Goal: Task Accomplishment & Management: Complete application form

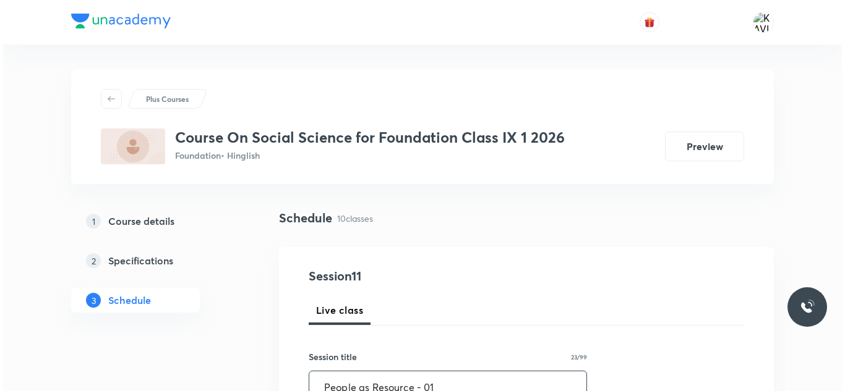
scroll to position [247, 0]
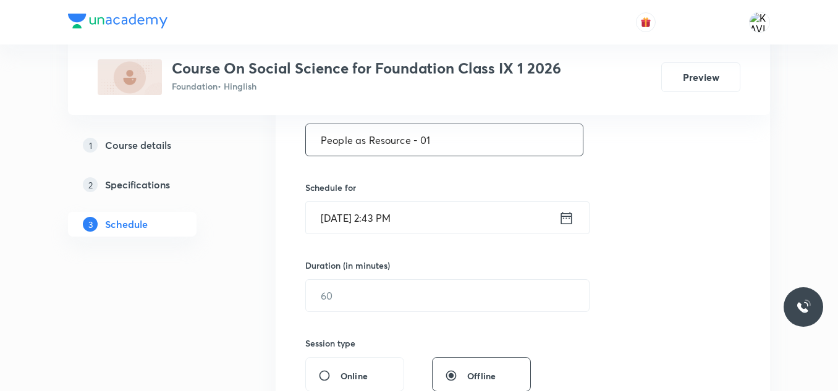
type input "People as Resource - 01"
click at [560, 221] on icon at bounding box center [566, 218] width 15 height 17
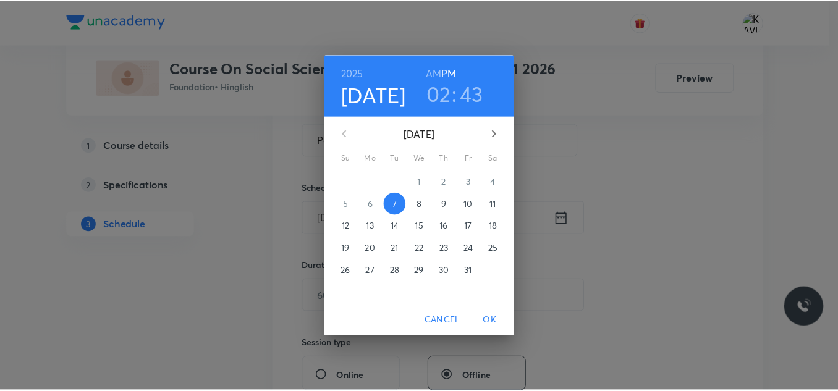
scroll to position [0, 0]
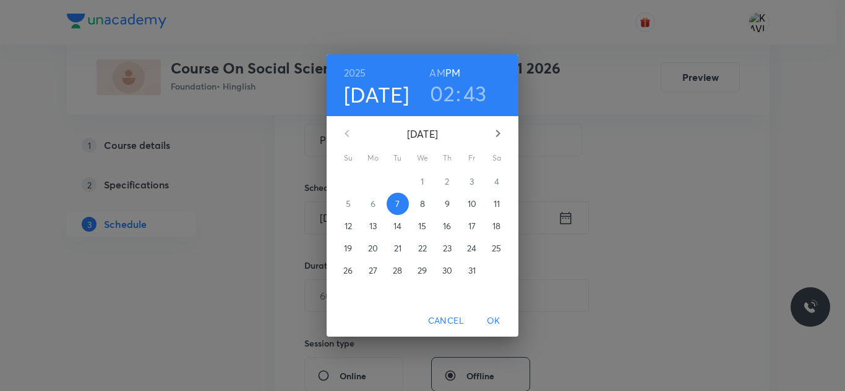
click at [439, 97] on h3 "02" at bounding box center [442, 93] width 25 height 26
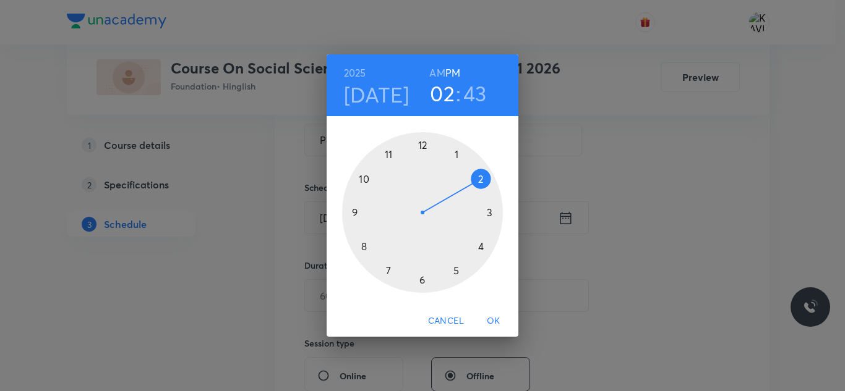
click at [481, 243] on div at bounding box center [422, 212] width 161 height 161
click at [420, 149] on div at bounding box center [422, 212] width 161 height 161
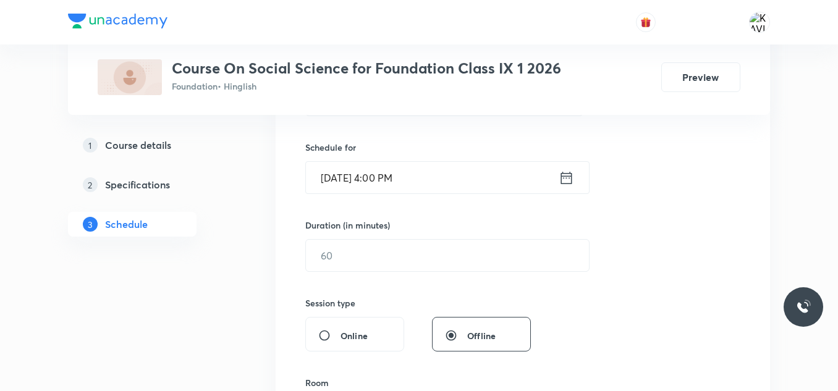
scroll to position [309, 0]
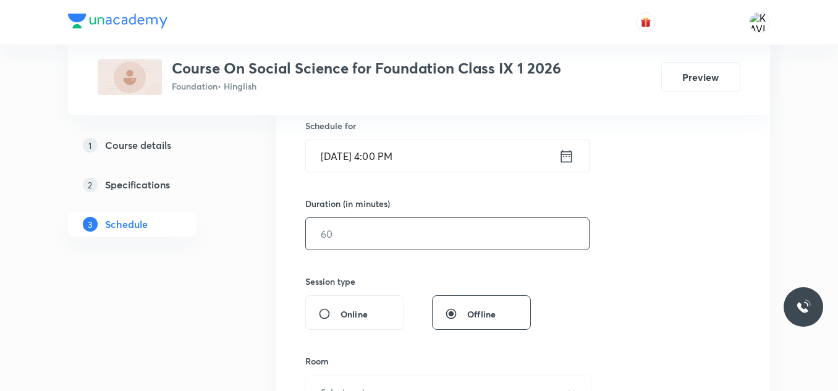
click at [391, 239] on input "text" at bounding box center [447, 234] width 283 height 32
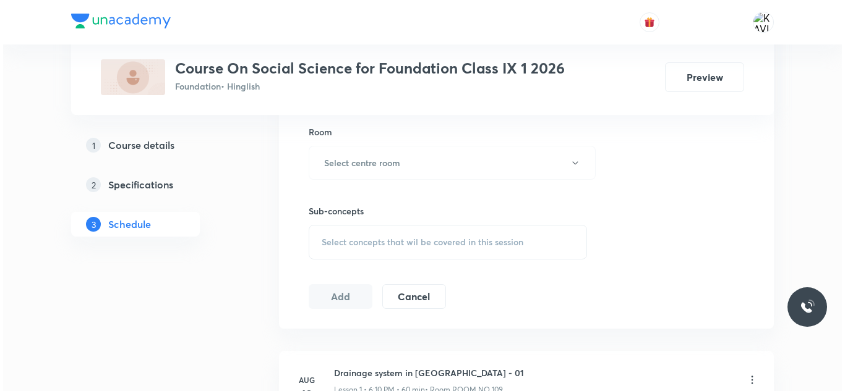
scroll to position [556, 0]
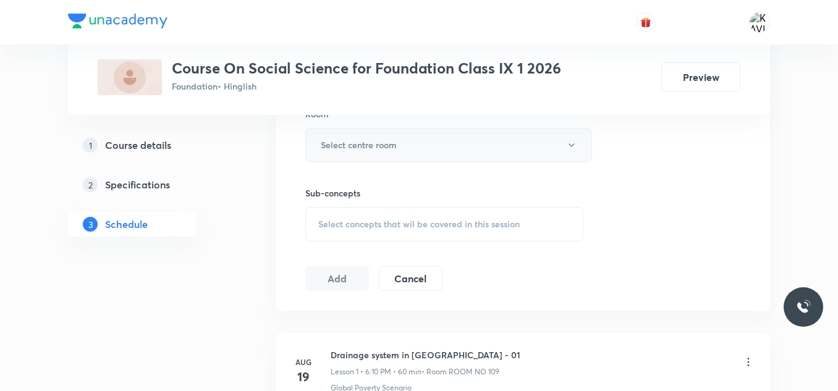
type input "90"
click at [378, 148] on h6 "Select centre room" at bounding box center [359, 145] width 76 height 13
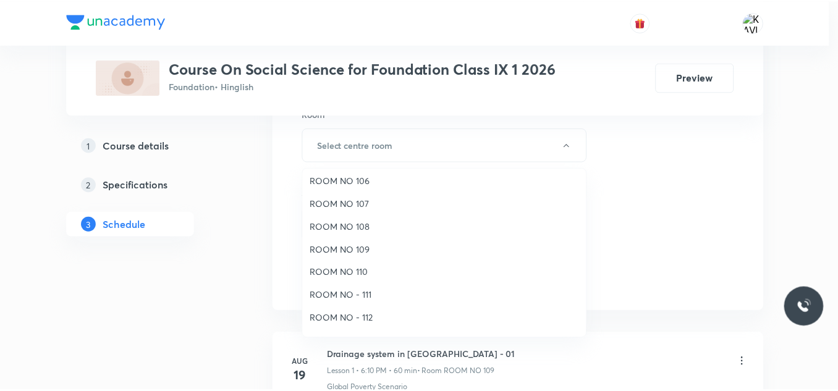
scroll to position [124, 0]
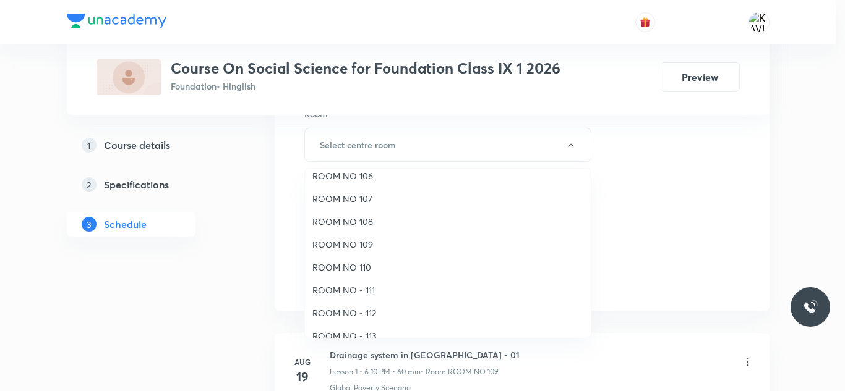
click at [355, 260] on li "ROOM NO 110" at bounding box center [448, 267] width 286 height 23
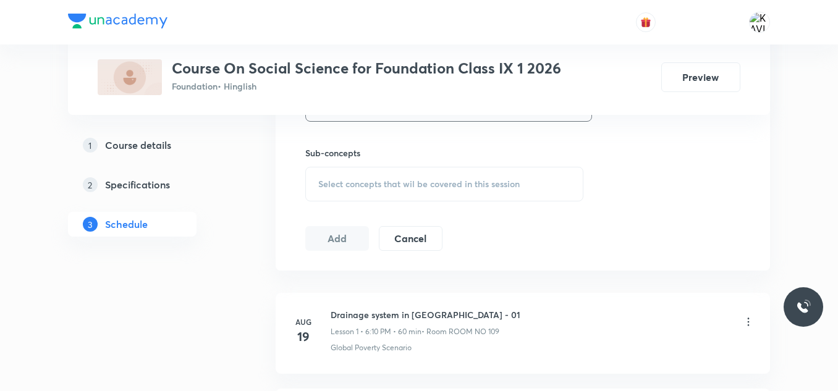
scroll to position [618, 0]
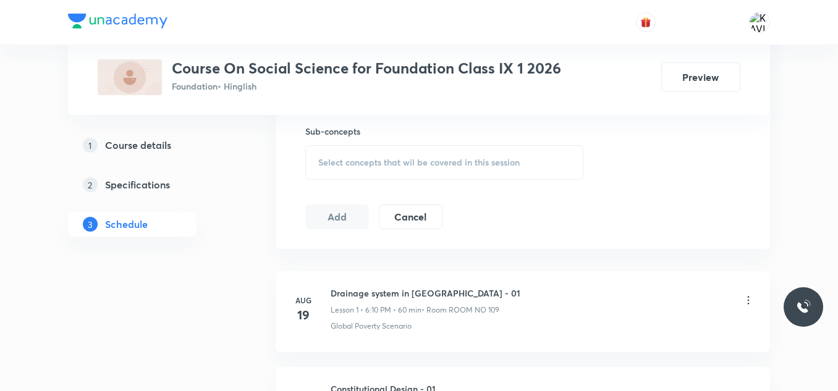
click at [430, 160] on span "Select concepts that wil be covered in this session" at bounding box center [419, 163] width 202 height 10
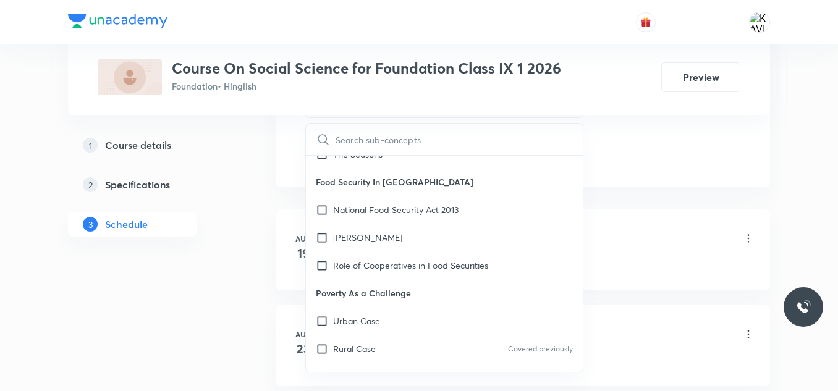
scroll to position [185, 0]
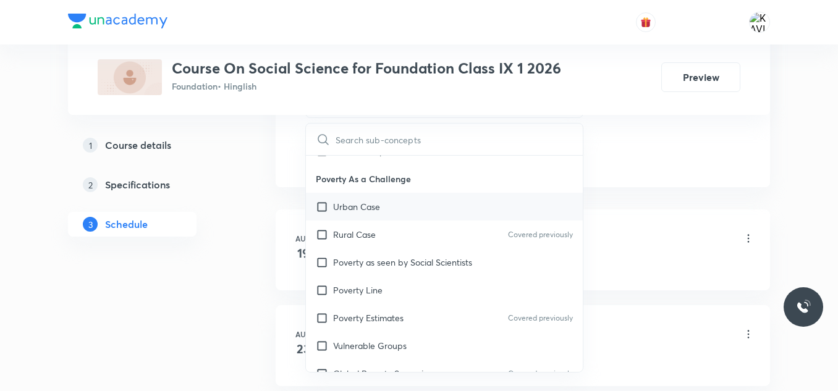
click at [445, 210] on div "Urban Case" at bounding box center [444, 207] width 277 height 28
checkbox input "true"
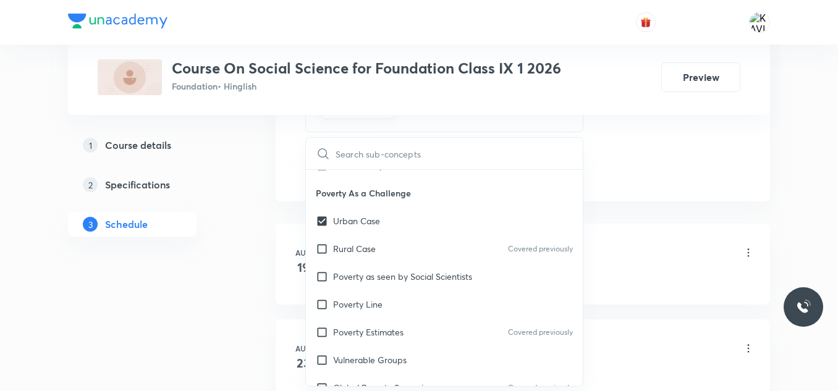
drag, startPoint x: 775, startPoint y: 147, endPoint x: 537, endPoint y: 143, distance: 238.7
click at [775, 148] on div "Plus Courses Course On Social Science for Foundation Class IX 1 2026 Foundation…" at bounding box center [419, 302] width 838 height 1964
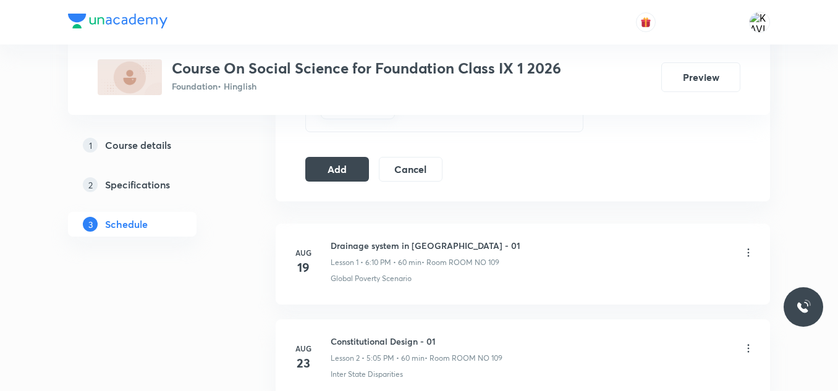
click at [349, 169] on button "Add" at bounding box center [337, 168] width 64 height 25
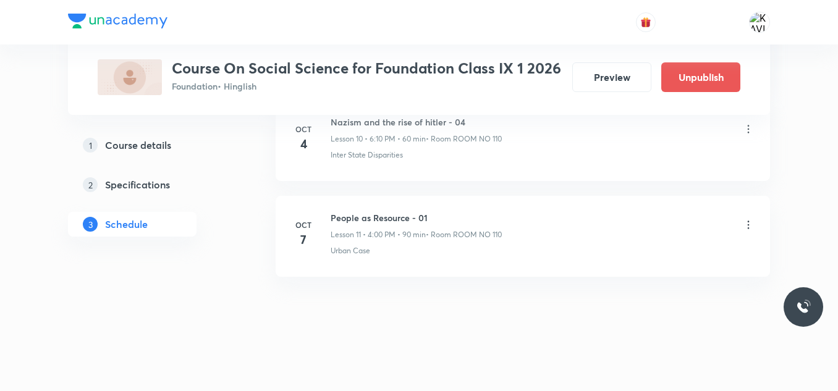
scroll to position [1086, 0]
click at [744, 227] on icon at bounding box center [749, 223] width 12 height 12
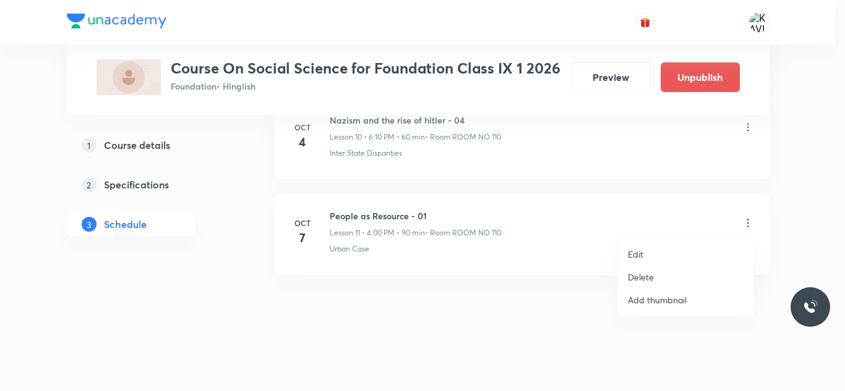
click at [631, 257] on p "Edit" at bounding box center [635, 254] width 15 height 13
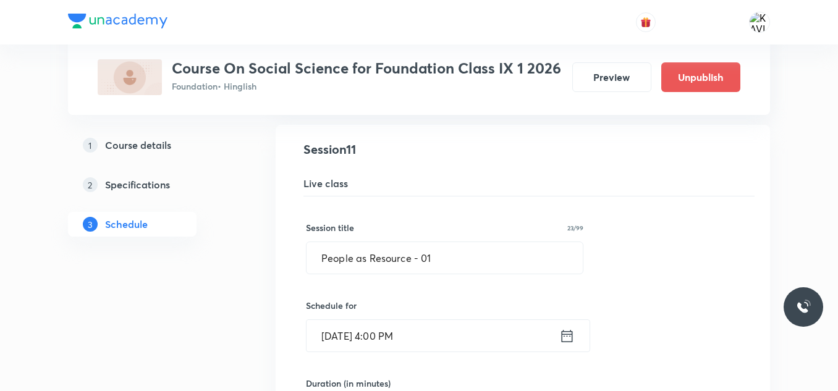
scroll to position [1209, 0]
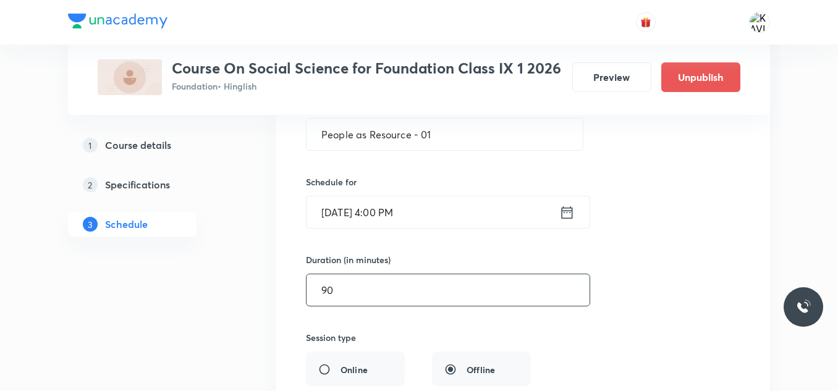
click at [383, 297] on input "90" at bounding box center [448, 291] width 283 height 32
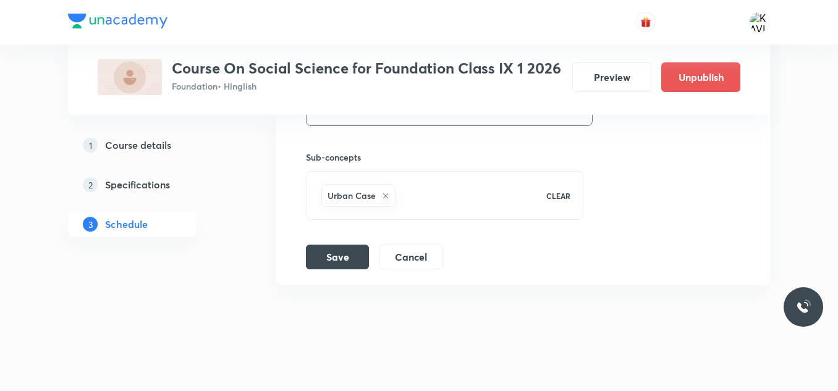
scroll to position [1561, 0]
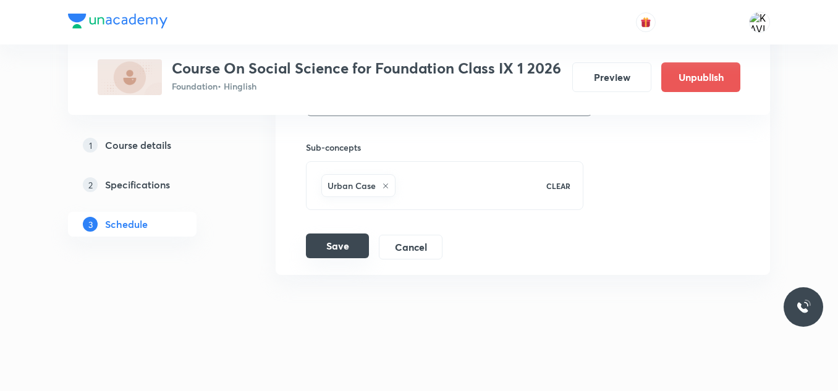
type input "60"
click at [348, 247] on button "Save" at bounding box center [337, 246] width 63 height 25
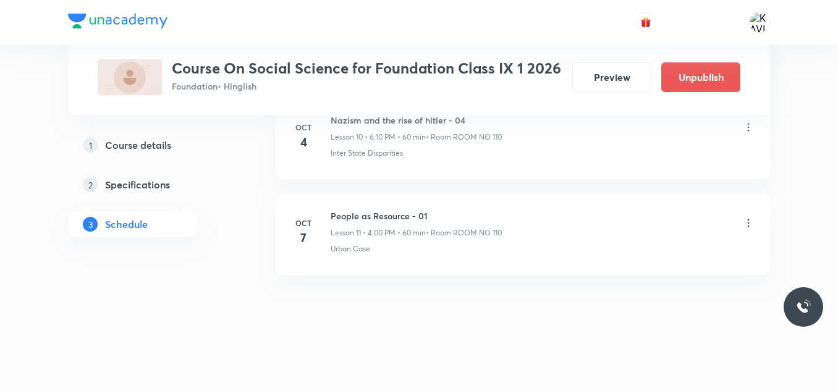
scroll to position [1086, 0]
click at [746, 224] on icon at bounding box center [749, 223] width 12 height 12
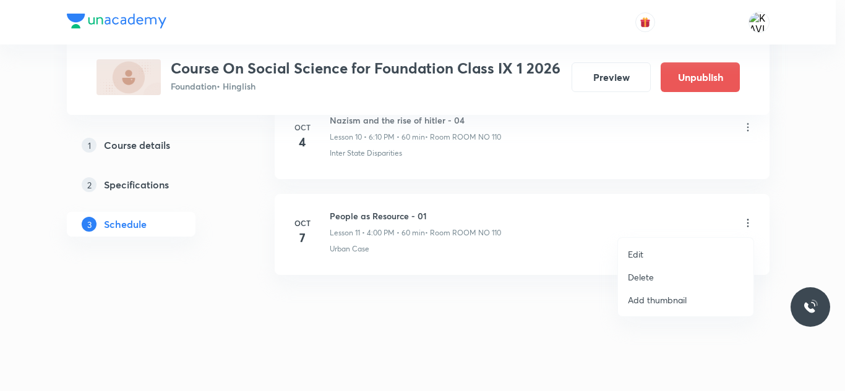
click at [641, 279] on p "Delete" at bounding box center [641, 277] width 26 height 13
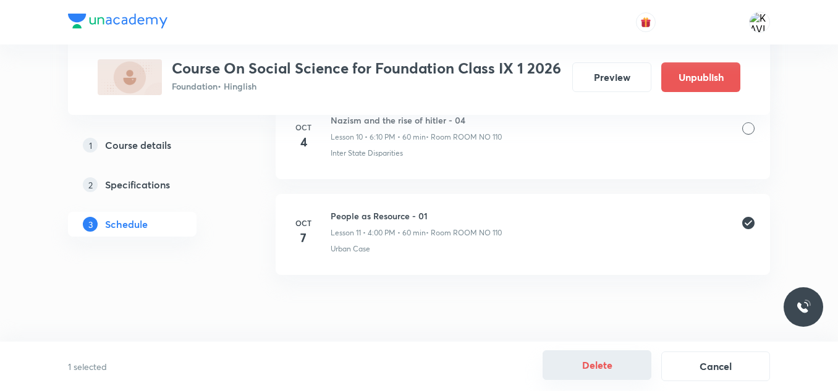
click at [605, 364] on button "Delete" at bounding box center [597, 366] width 109 height 30
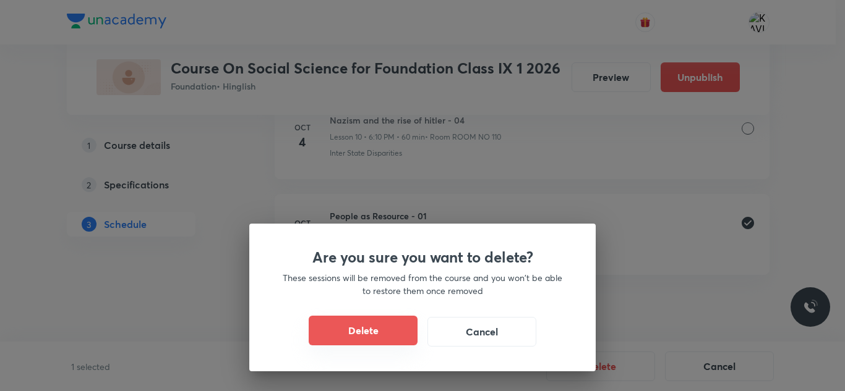
click at [349, 328] on button "Delete" at bounding box center [363, 331] width 109 height 30
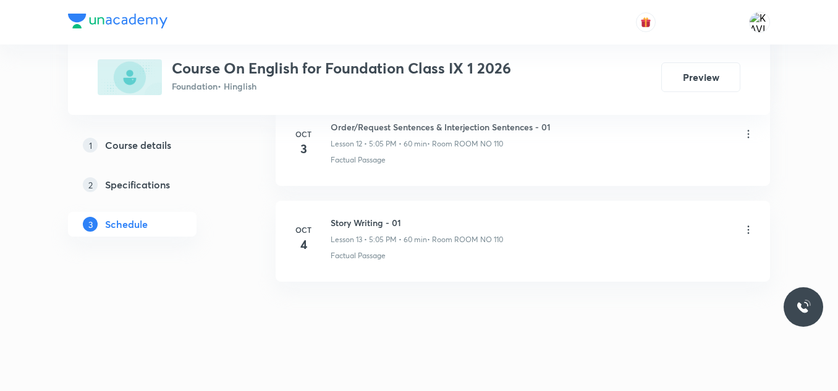
scroll to position [1846, 0]
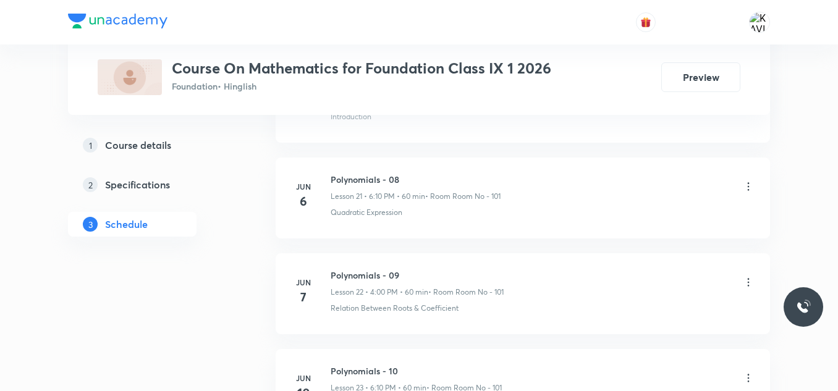
scroll to position [6063, 0]
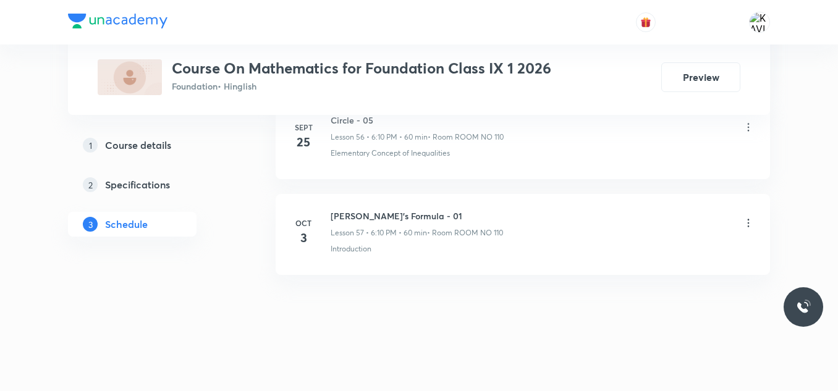
click at [374, 216] on h6 "[PERSON_NAME]'s Formula - 01" at bounding box center [417, 216] width 173 height 13
click at [374, 216] on h6 "Heron's Formula - 01" at bounding box center [417, 216] width 173 height 13
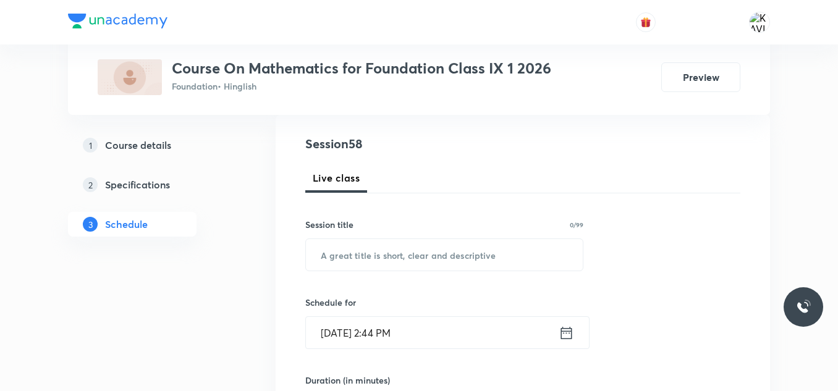
scroll to position [136, 0]
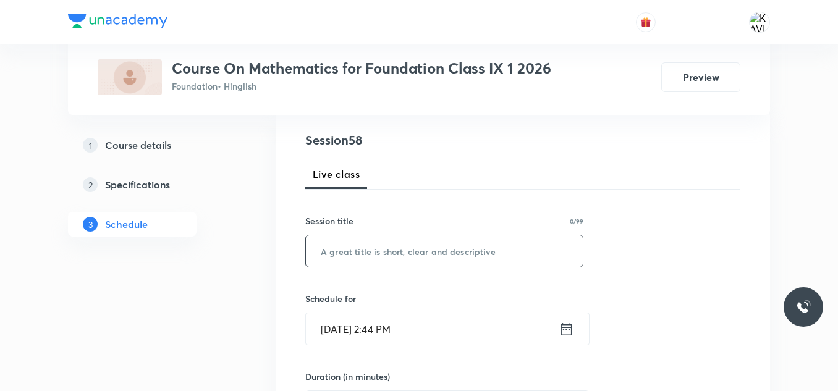
click at [393, 265] on input "text" at bounding box center [444, 252] width 277 height 32
paste input "Heron's Formula - 01"
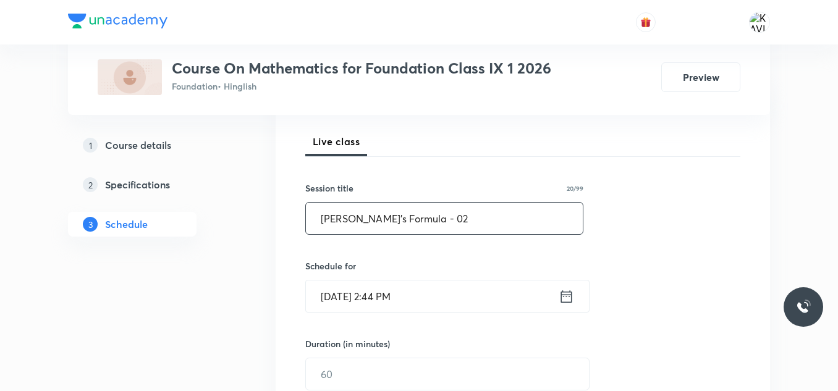
scroll to position [198, 0]
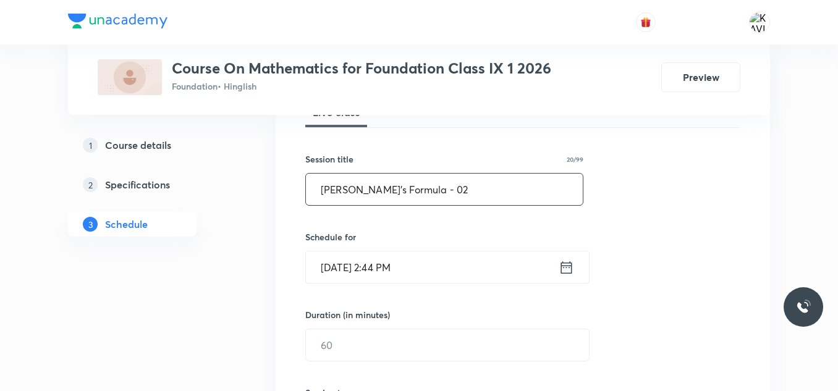
type input "Heron's Formula - 02"
click at [562, 270] on icon at bounding box center [566, 267] width 11 height 12
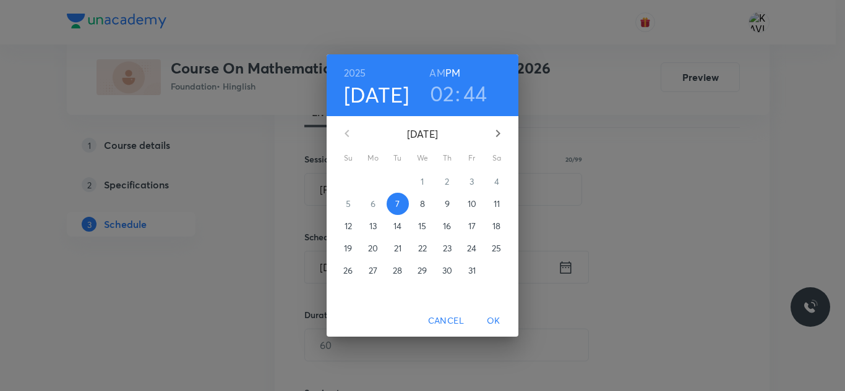
click at [445, 92] on h3 "02" at bounding box center [442, 93] width 25 height 26
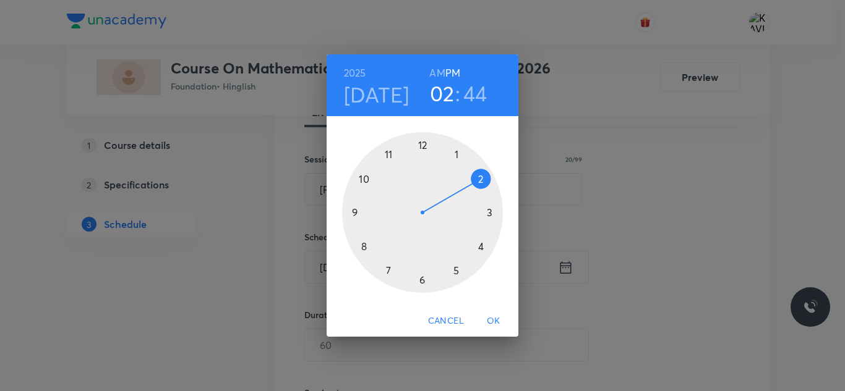
drag, startPoint x: 455, startPoint y: 273, endPoint x: 464, endPoint y: 199, distance: 74.1
click at [456, 273] on div at bounding box center [422, 212] width 161 height 161
click at [451, 156] on div at bounding box center [422, 212] width 161 height 161
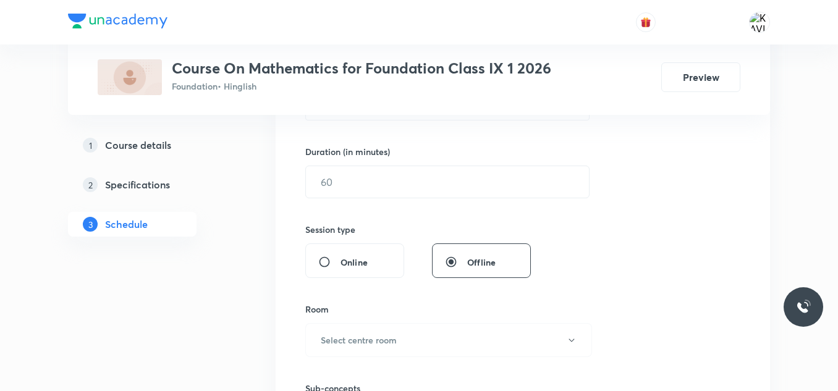
scroll to position [383, 0]
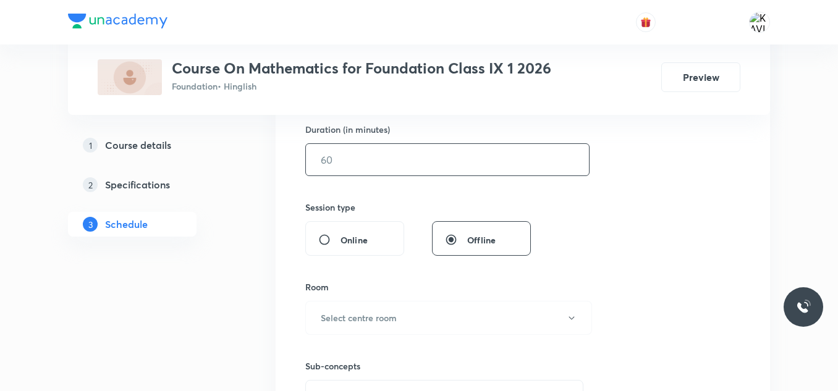
click at [390, 164] on input "text" at bounding box center [447, 160] width 283 height 32
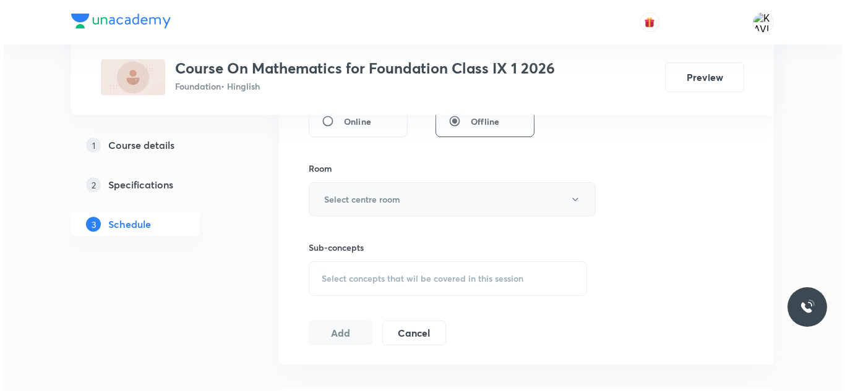
scroll to position [507, 0]
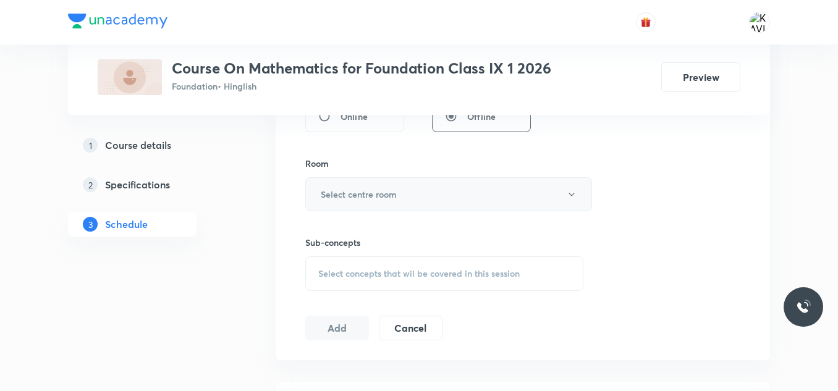
type input "60"
click at [399, 207] on button "Select centre room" at bounding box center [448, 194] width 287 height 34
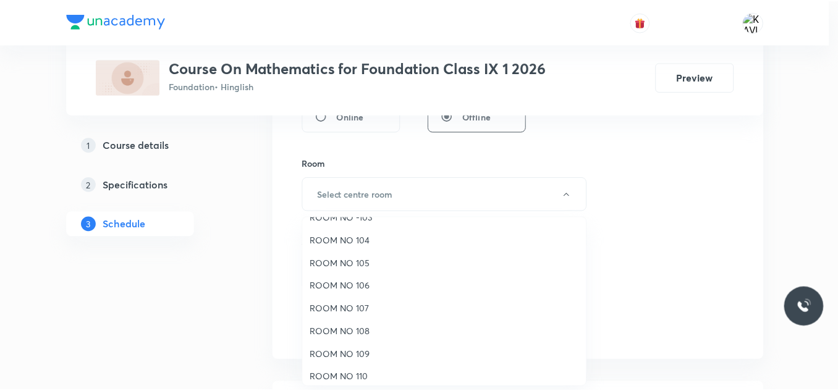
scroll to position [124, 0]
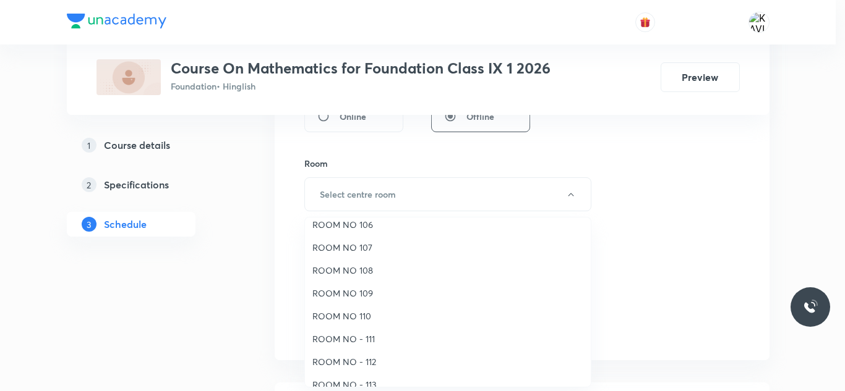
click at [376, 312] on span "ROOM NO 110" at bounding box center [447, 316] width 271 height 13
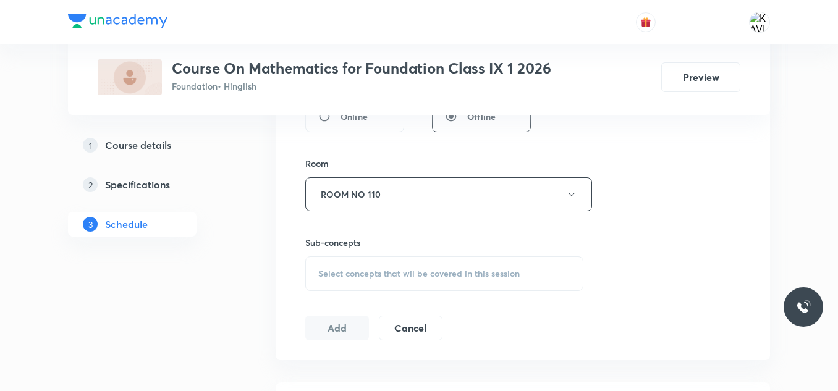
click at [373, 269] on span "Select concepts that wil be covered in this session" at bounding box center [419, 274] width 202 height 10
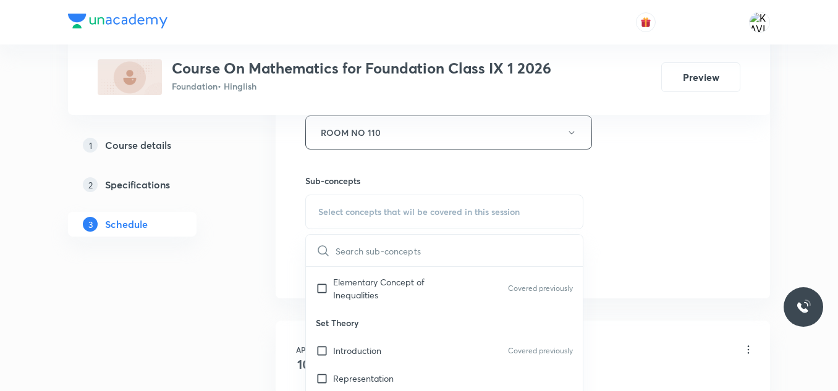
scroll to position [433, 0]
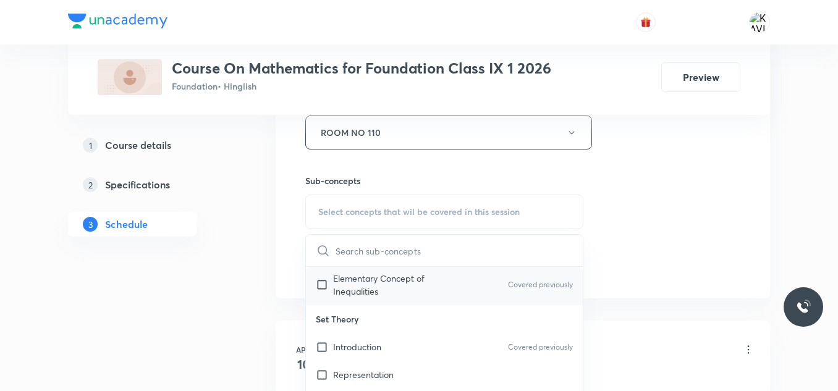
drag, startPoint x: 416, startPoint y: 286, endPoint x: 651, endPoint y: 254, distance: 237.8
click at [417, 288] on p "Elementary Concept of Inequalities" at bounding box center [395, 285] width 125 height 26
checkbox input "true"
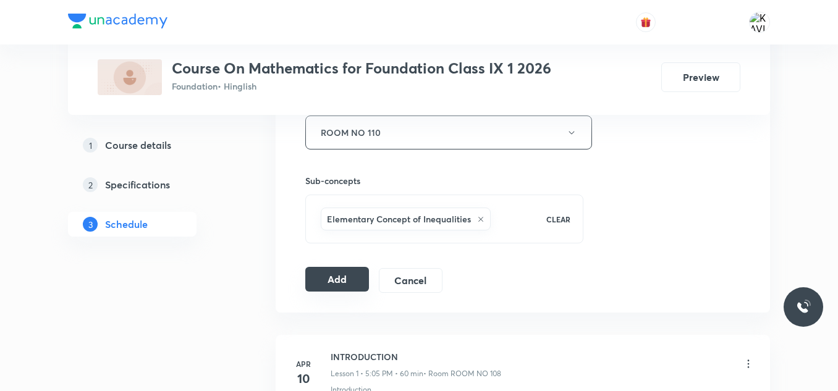
click at [343, 282] on button "Add" at bounding box center [337, 279] width 64 height 25
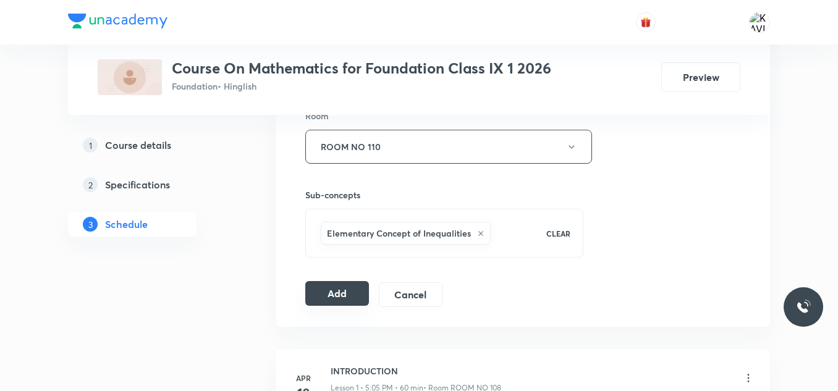
scroll to position [569, 0]
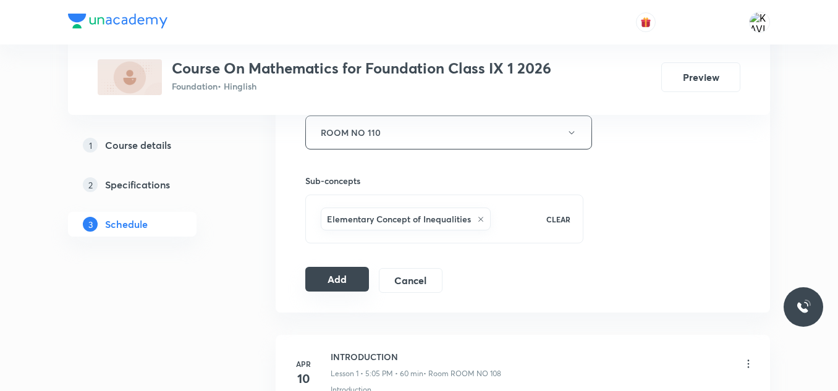
click at [344, 290] on button "Add" at bounding box center [337, 279] width 64 height 25
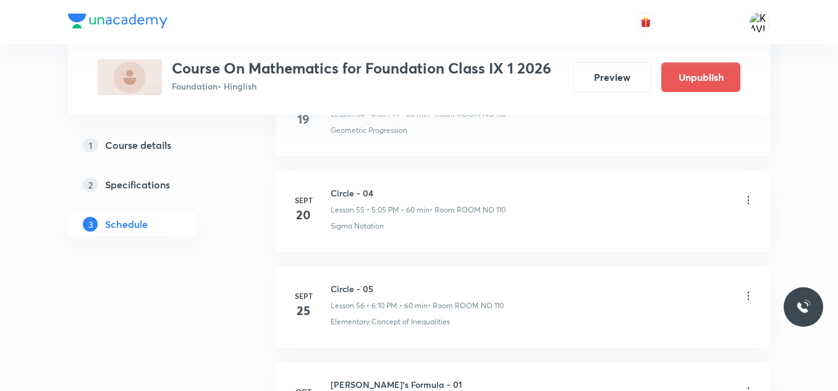
scroll to position [5590, 0]
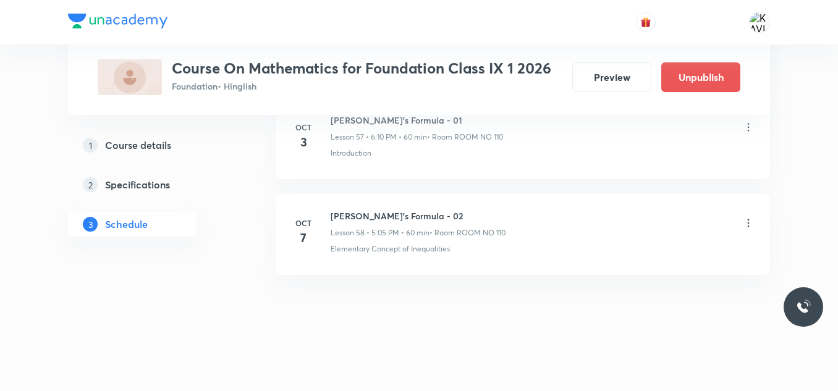
click at [748, 225] on icon at bounding box center [749, 223] width 12 height 12
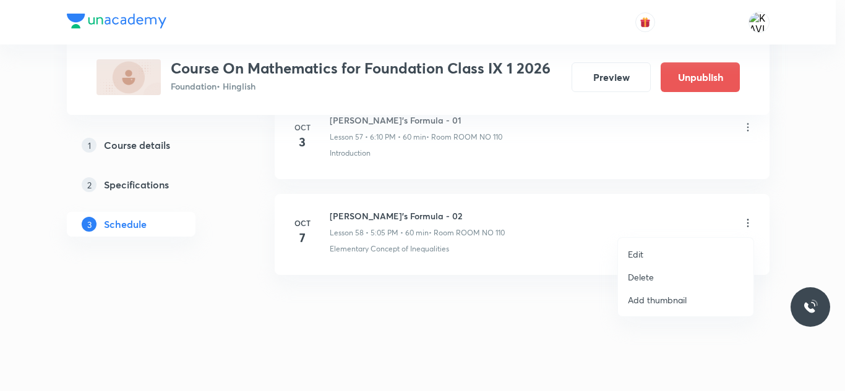
click at [642, 276] on p "Delete" at bounding box center [641, 277] width 26 height 13
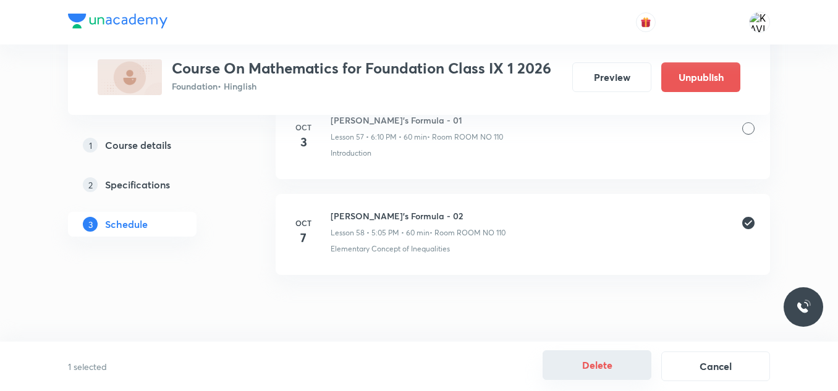
click at [604, 369] on button "Delete" at bounding box center [597, 366] width 109 height 30
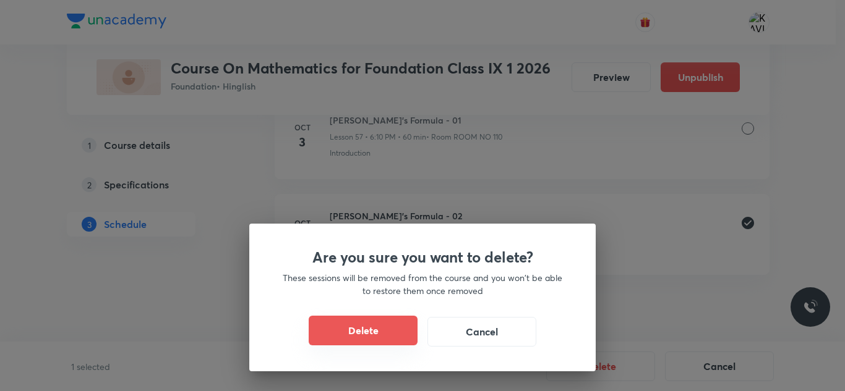
click at [371, 320] on button "Delete" at bounding box center [363, 331] width 109 height 30
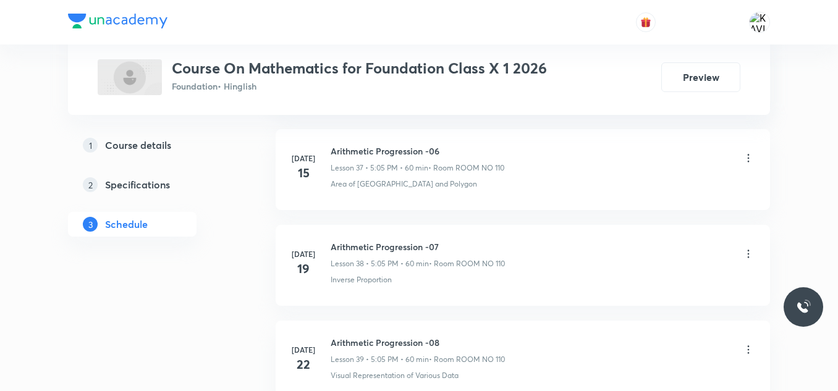
scroll to position [6446, 0]
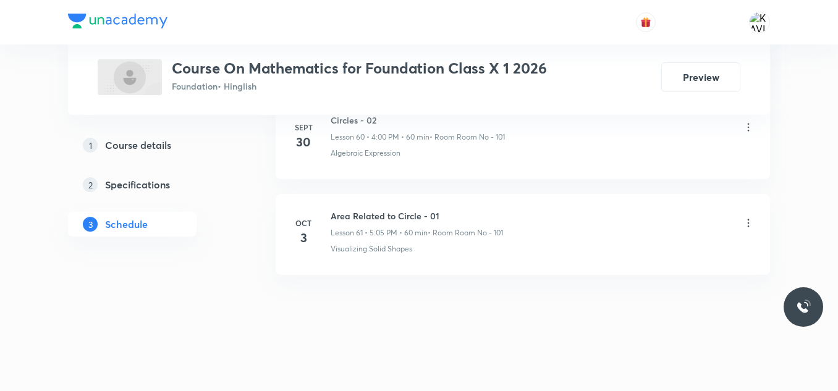
click at [393, 211] on h6 "Area Related to Circle - 01" at bounding box center [417, 216] width 173 height 13
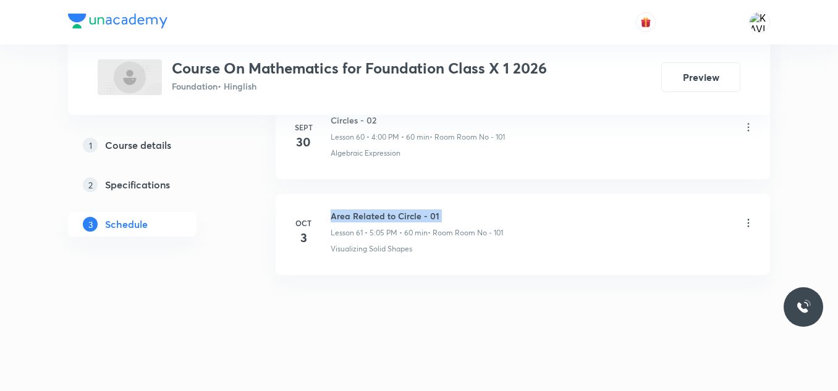
copy h6 "Area Related to Circle - 01"
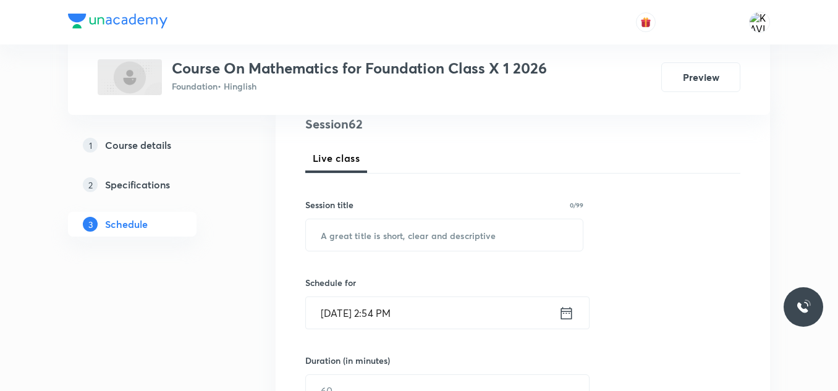
scroll to position [156, 0]
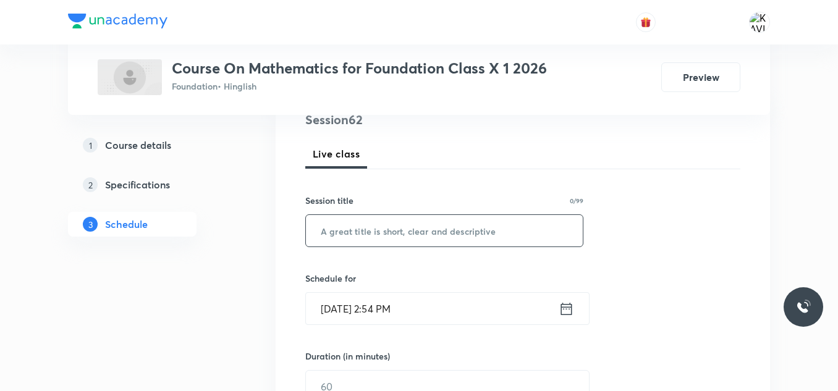
click at [403, 223] on input "text" at bounding box center [444, 231] width 277 height 32
paste input "Area Related to Circle - 01"
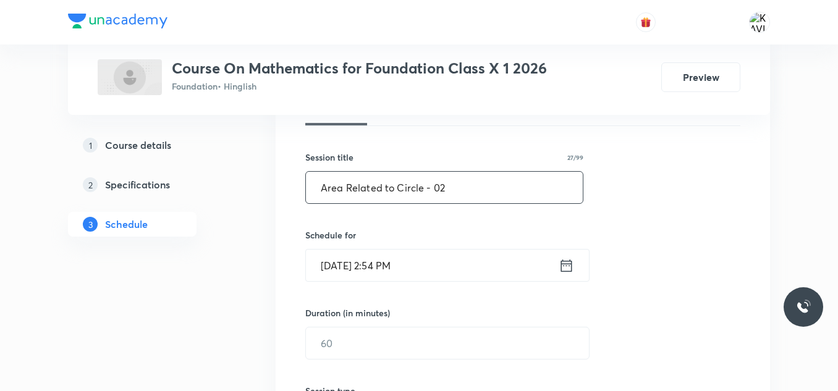
scroll to position [218, 0]
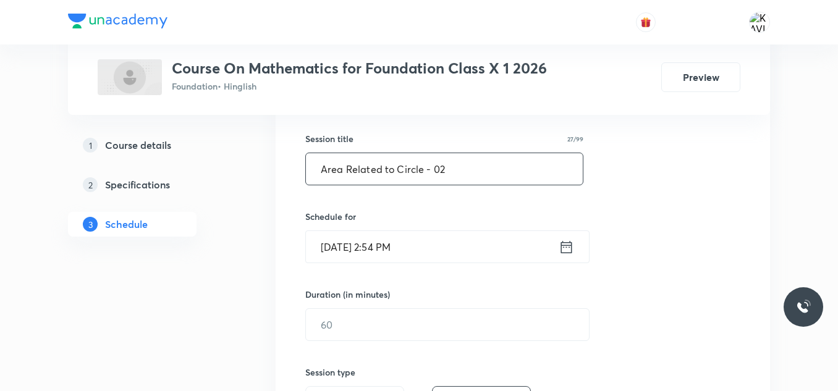
type input "Area Related to Circle - 02"
click at [560, 248] on icon at bounding box center [566, 247] width 15 height 17
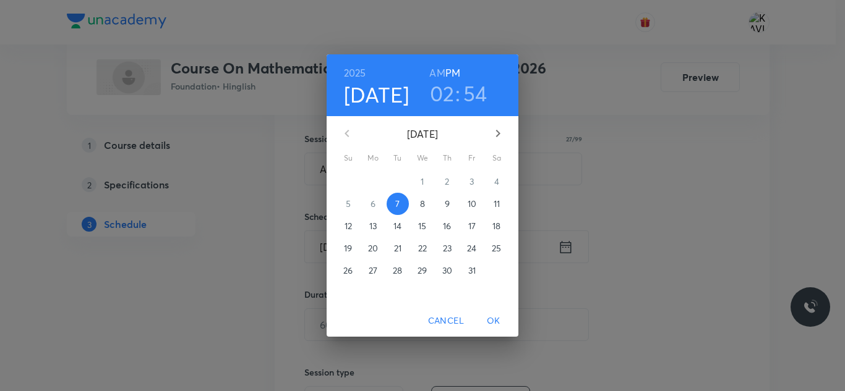
drag, startPoint x: 450, startPoint y: 99, endPoint x: 443, endPoint y: 121, distance: 22.5
click at [449, 100] on h3 "02" at bounding box center [442, 93] width 25 height 26
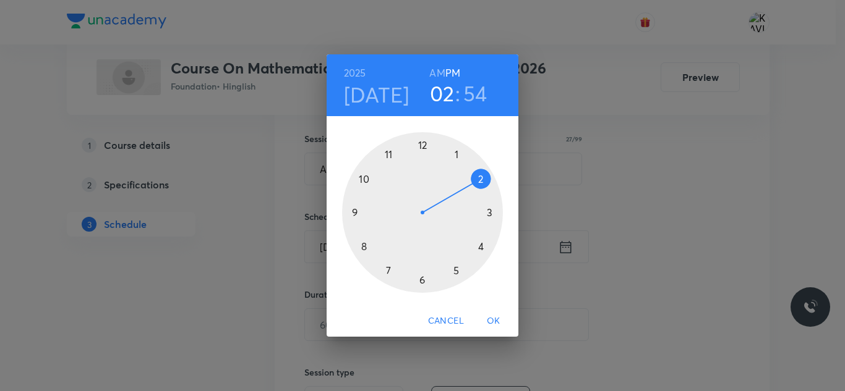
click at [481, 247] on div at bounding box center [422, 212] width 161 height 161
click at [420, 151] on div at bounding box center [422, 212] width 161 height 161
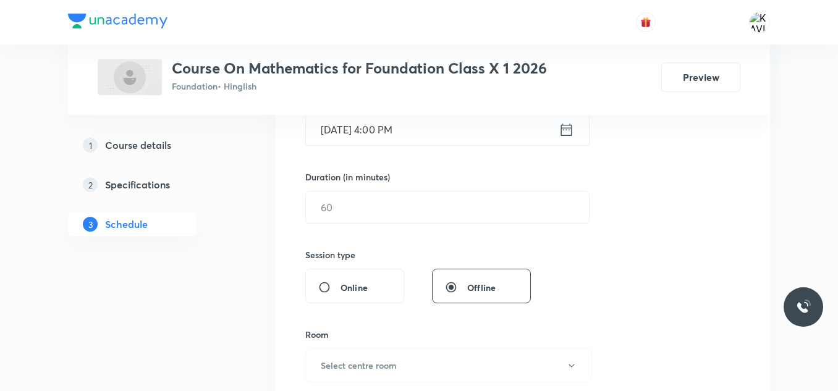
scroll to position [342, 0]
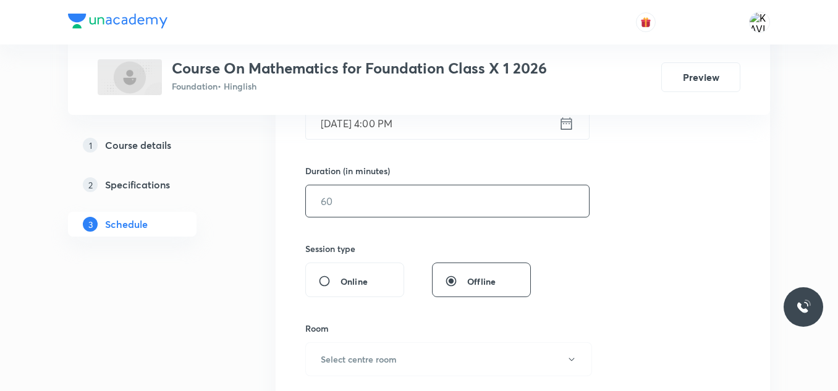
click at [461, 211] on input "text" at bounding box center [447, 201] width 283 height 32
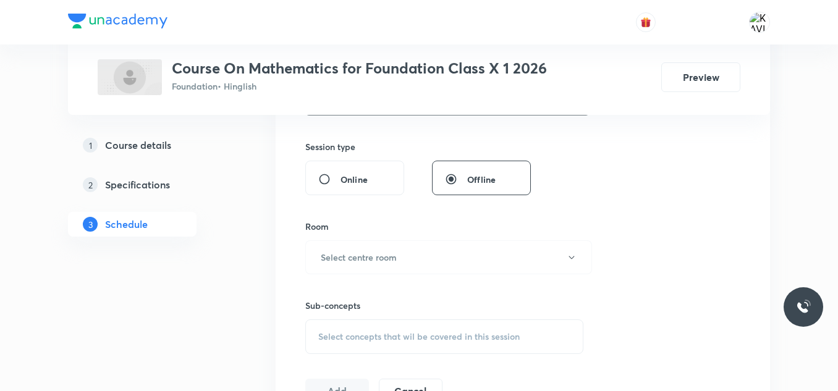
scroll to position [466, 0]
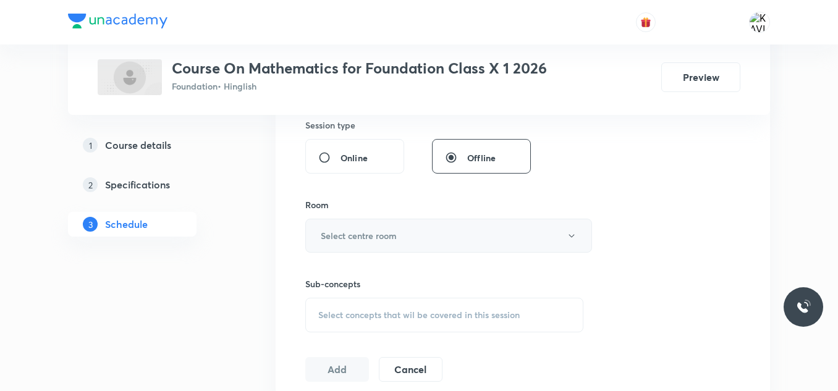
type input "60"
click at [432, 229] on button "Select centre room" at bounding box center [448, 236] width 287 height 34
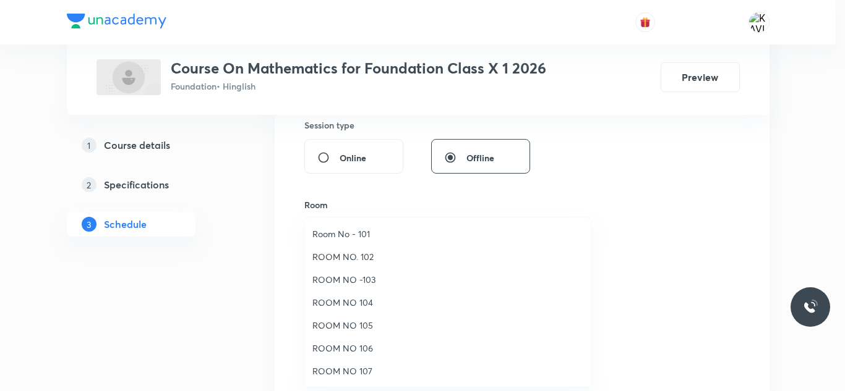
click at [394, 233] on span "Room No - 101" at bounding box center [447, 234] width 271 height 13
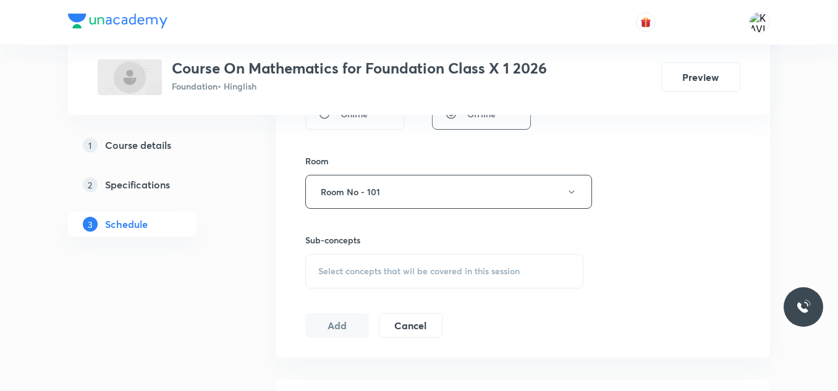
scroll to position [527, 0]
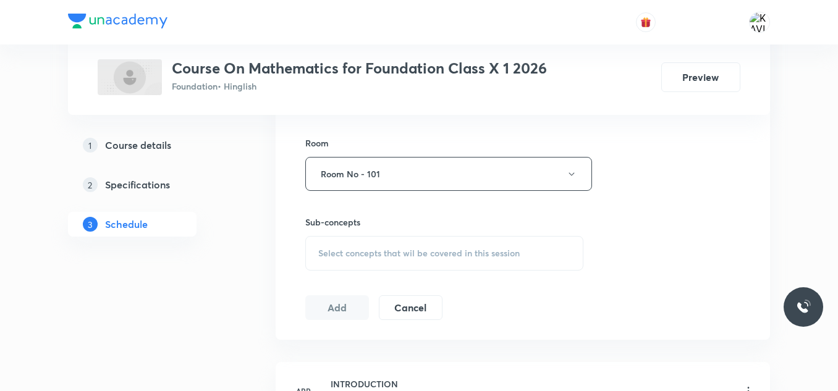
click at [390, 264] on div "Select concepts that wil be covered in this session" at bounding box center [444, 253] width 278 height 35
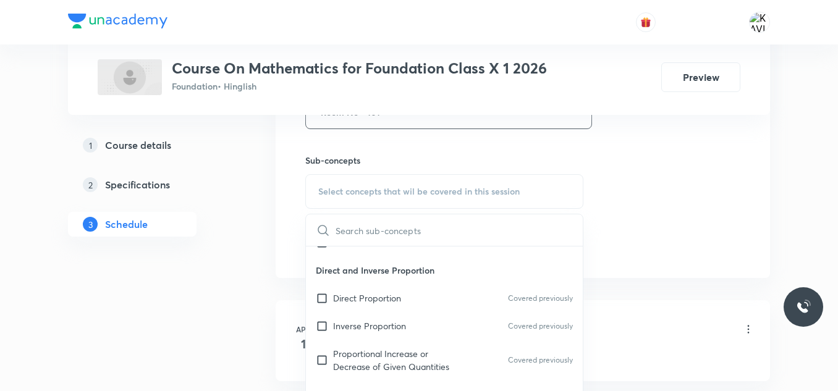
scroll to position [495, 0]
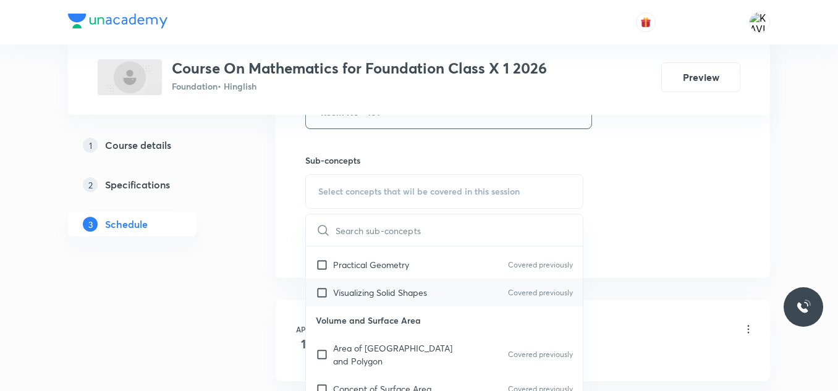
click at [440, 289] on div "Visualizing Solid Shapes Covered previously" at bounding box center [444, 293] width 277 height 28
checkbox input "true"
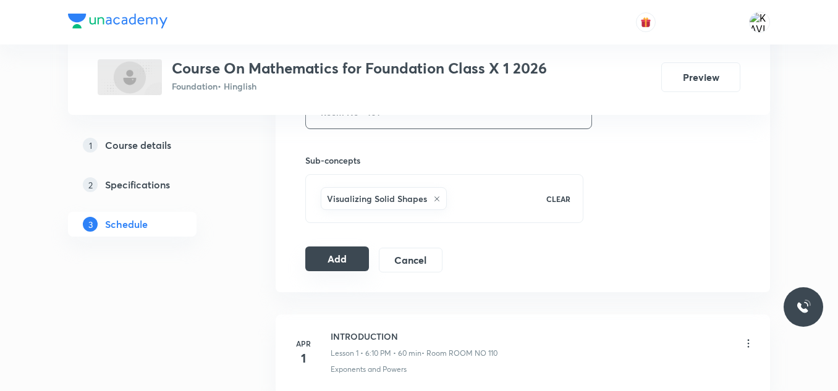
click at [360, 259] on button "Add" at bounding box center [337, 259] width 64 height 25
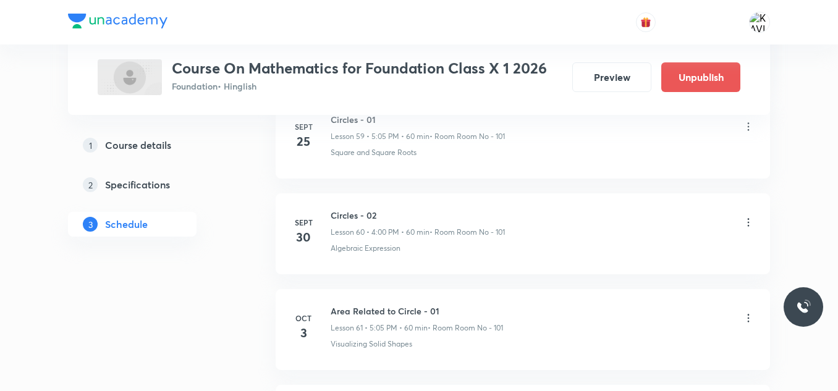
scroll to position [5974, 0]
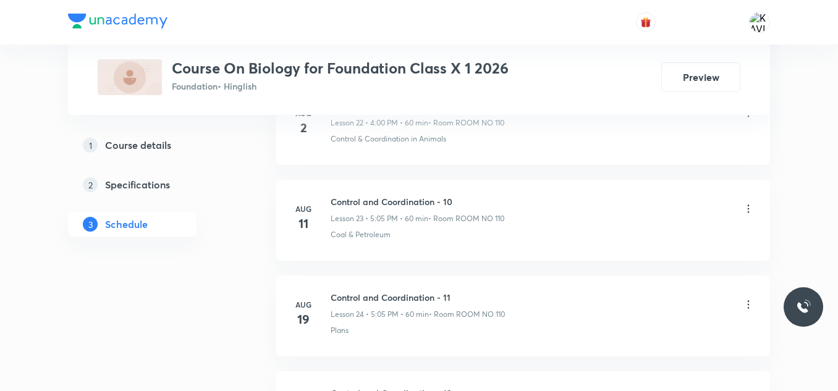
scroll to position [3858, 0]
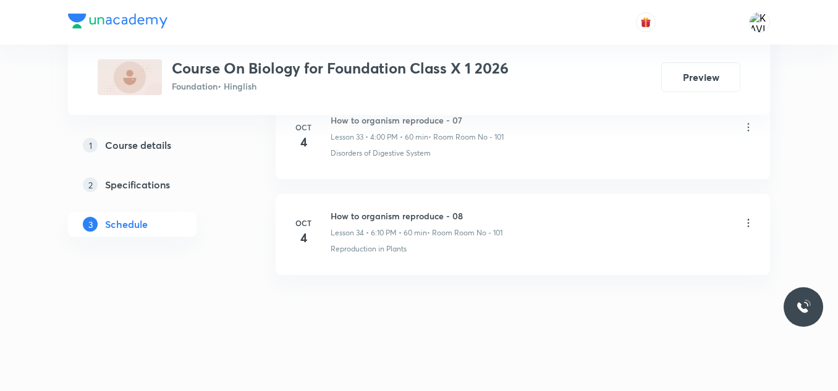
click at [378, 221] on h6 "How to organism reproduce - 08" at bounding box center [417, 216] width 172 height 13
copy h6 "How to organism reproduce - 08"
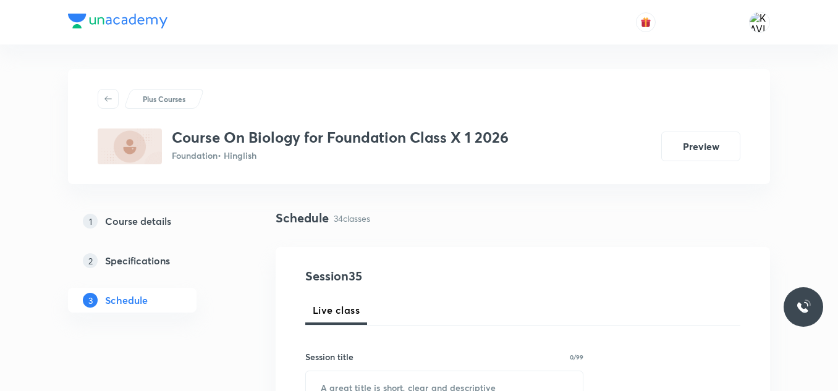
scroll to position [100, 0]
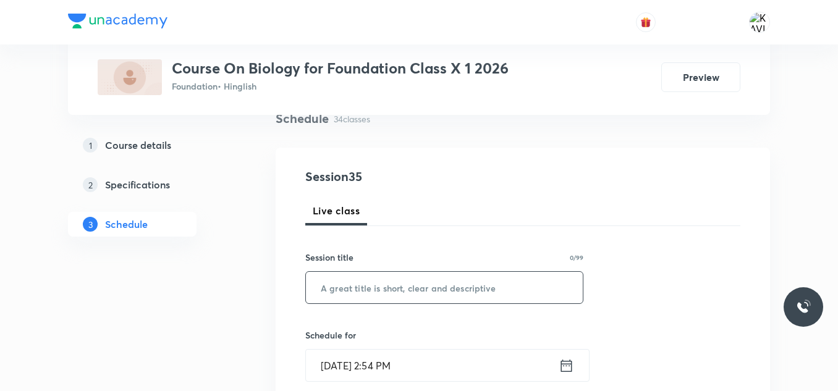
click at [341, 285] on input "text" at bounding box center [444, 288] width 277 height 32
paste input "How to organism reproduce - 08"
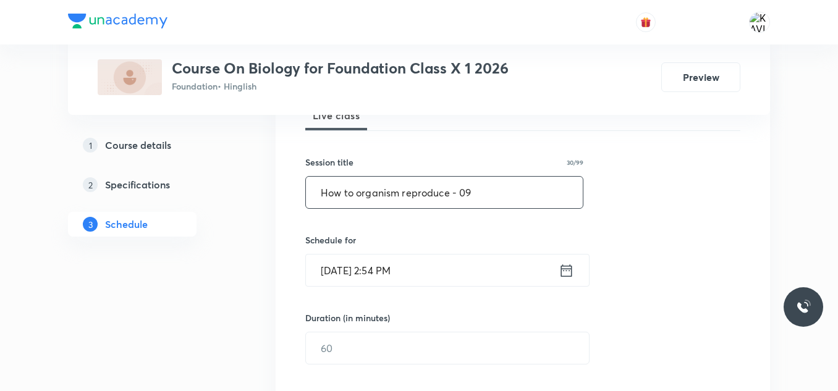
scroll to position [223, 0]
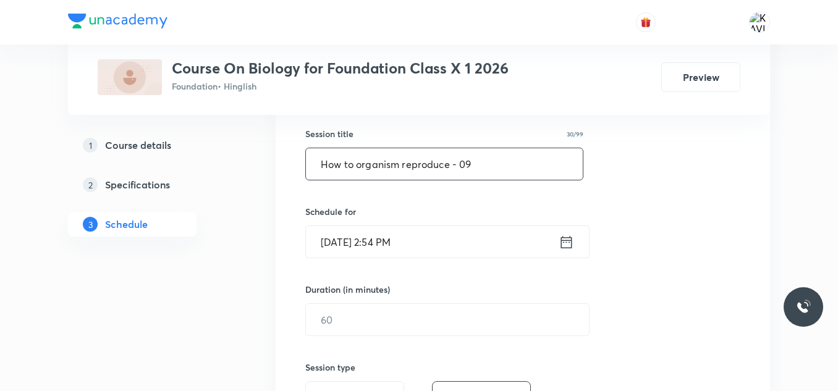
type input "How to organism reproduce - 09"
click at [564, 234] on icon at bounding box center [566, 242] width 15 height 17
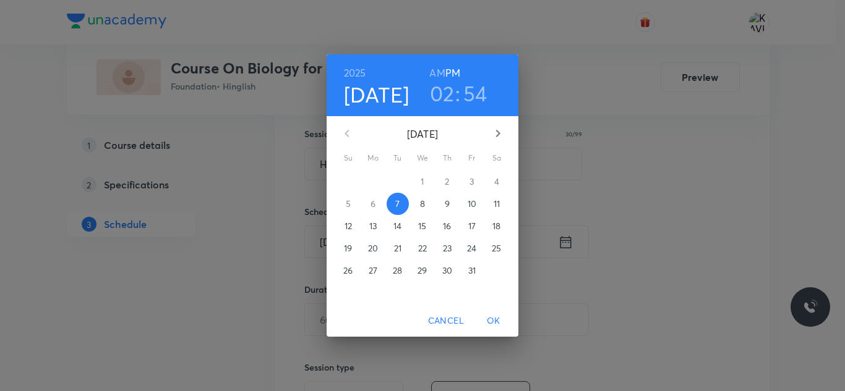
click at [449, 92] on h3 "02" at bounding box center [442, 93] width 25 height 26
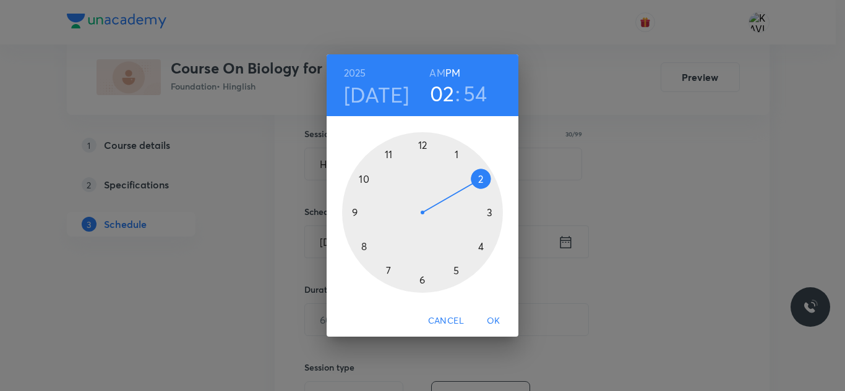
click at [459, 267] on div at bounding box center [422, 212] width 161 height 161
click at [360, 250] on div at bounding box center [422, 212] width 161 height 161
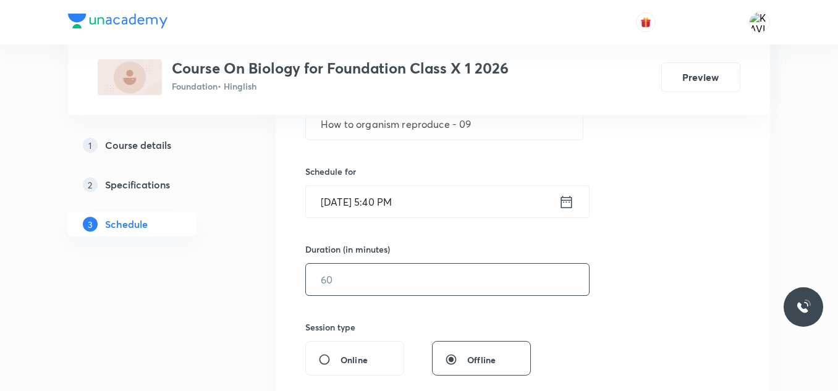
scroll to position [285, 0]
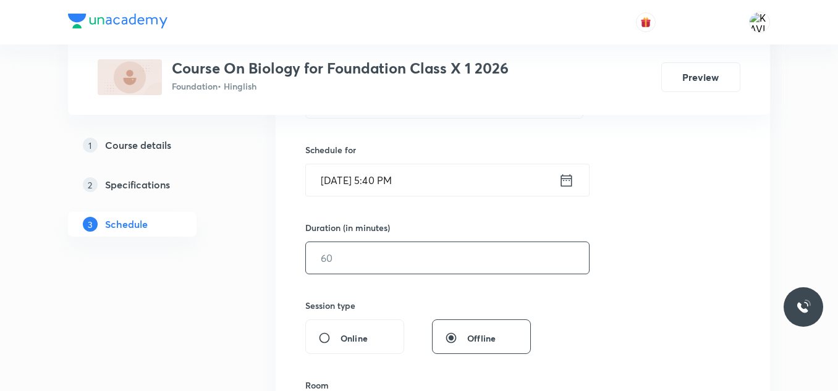
click at [424, 247] on input "text" at bounding box center [447, 258] width 283 height 32
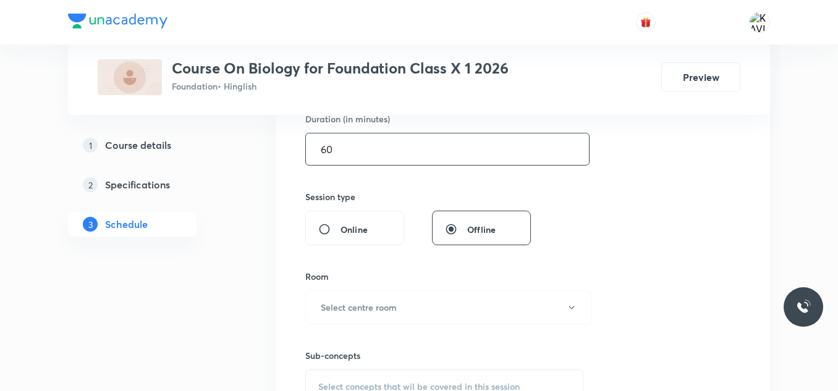
scroll to position [471, 0]
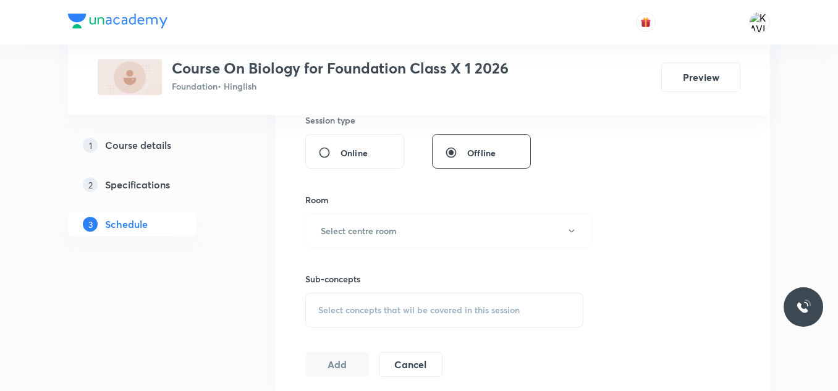
type input "60"
drag, startPoint x: 326, startPoint y: 249, endPoint x: 335, endPoint y: 249, distance: 9.3
click at [329, 249] on div "Sub-concepts Select concepts that wil be covered in this session" at bounding box center [444, 288] width 278 height 80
click at [367, 228] on h6 "Select centre room" at bounding box center [359, 230] width 76 height 13
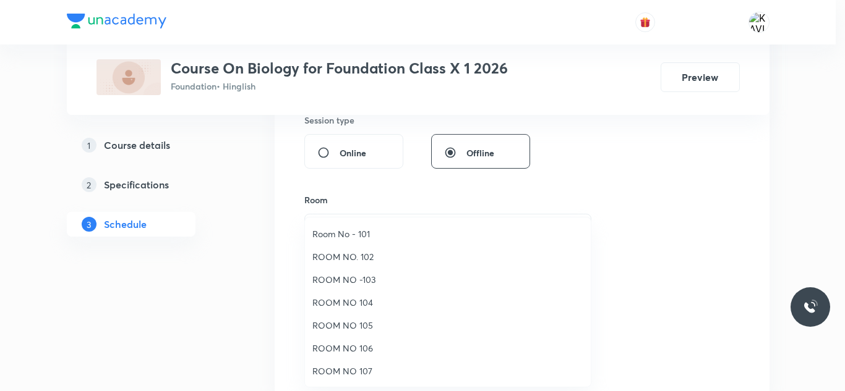
click at [379, 236] on span "Room No - 101" at bounding box center [447, 234] width 271 height 13
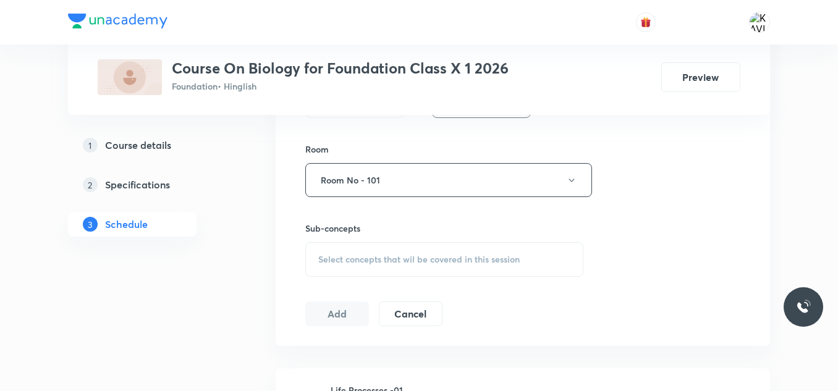
scroll to position [594, 0]
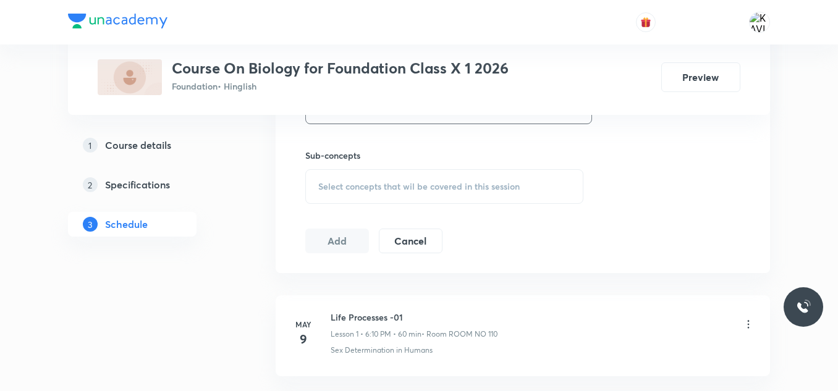
drag, startPoint x: 394, startPoint y: 181, endPoint x: 412, endPoint y: 187, distance: 19.6
click at [394, 182] on span "Select concepts that wil be covered in this session" at bounding box center [419, 187] width 202 height 10
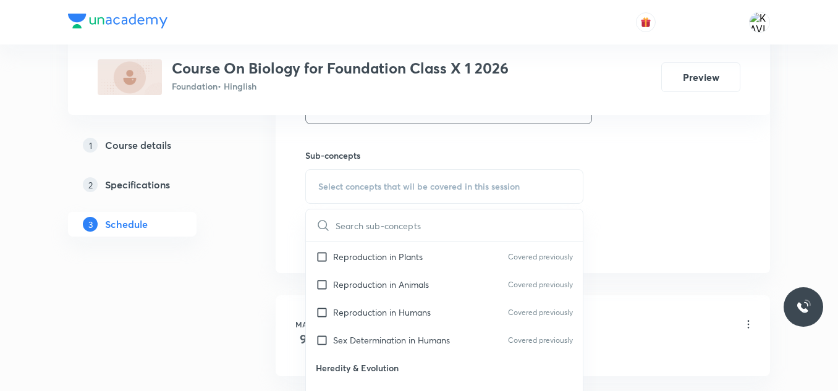
scroll to position [433, 0]
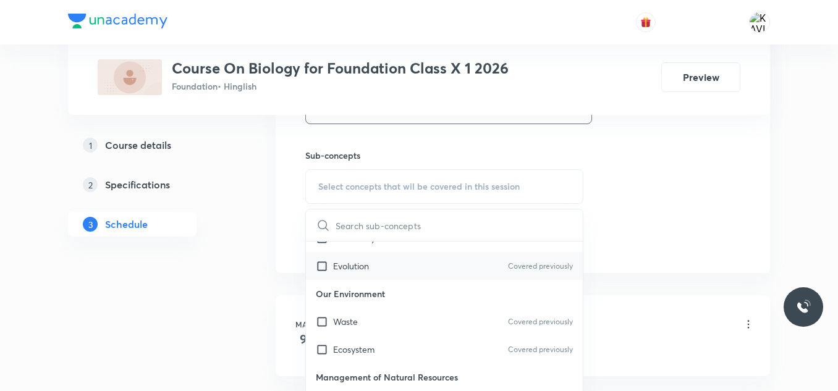
click at [393, 267] on div "Evolution Covered previously" at bounding box center [444, 266] width 277 height 28
checkbox input "true"
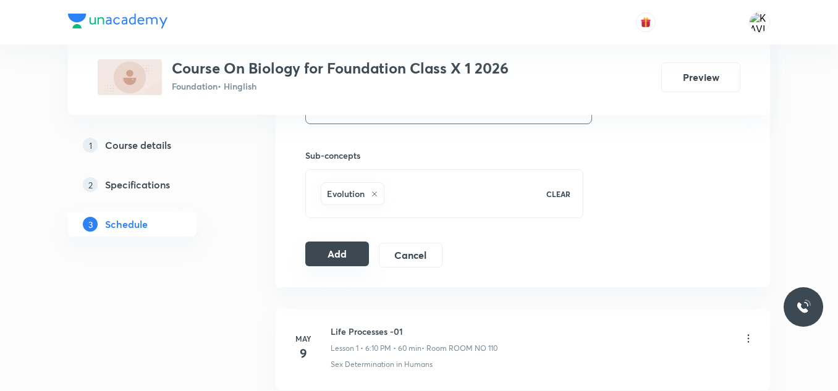
click at [335, 260] on button "Add" at bounding box center [337, 254] width 64 height 25
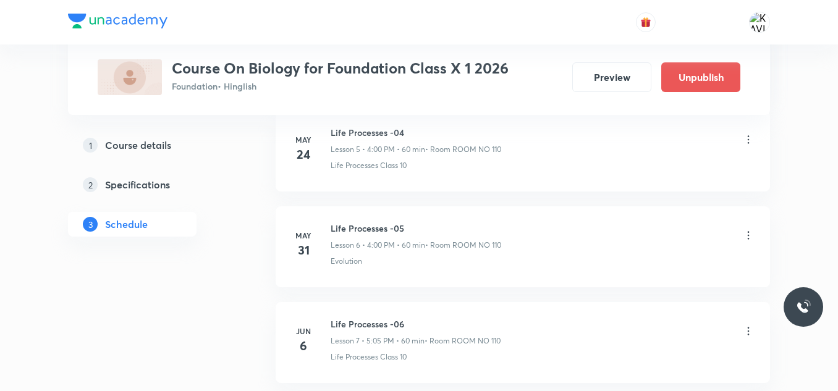
scroll to position [3386, 0]
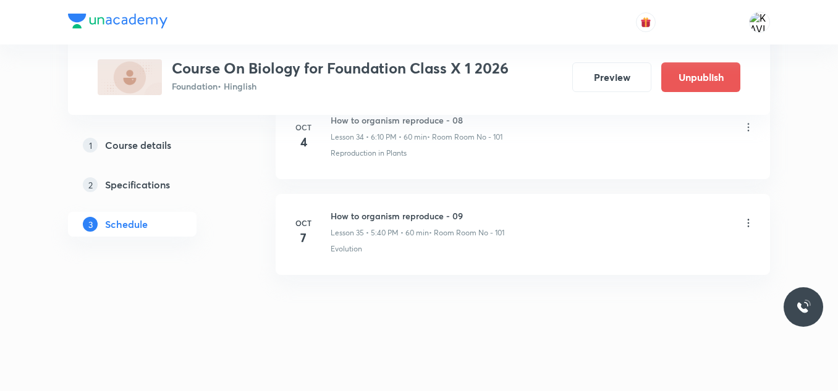
click at [744, 225] on icon at bounding box center [749, 223] width 12 height 12
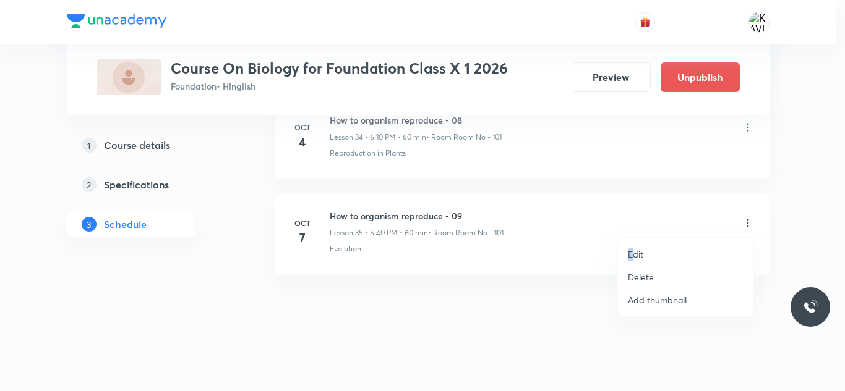
click at [631, 254] on p "Edit" at bounding box center [635, 254] width 15 height 13
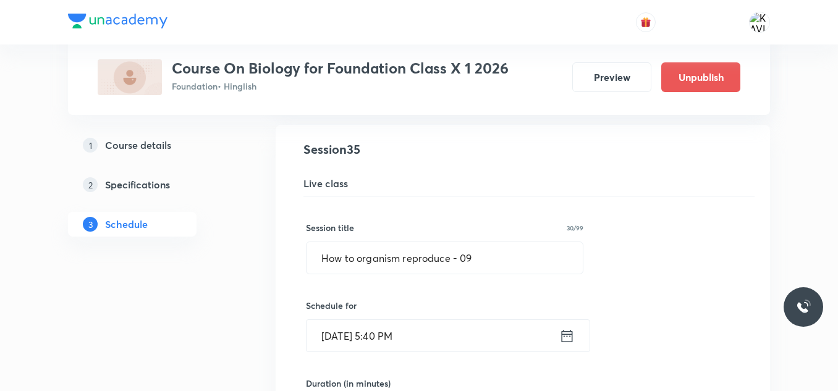
click at [569, 338] on icon at bounding box center [567, 336] width 15 height 17
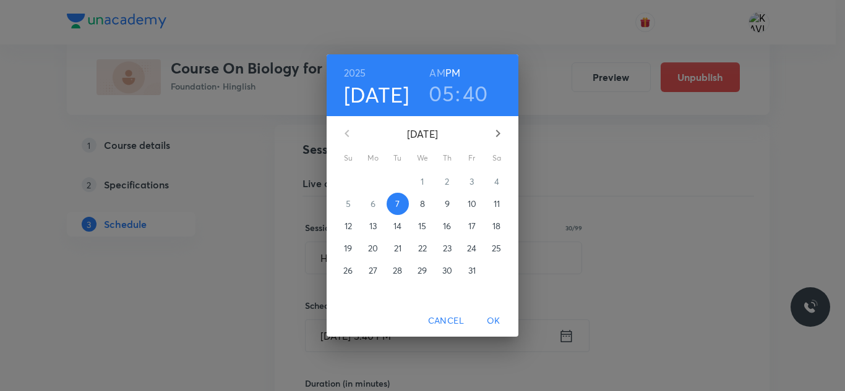
click at [446, 96] on h3 "05" at bounding box center [441, 93] width 25 height 26
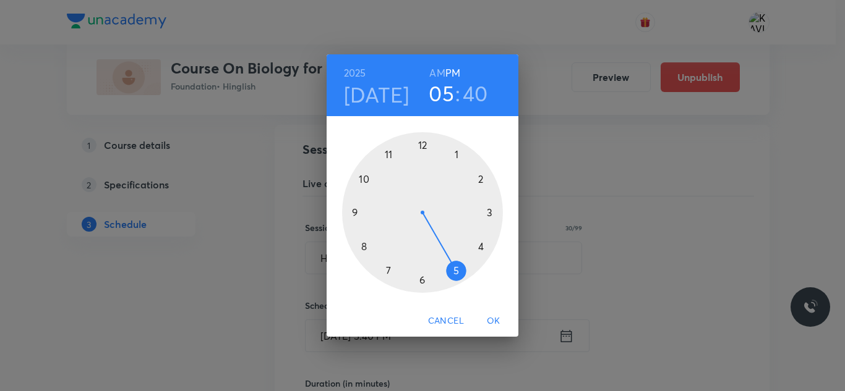
click at [451, 91] on h3 "05" at bounding box center [441, 93] width 25 height 26
click at [444, 89] on h3 "05" at bounding box center [441, 93] width 25 height 26
click at [451, 267] on div at bounding box center [422, 212] width 161 height 161
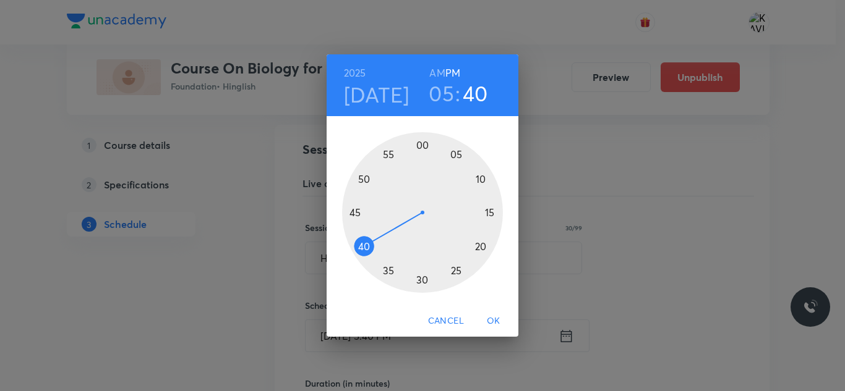
click at [458, 154] on div at bounding box center [422, 212] width 161 height 161
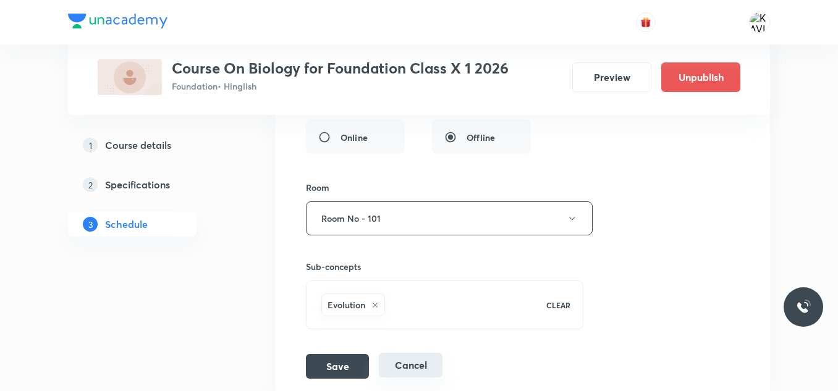
scroll to position [3861, 0]
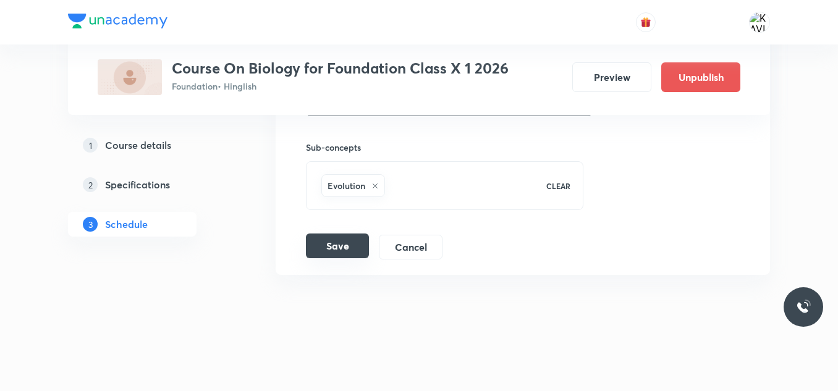
click at [354, 239] on button "Save" at bounding box center [337, 246] width 63 height 25
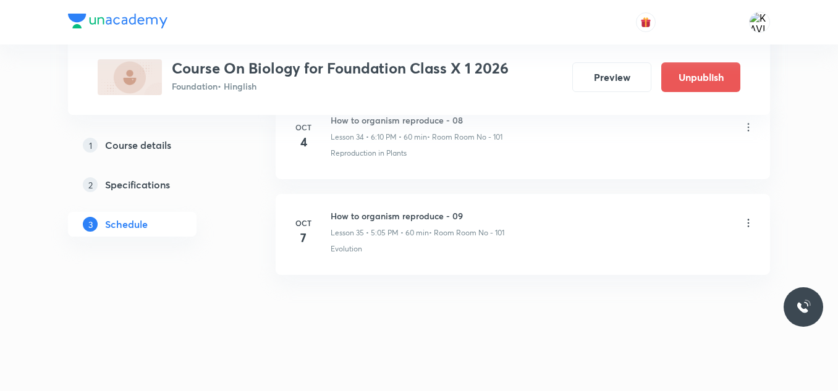
scroll to position [3386, 0]
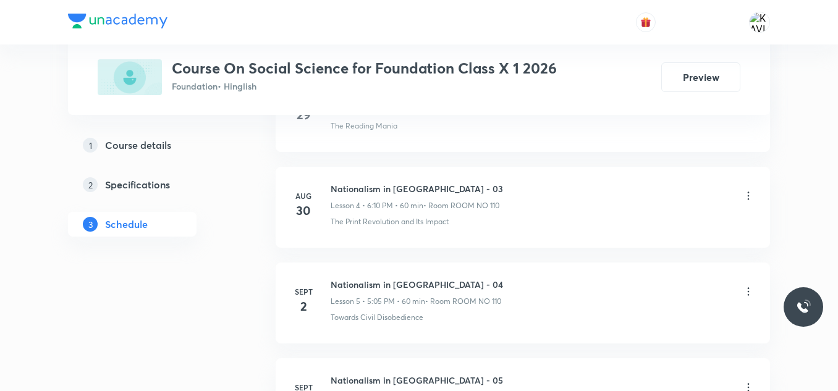
scroll to position [1558, 0]
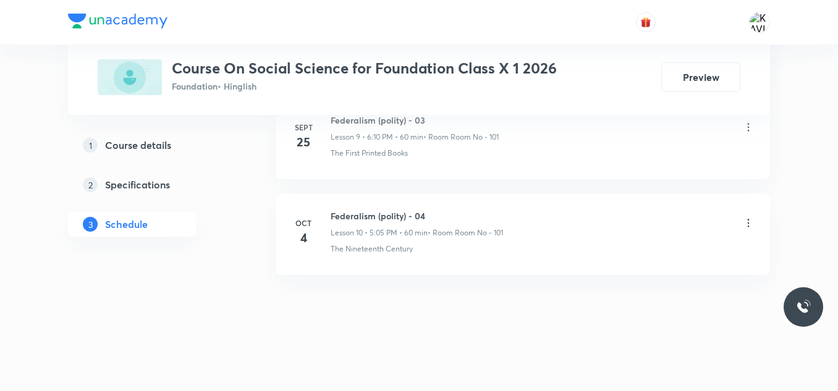
click at [369, 215] on h6 "Federalism (polity) - 04" at bounding box center [417, 216] width 173 height 13
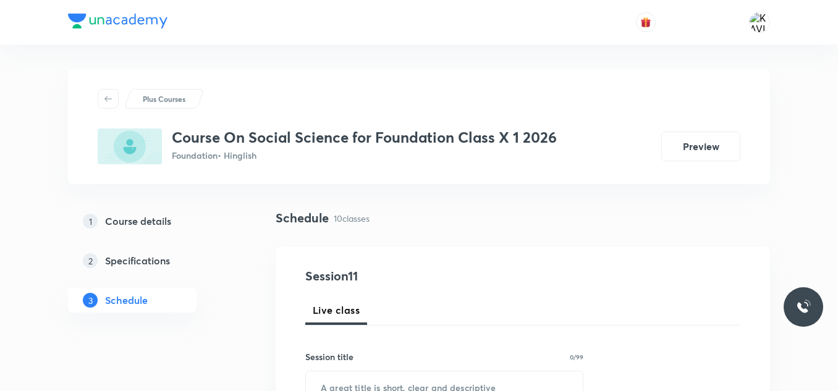
scroll to position [173, 0]
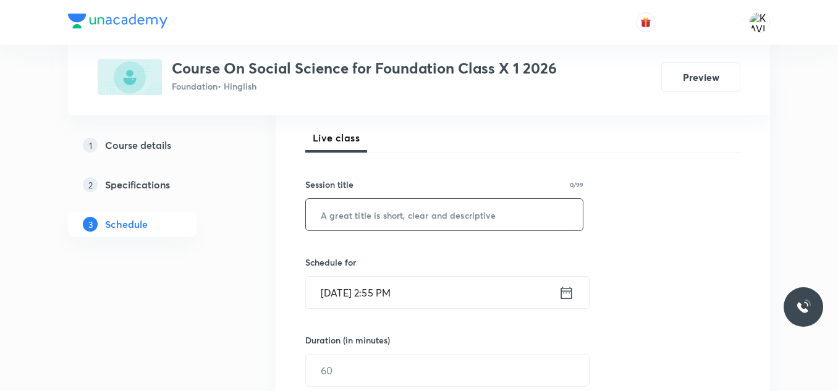
click at [335, 223] on input "text" at bounding box center [444, 215] width 277 height 32
paste input "Water Resources"
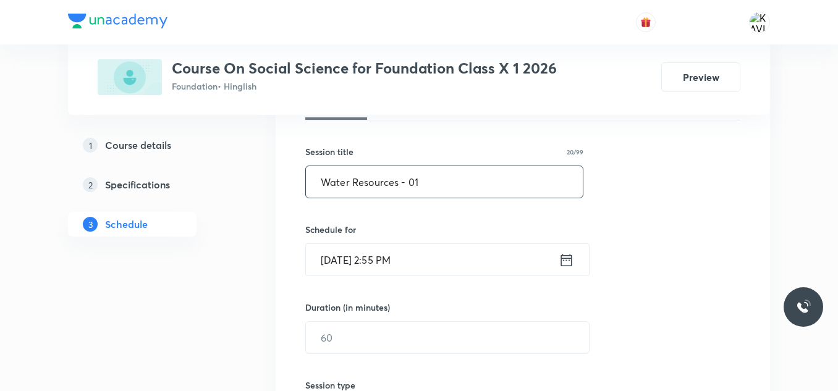
scroll to position [206, 0]
type input "Water Resources - 01"
click at [563, 258] on icon at bounding box center [566, 259] width 11 height 12
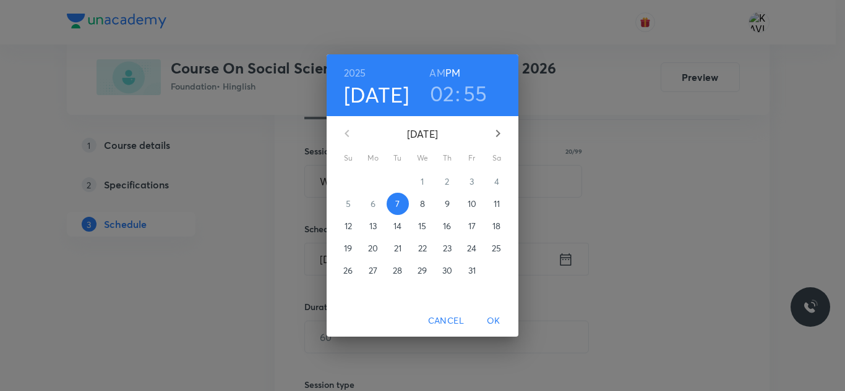
click at [446, 94] on h3 "02" at bounding box center [442, 93] width 25 height 26
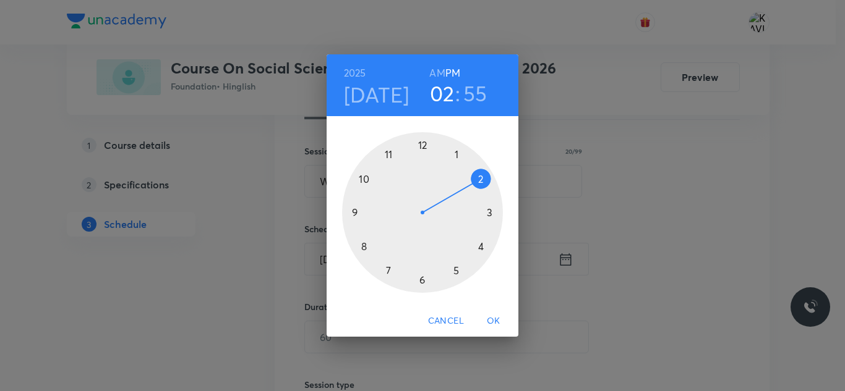
click at [425, 284] on div at bounding box center [422, 212] width 161 height 161
click at [479, 181] on div at bounding box center [422, 212] width 161 height 161
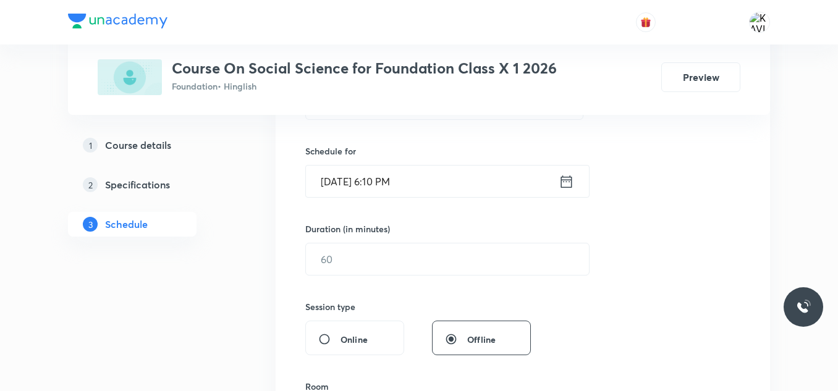
scroll to position [330, 0]
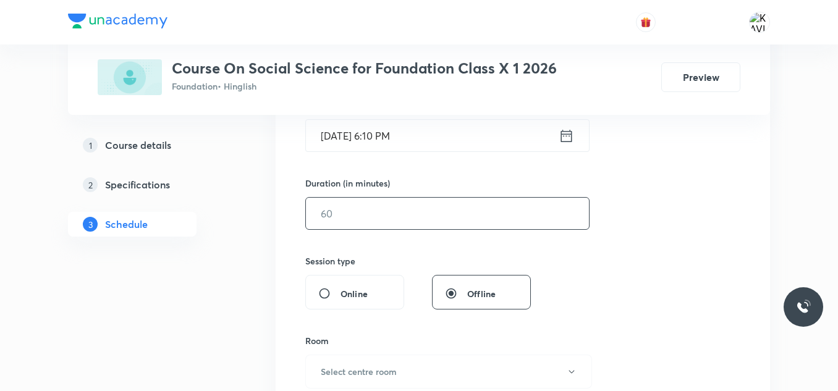
click at [393, 219] on input "text" at bounding box center [447, 214] width 283 height 32
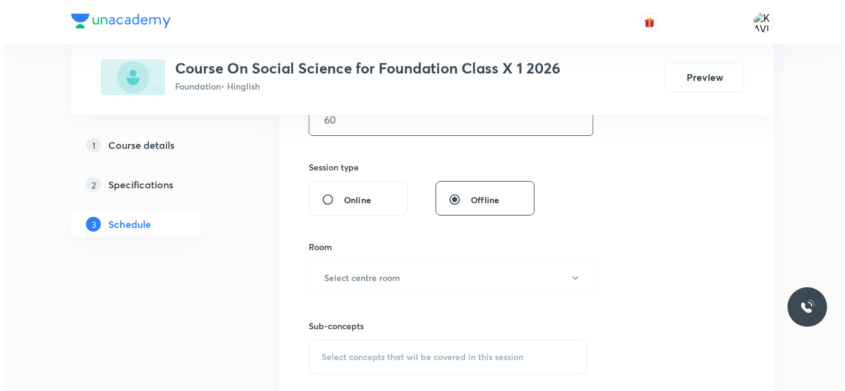
scroll to position [453, 0]
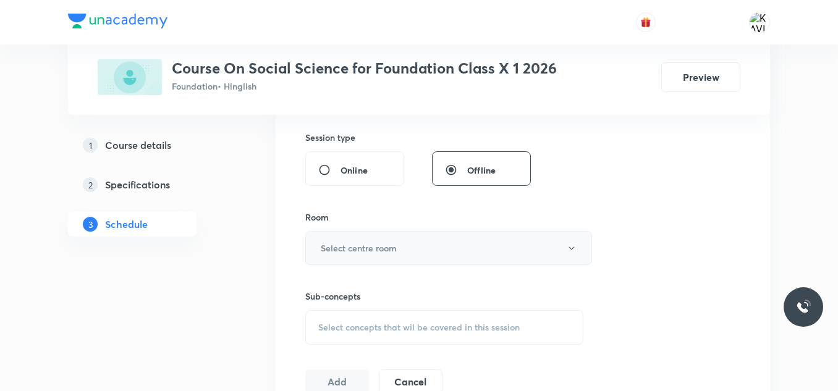
type input "60"
click at [392, 245] on h6 "Select centre room" at bounding box center [359, 248] width 76 height 13
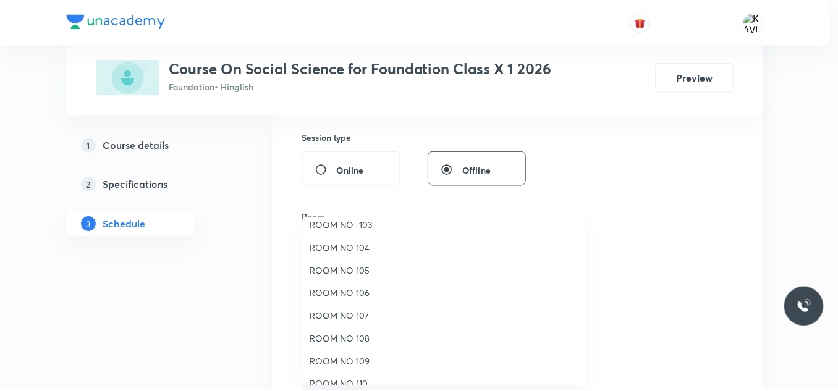
scroll to position [0, 0]
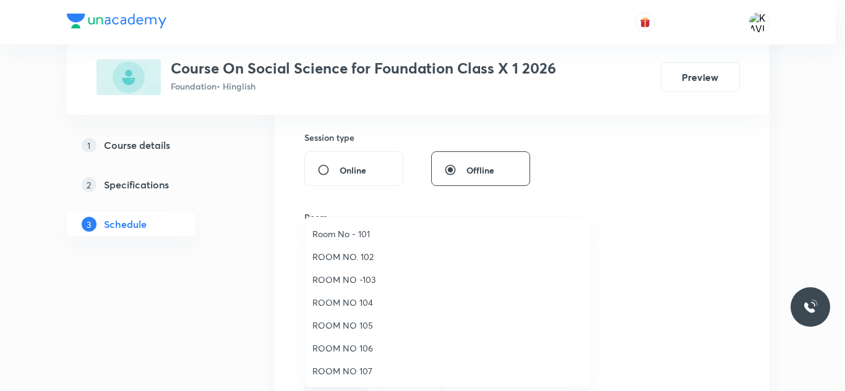
click at [354, 232] on span "Room No - 101" at bounding box center [447, 234] width 271 height 13
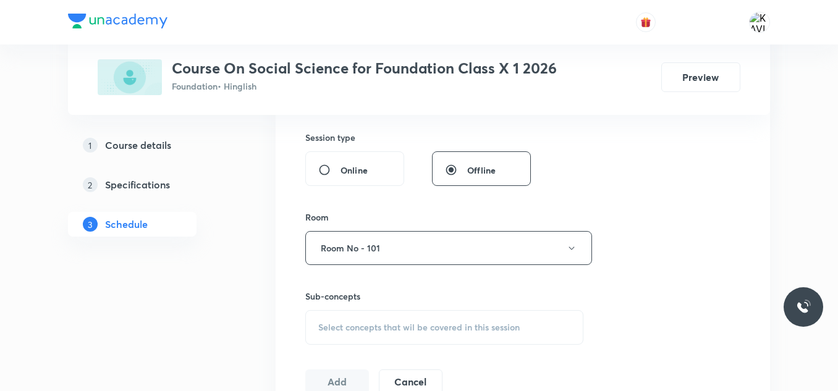
click at [625, 185] on div "Session 11 Live class Session title 20/99 Water Resources - 01 ​ Schedule for O…" at bounding box center [522, 104] width 435 height 581
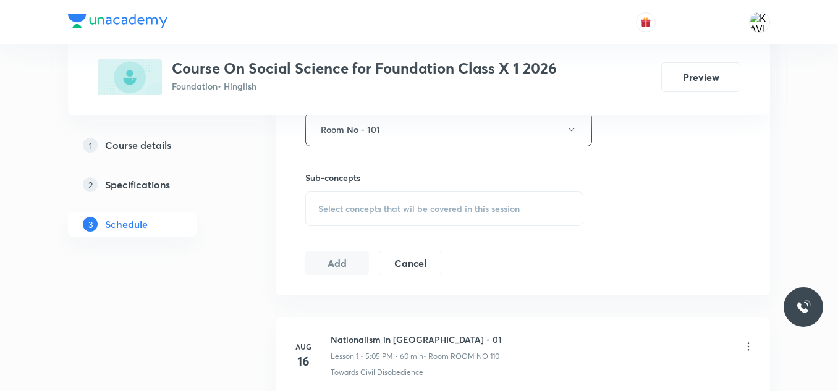
scroll to position [577, 0]
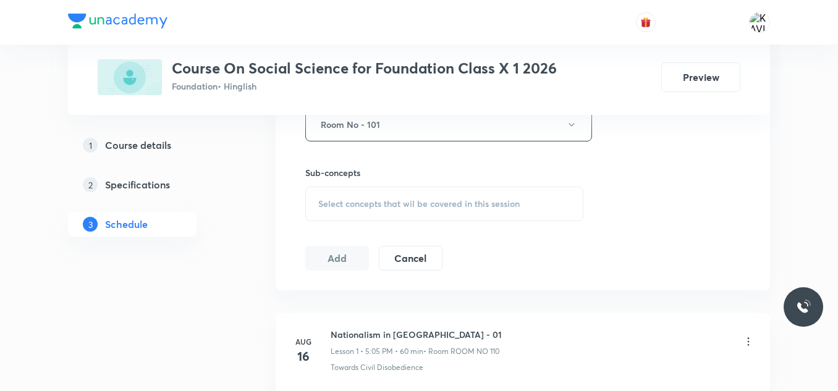
click at [381, 199] on span "Select concepts that wil be covered in this session" at bounding box center [419, 204] width 202 height 10
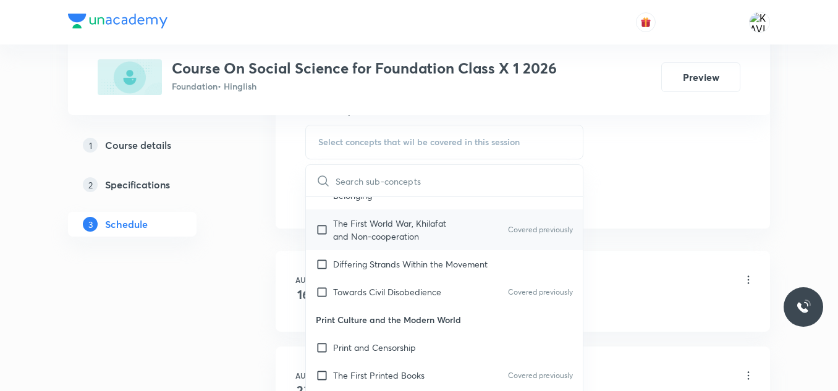
scroll to position [433, 0]
drag, startPoint x: 441, startPoint y: 263, endPoint x: 664, endPoint y: 192, distance: 234.1
click at [445, 263] on p "Differing Strands Within the Movement" at bounding box center [410, 262] width 155 height 13
checkbox input "true"
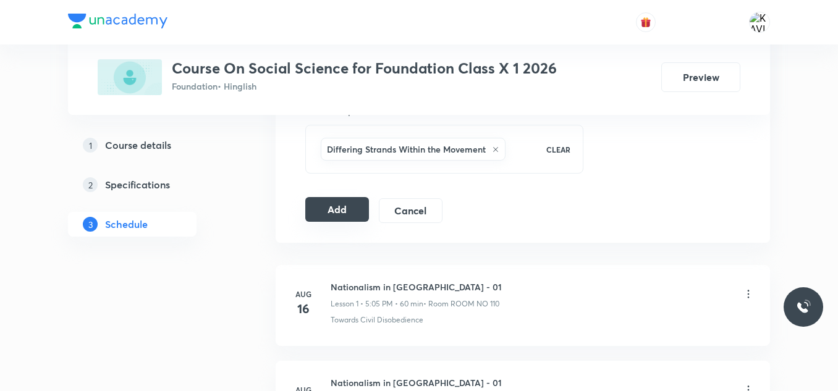
click at [331, 213] on button "Add" at bounding box center [337, 209] width 64 height 25
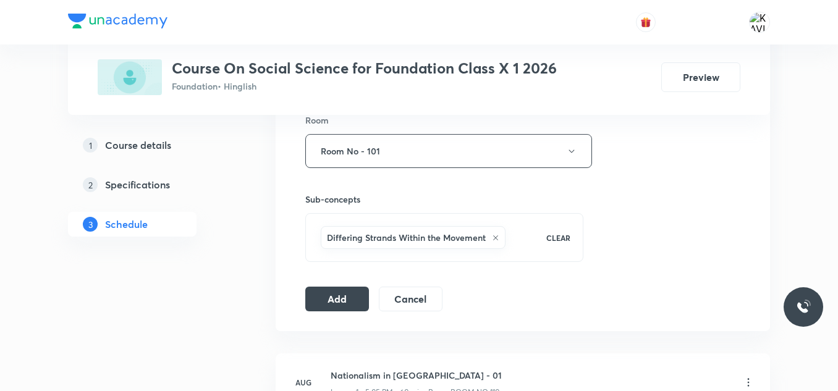
scroll to position [556, 0]
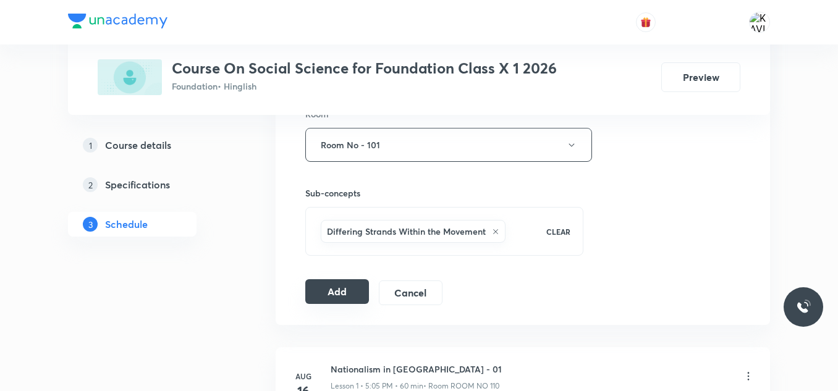
click at [340, 289] on button "Add" at bounding box center [337, 291] width 64 height 25
click at [356, 285] on button "Add" at bounding box center [337, 291] width 64 height 25
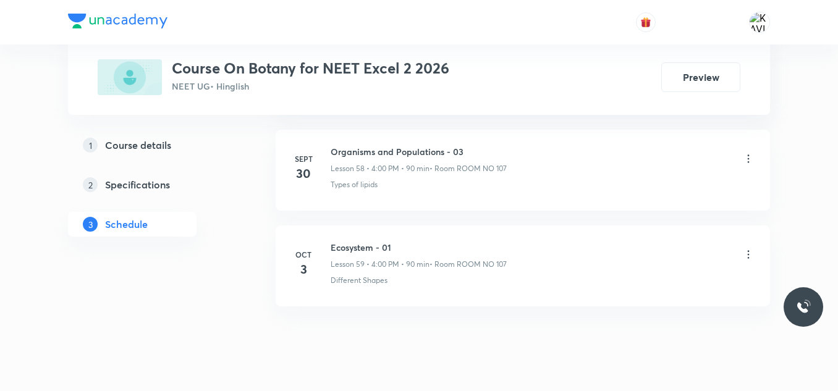
scroll to position [6254, 0]
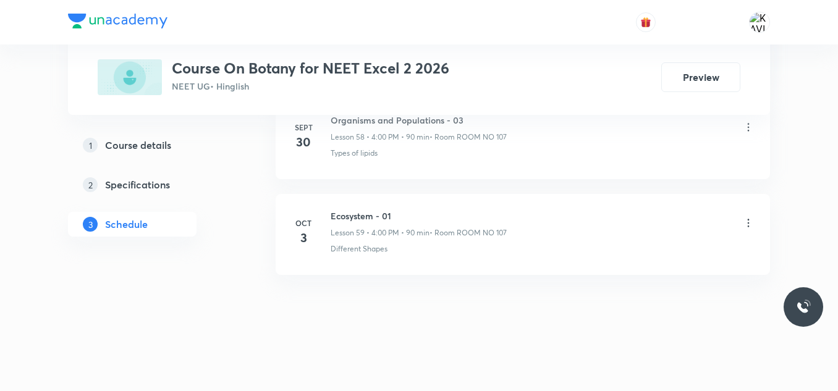
click at [355, 219] on h6 "Ecosystem - 01" at bounding box center [419, 216] width 176 height 13
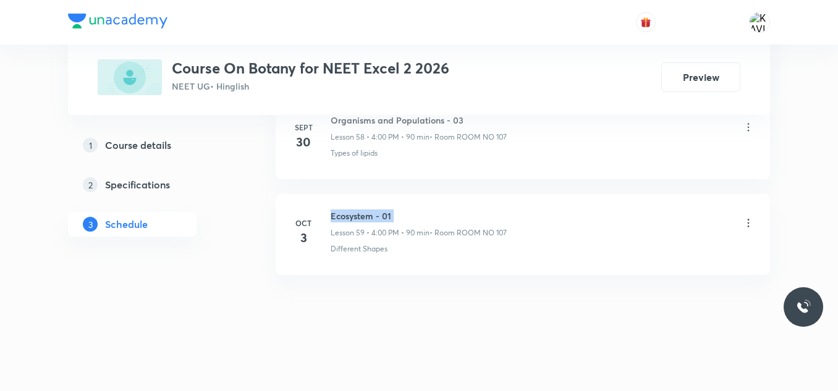
copy h6 "Ecosystem - 01"
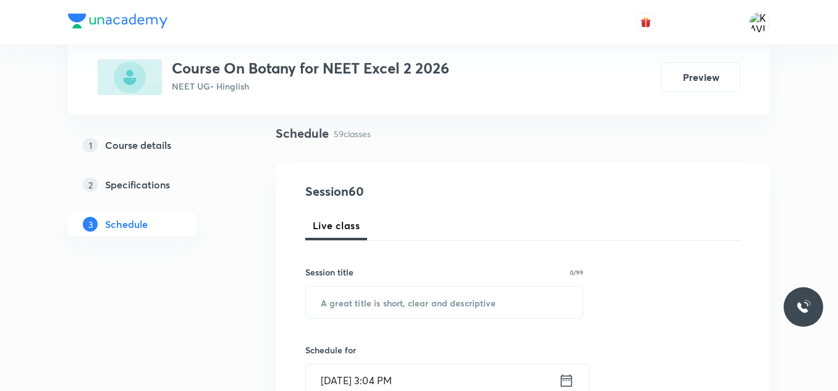
scroll to position [84, 0]
click at [349, 289] on input "text" at bounding box center [444, 304] width 277 height 32
paste input "Ecosystem - 01"
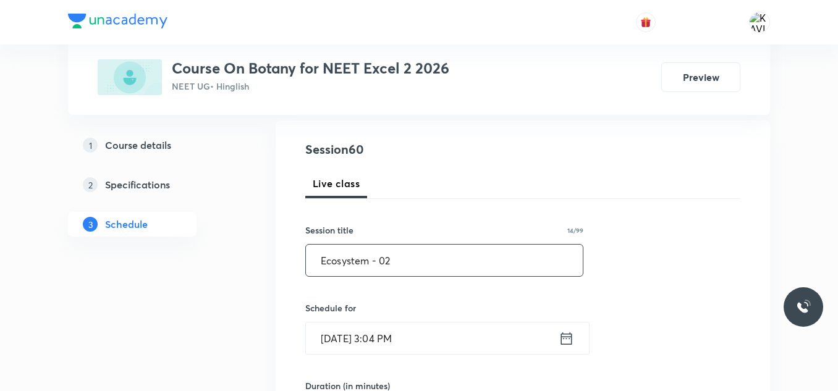
scroll to position [146, 0]
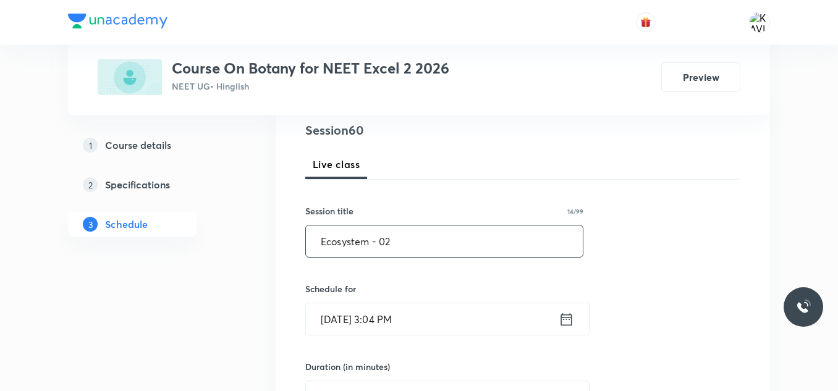
type input "Ecosystem - 02"
click at [574, 319] on icon at bounding box center [566, 319] width 15 height 17
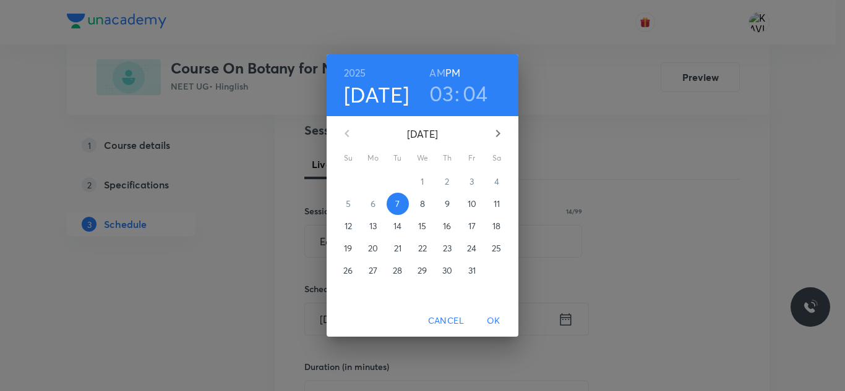
click at [444, 102] on h3 "03" at bounding box center [441, 93] width 25 height 26
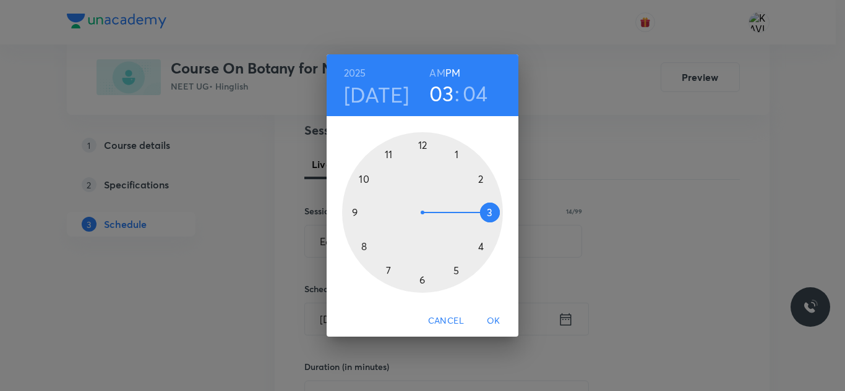
click at [482, 250] on div at bounding box center [422, 212] width 161 height 161
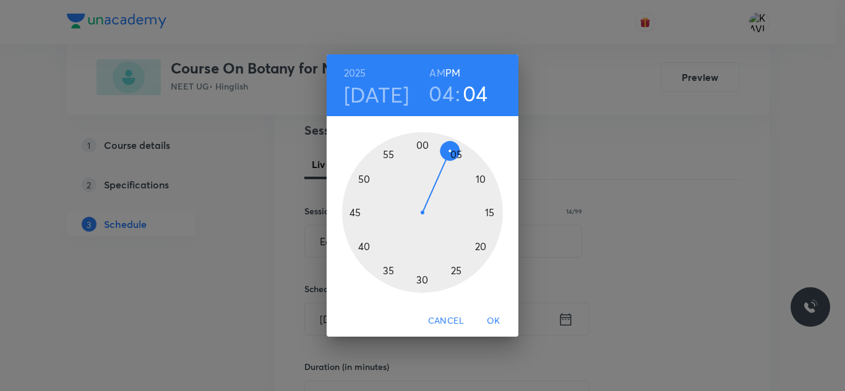
click at [423, 144] on div at bounding box center [422, 212] width 161 height 161
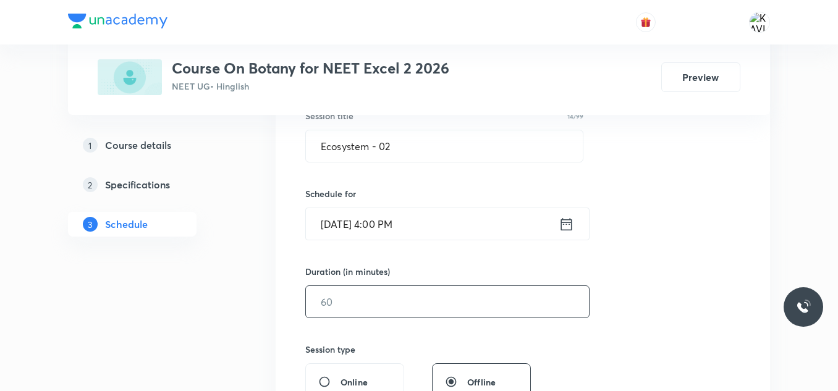
scroll to position [331, 0]
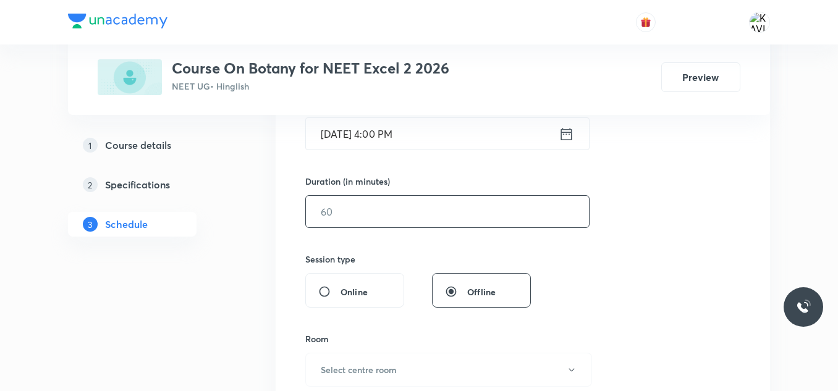
click at [377, 211] on input "text" at bounding box center [447, 212] width 283 height 32
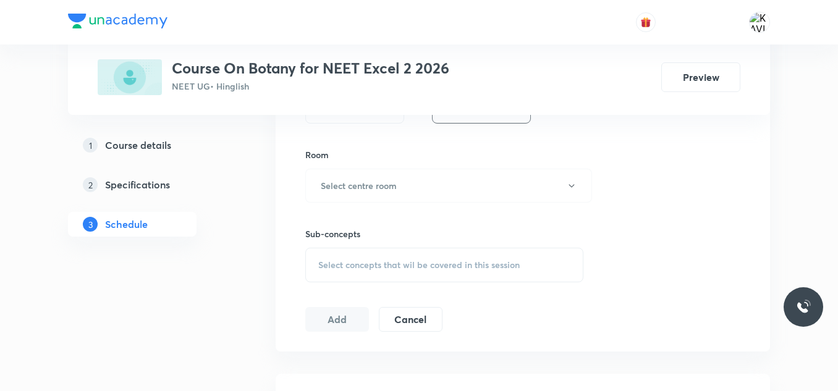
scroll to position [517, 0]
type input "75"
click at [388, 181] on h6 "Select centre room" at bounding box center [359, 184] width 76 height 13
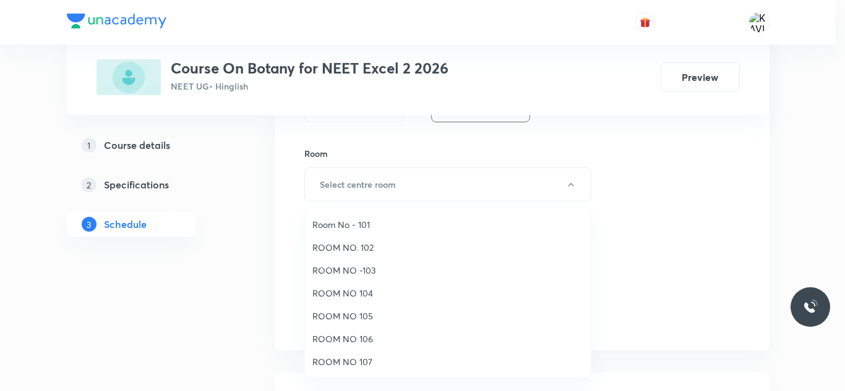
click at [369, 360] on span "ROOM NO 107" at bounding box center [447, 362] width 271 height 13
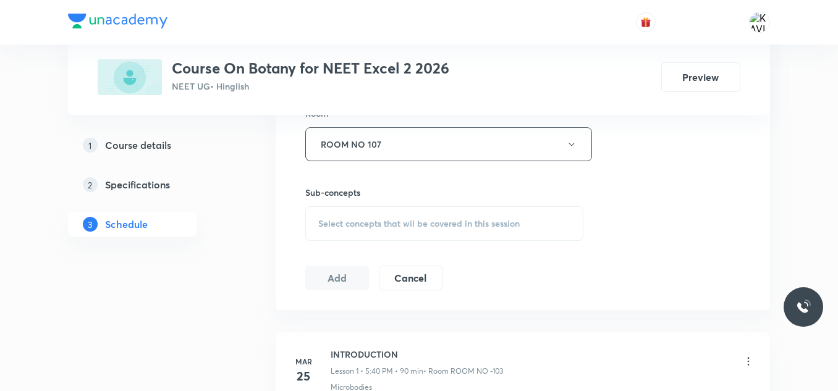
scroll to position [579, 0]
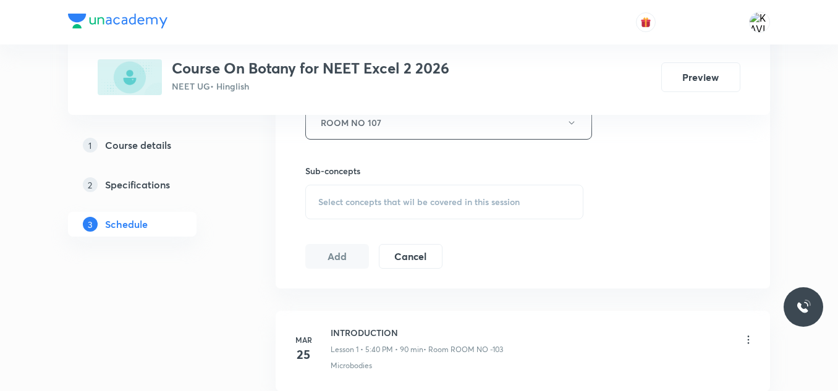
click at [383, 192] on div "Select concepts that wil be covered in this session" at bounding box center [444, 202] width 278 height 35
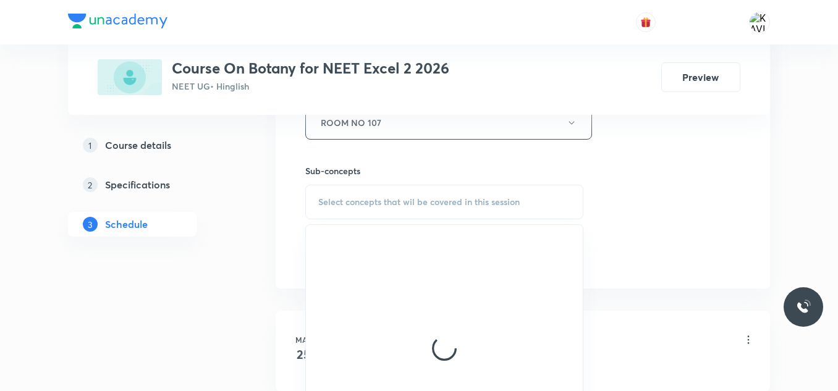
scroll to position [641, 0]
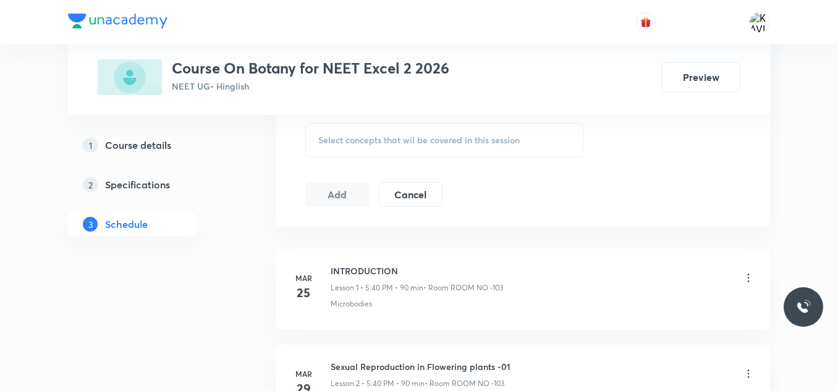
click at [414, 143] on span "Select concepts that wil be covered in this session" at bounding box center [419, 140] width 202 height 10
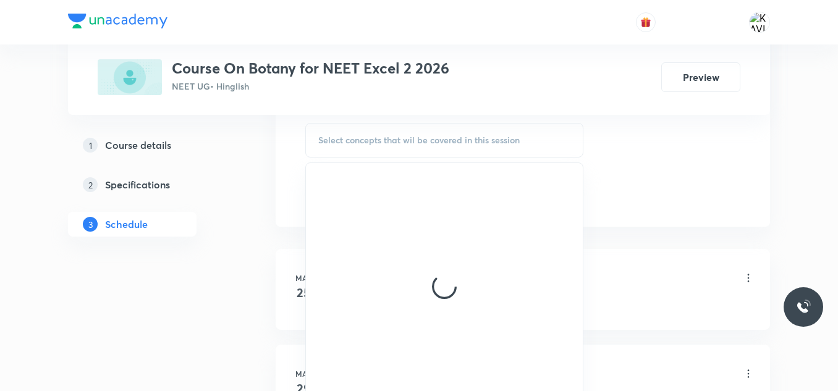
click at [514, 291] on div at bounding box center [444, 286] width 277 height 247
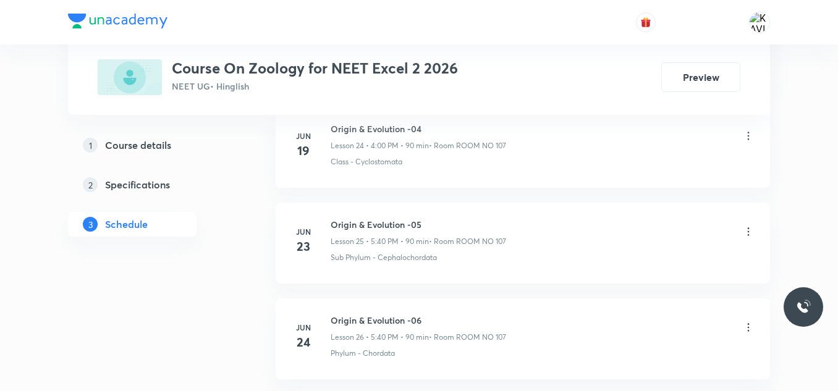
scroll to position [5679, 0]
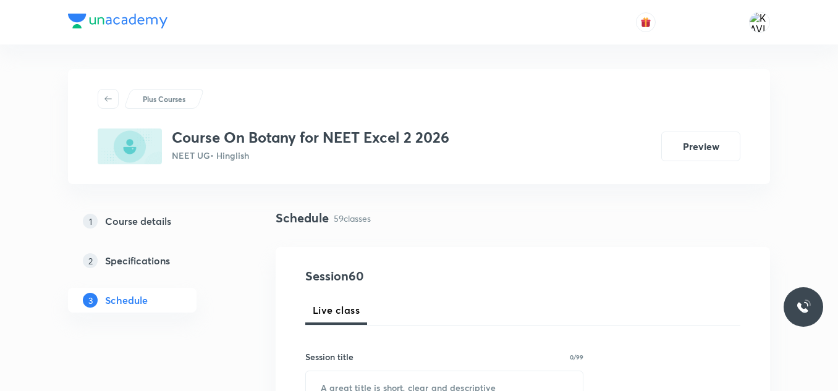
scroll to position [641, 0]
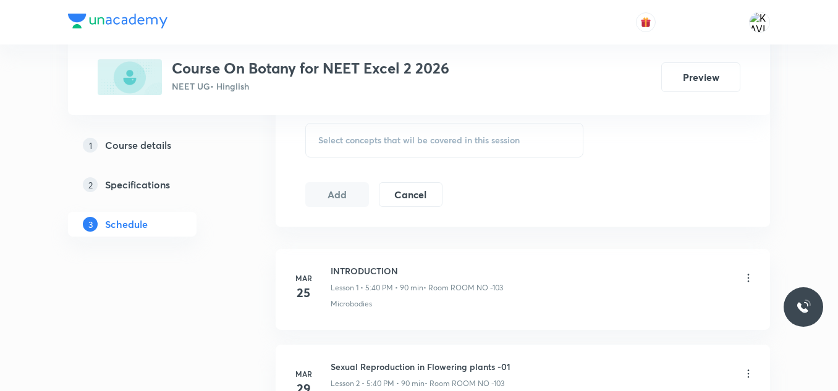
click at [387, 140] on span "Select concepts that wil be covered in this session" at bounding box center [419, 140] width 202 height 10
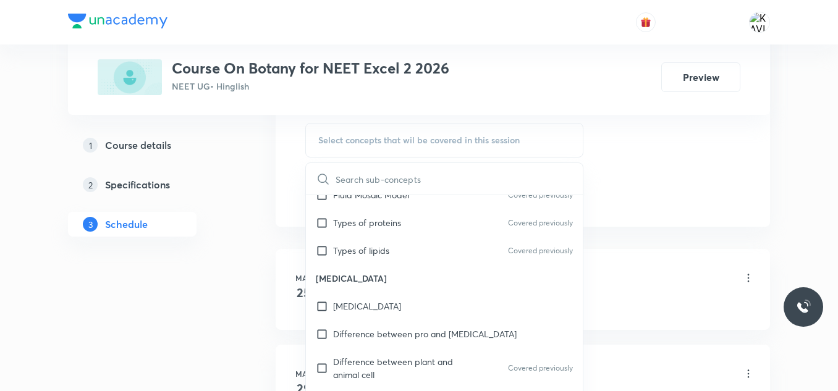
scroll to position [742, 0]
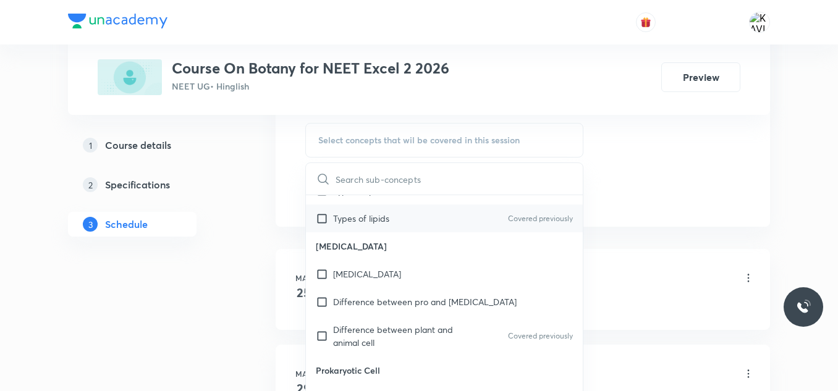
click at [438, 226] on div "Types of lipids Covered previously" at bounding box center [444, 219] width 277 height 28
checkbox input "true"
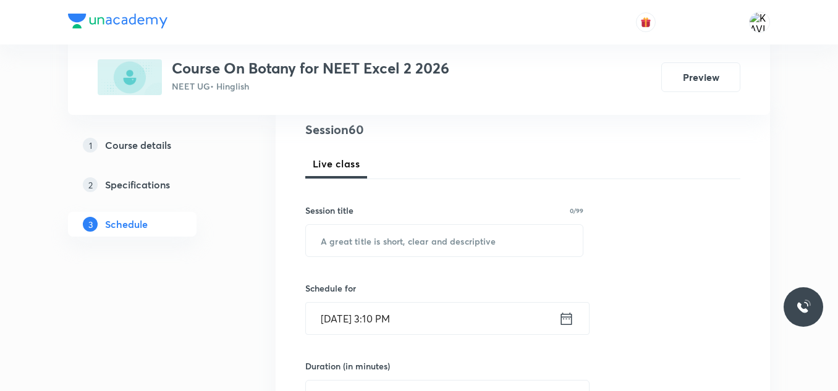
scroll to position [146, 0]
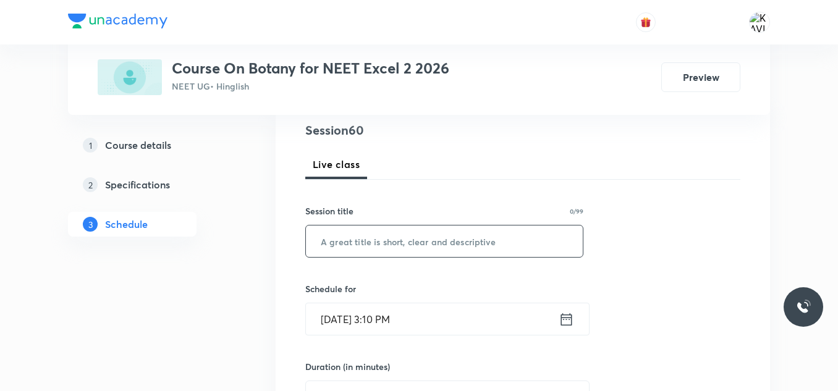
click at [424, 244] on input "text" at bounding box center [444, 242] width 277 height 32
paste input "Ecosystem - 01"
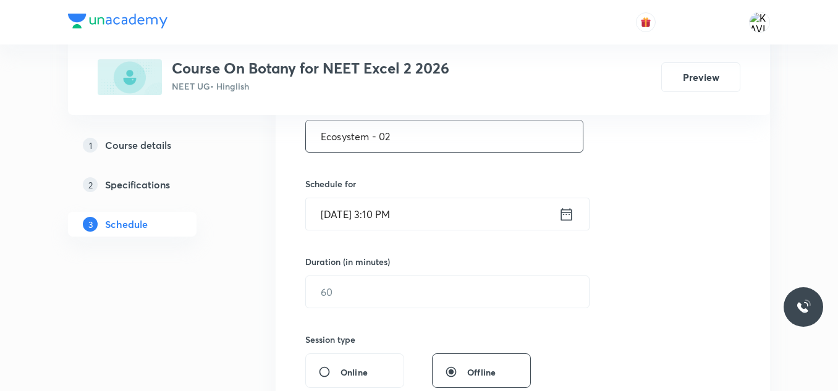
scroll to position [270, 0]
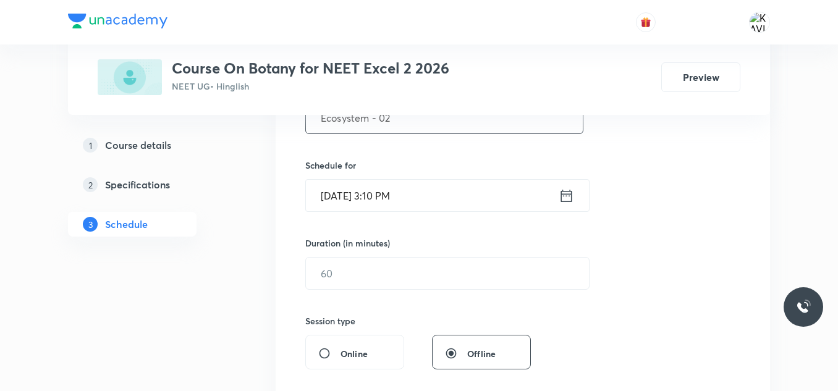
type input "Ecosystem - 02"
click at [568, 198] on icon at bounding box center [566, 195] width 15 height 17
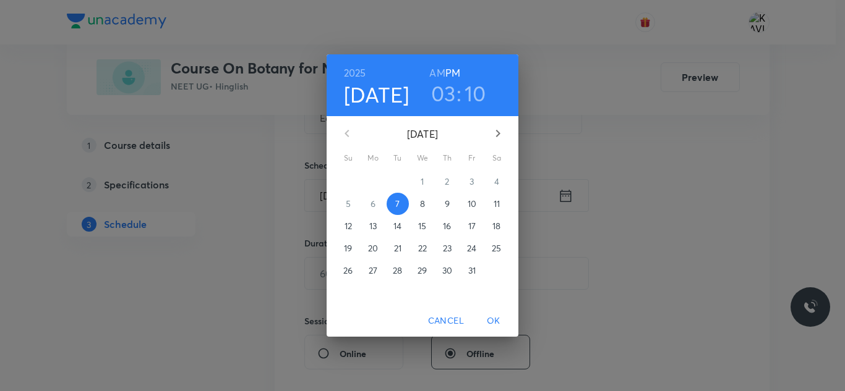
click at [443, 92] on h3 "03" at bounding box center [443, 93] width 25 height 26
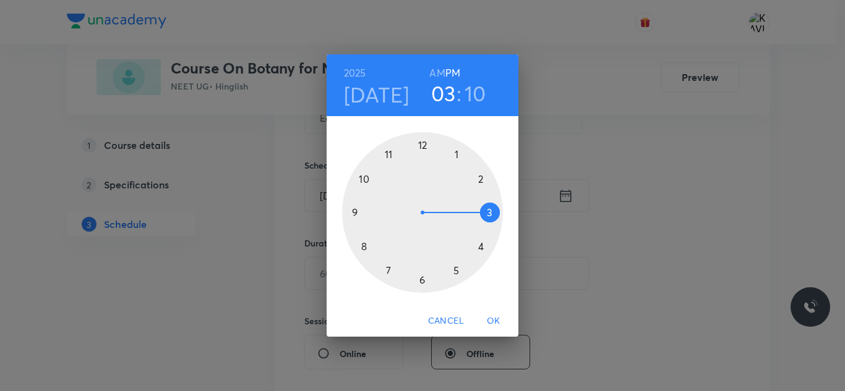
click at [480, 248] on div at bounding box center [422, 212] width 161 height 161
click at [425, 153] on div at bounding box center [422, 212] width 161 height 161
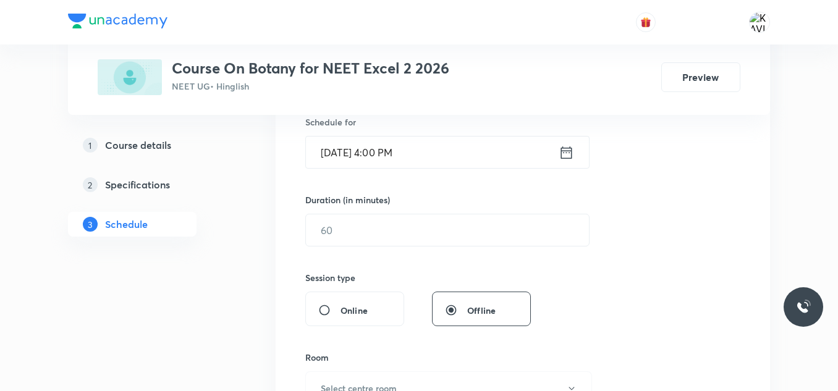
scroll to position [331, 0]
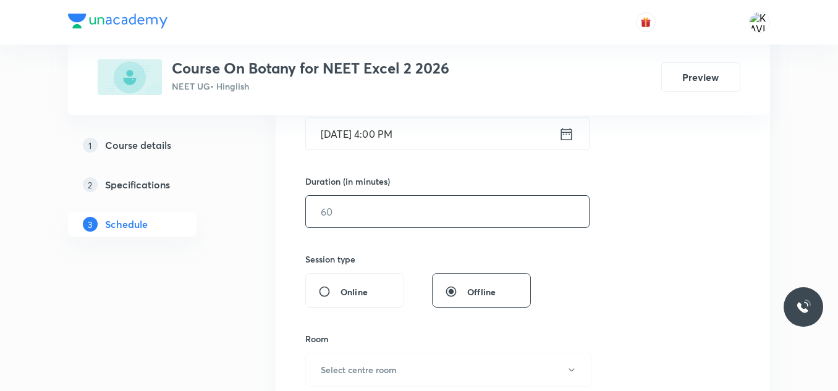
click at [396, 204] on input "text" at bounding box center [447, 212] width 283 height 32
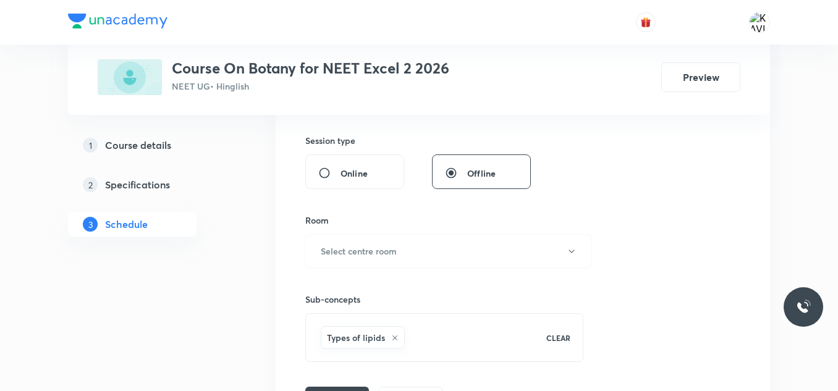
scroll to position [455, 0]
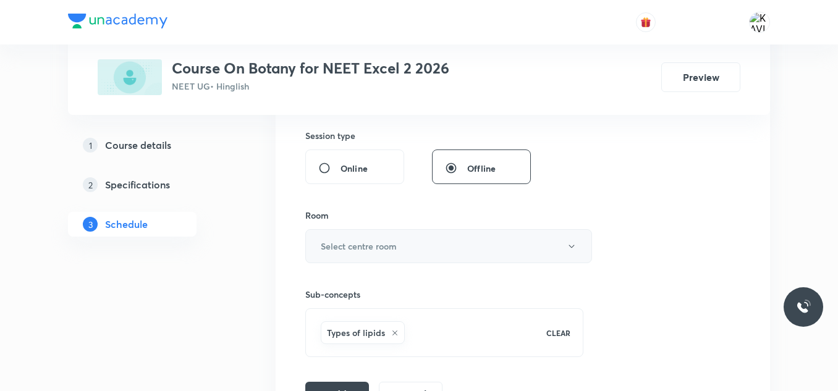
click at [413, 249] on button "Select centre room" at bounding box center [448, 246] width 287 height 34
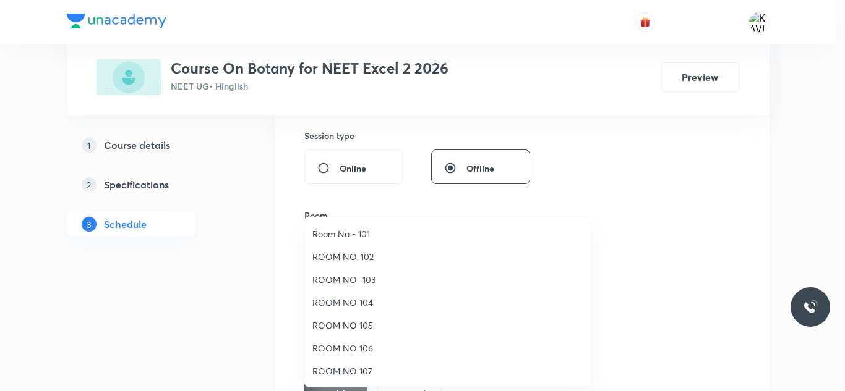
click at [369, 370] on span "ROOM NO 107" at bounding box center [447, 371] width 271 height 13
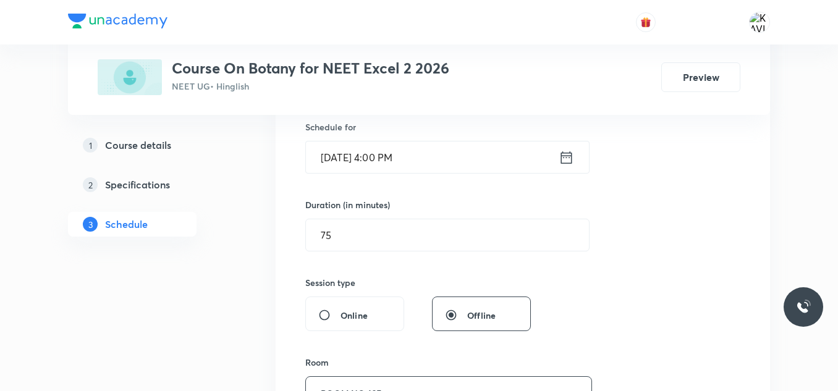
scroll to position [270, 0]
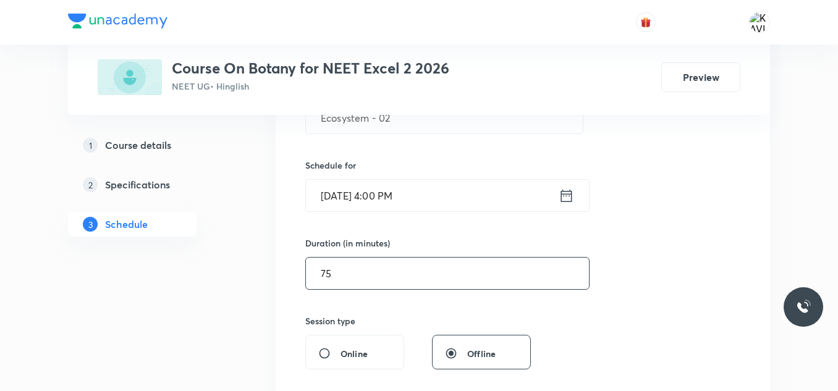
click at [373, 280] on input "75" at bounding box center [447, 274] width 283 height 32
click at [373, 281] on input "75" at bounding box center [447, 274] width 283 height 32
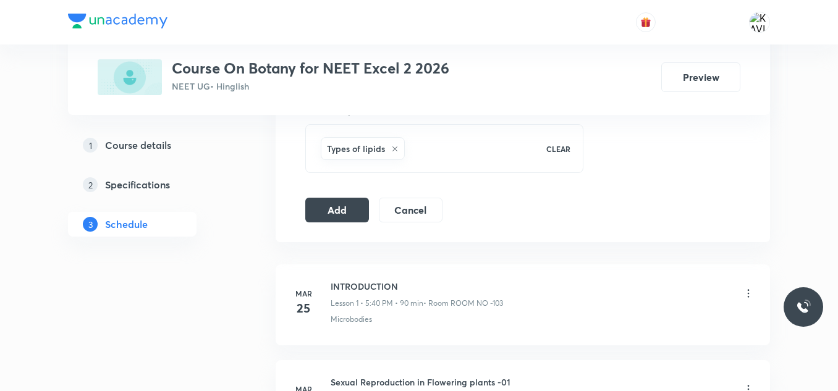
scroll to position [641, 0]
type input "90"
click at [337, 211] on button "Add" at bounding box center [337, 207] width 64 height 25
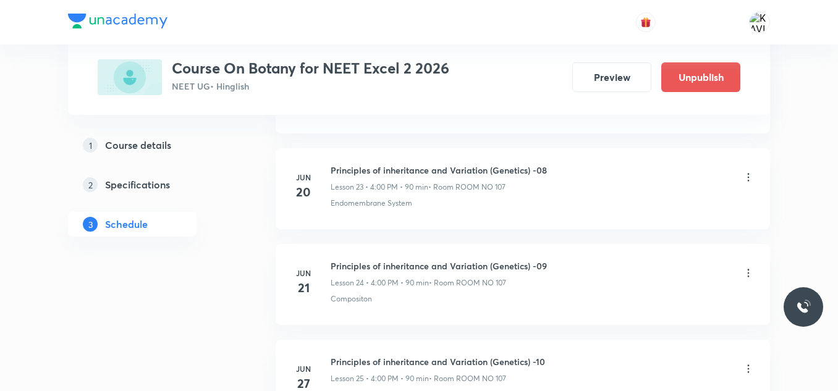
scroll to position [5782, 0]
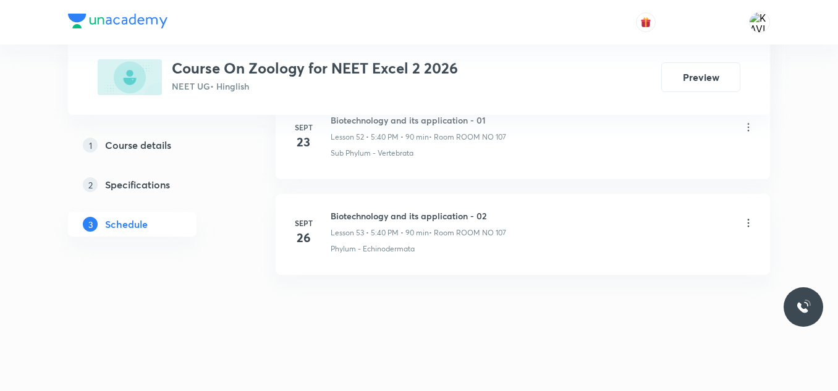
click at [375, 213] on h6 "Biotechnology and its application - 02" at bounding box center [419, 216] width 176 height 13
copy h6 "Biotechnology and its application - 02"
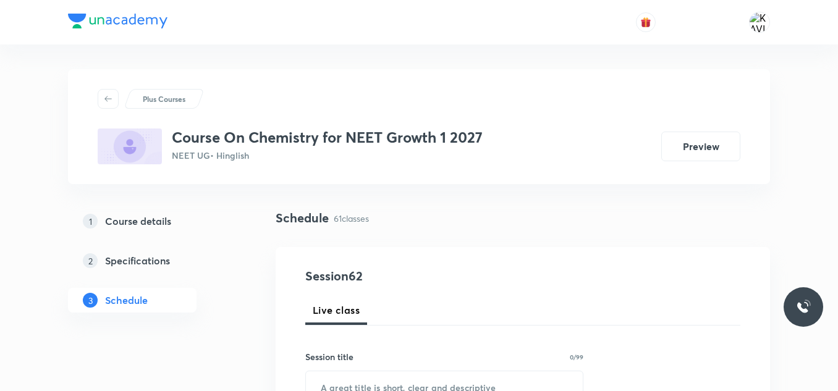
scroll to position [6446, 0]
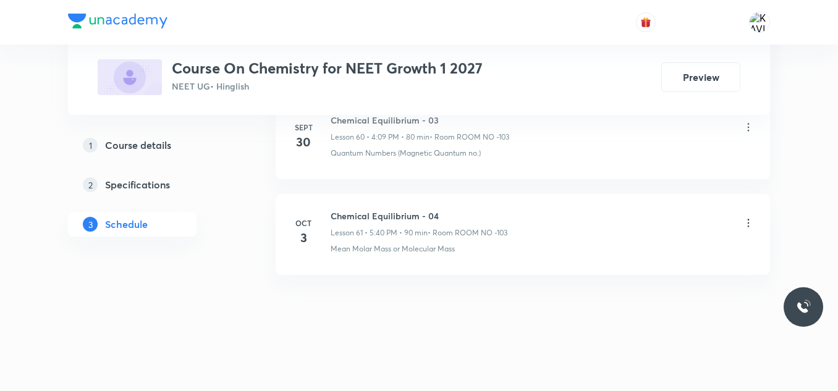
click at [405, 219] on h6 "Chemical Equilibrium - 04" at bounding box center [419, 216] width 177 height 13
copy h6 "Chemical Equilibrium - 04"
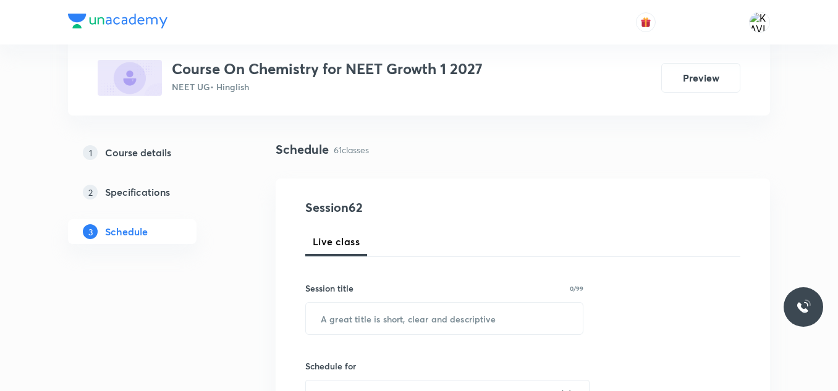
scroll to position [75, 0]
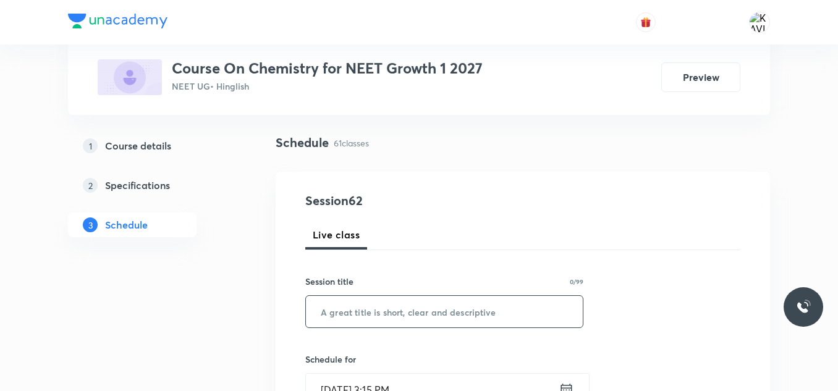
click at [390, 313] on input "text" at bounding box center [444, 312] width 277 height 32
paste input "Chemical Equilibrium - 04"
type input "Chemical Equilibrium - 05"
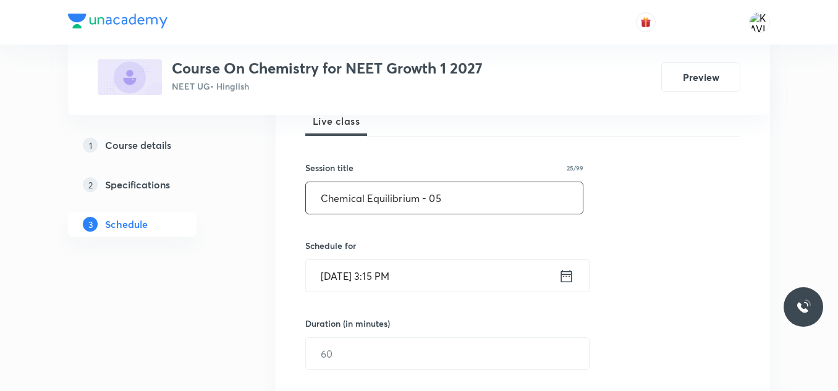
scroll to position [199, 0]
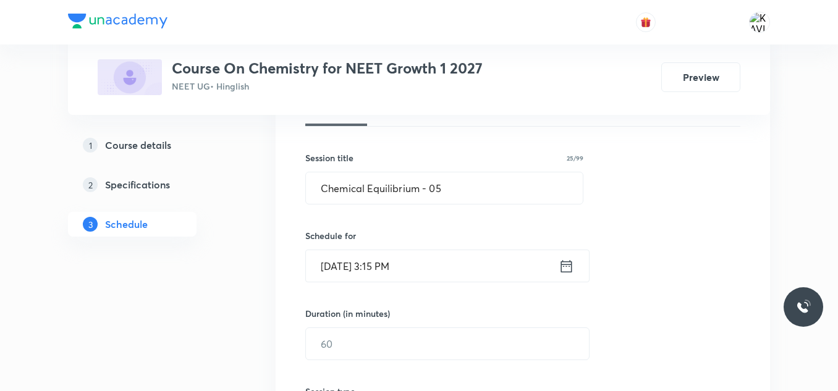
click at [564, 268] on icon at bounding box center [566, 266] width 15 height 17
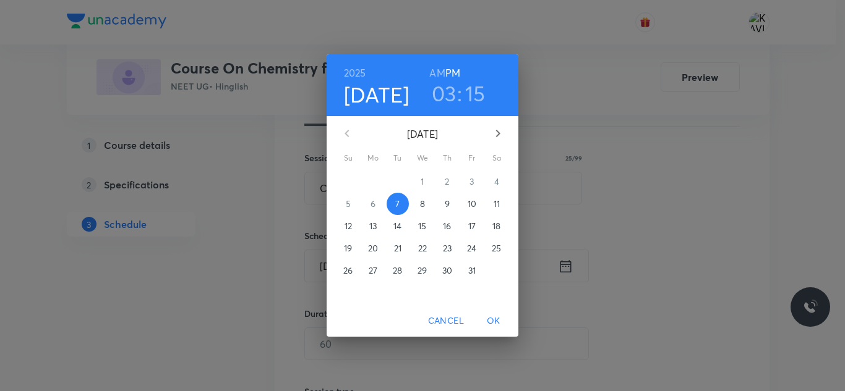
click at [449, 93] on h3 "03" at bounding box center [444, 93] width 25 height 26
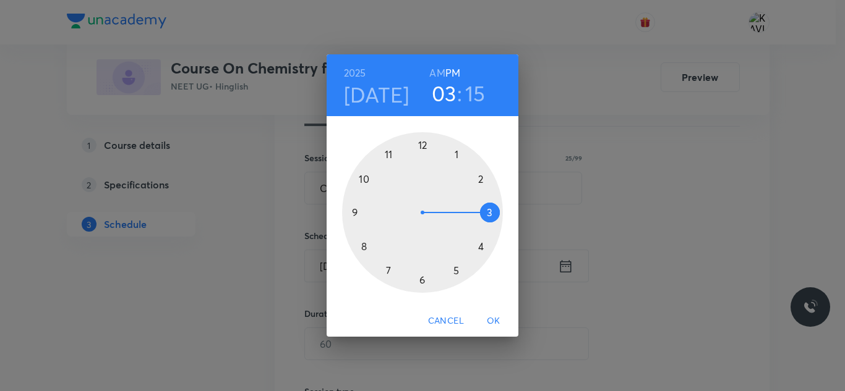
click at [477, 241] on div at bounding box center [422, 212] width 161 height 161
click at [422, 149] on div at bounding box center [422, 212] width 161 height 161
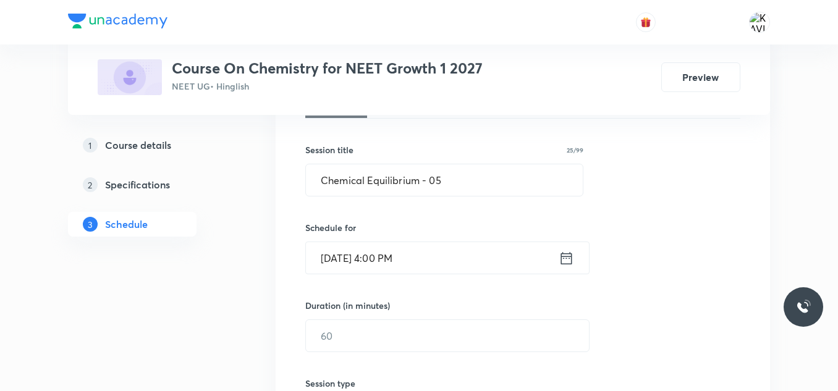
scroll to position [261, 0]
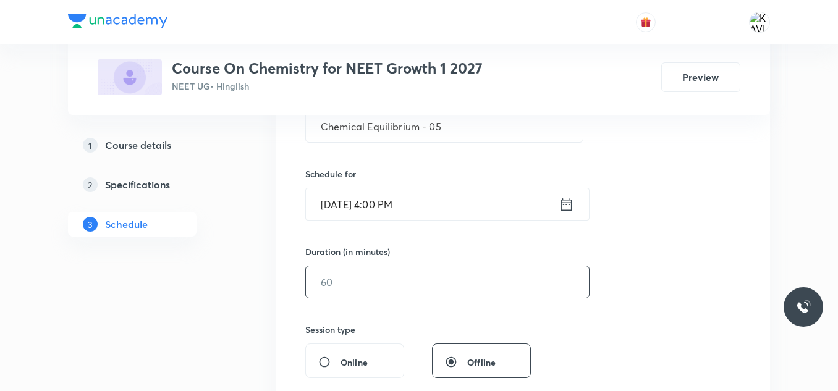
click at [437, 284] on input "text" at bounding box center [447, 283] width 283 height 32
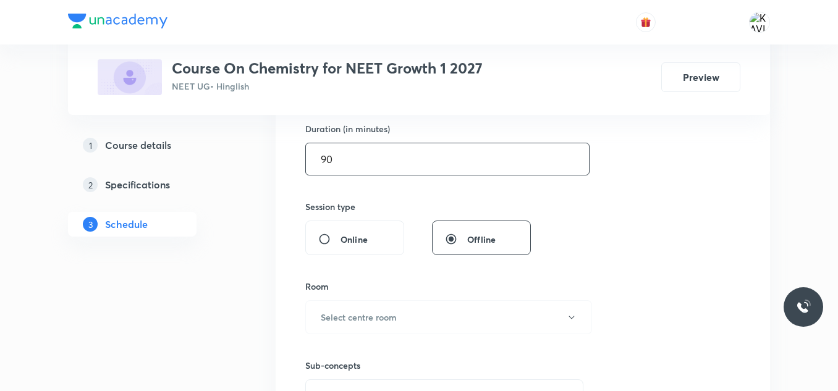
scroll to position [385, 0]
type input "90"
click at [365, 319] on h6 "Select centre room" at bounding box center [359, 316] width 76 height 13
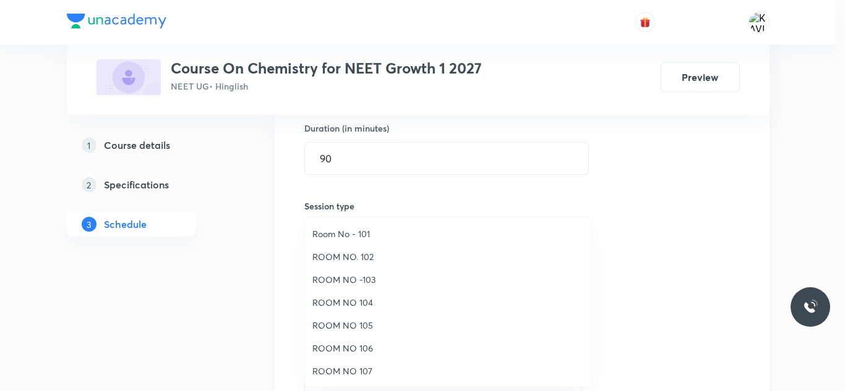
click at [373, 286] on span "ROOM NO -103" at bounding box center [447, 279] width 271 height 13
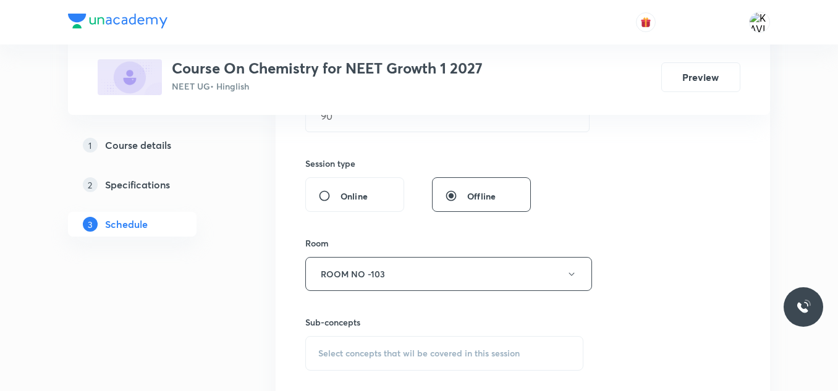
scroll to position [508, 0]
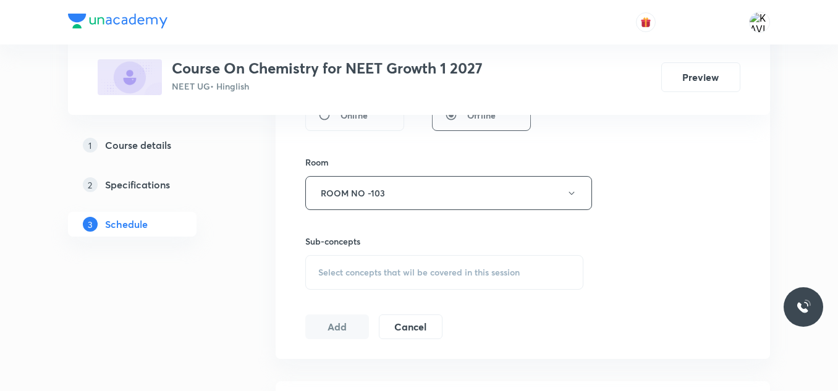
click at [328, 275] on span "Select concepts that wil be covered in this session" at bounding box center [419, 273] width 202 height 10
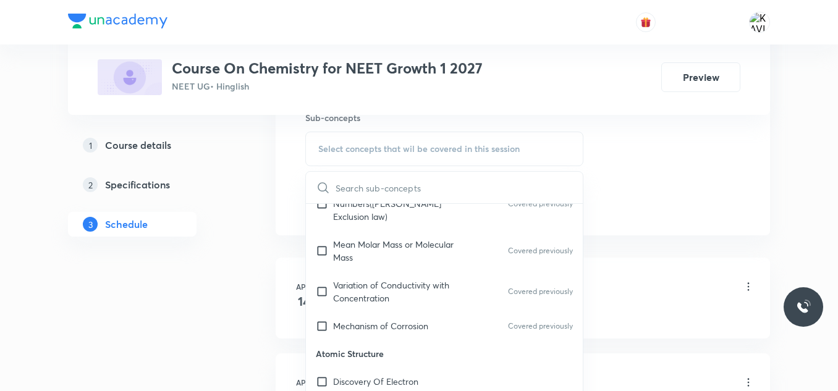
scroll to position [371, 0]
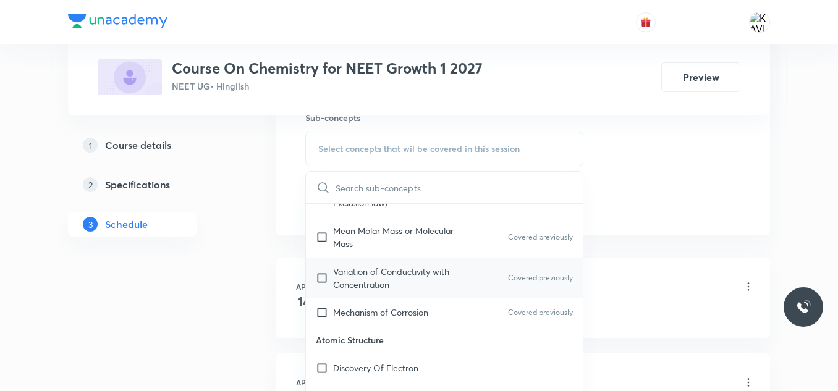
click at [378, 269] on p "Variation of Conductivity with Concentration" at bounding box center [395, 278] width 125 height 26
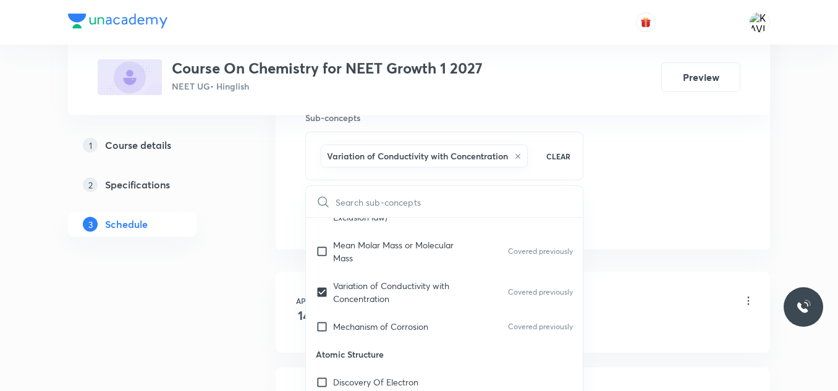
checkbox input "true"
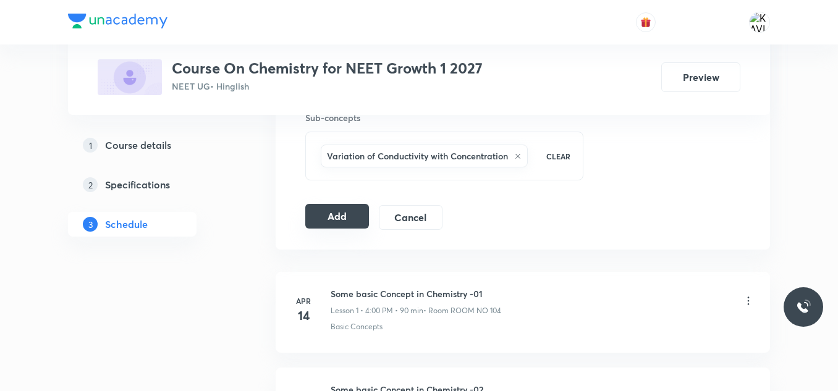
click at [352, 218] on button "Add" at bounding box center [337, 216] width 64 height 25
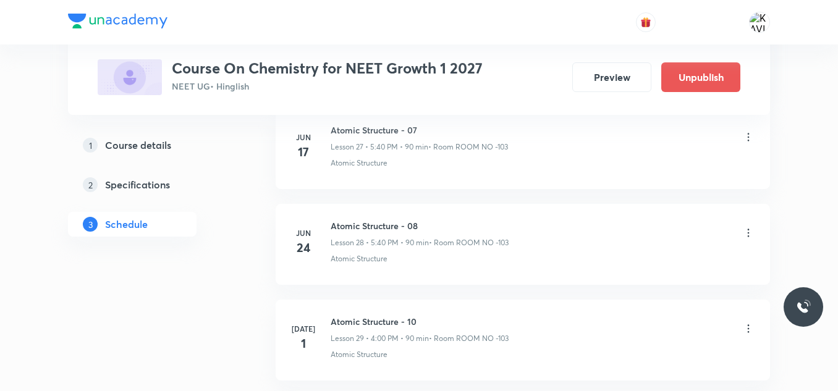
scroll to position [5974, 0]
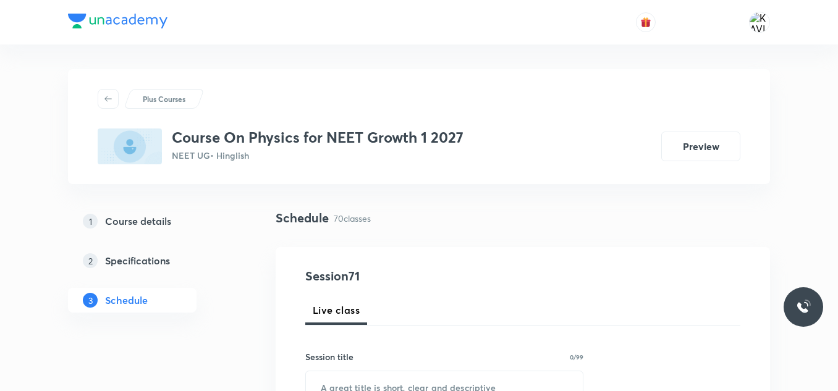
scroll to position [7309, 0]
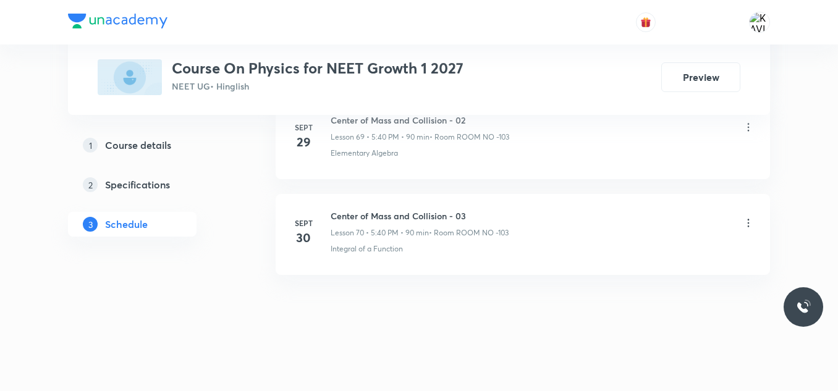
click at [389, 215] on h6 "Center of Mass and Collision - 03" at bounding box center [420, 216] width 178 height 13
copy h6 "Center of Mass and Collision - 03"
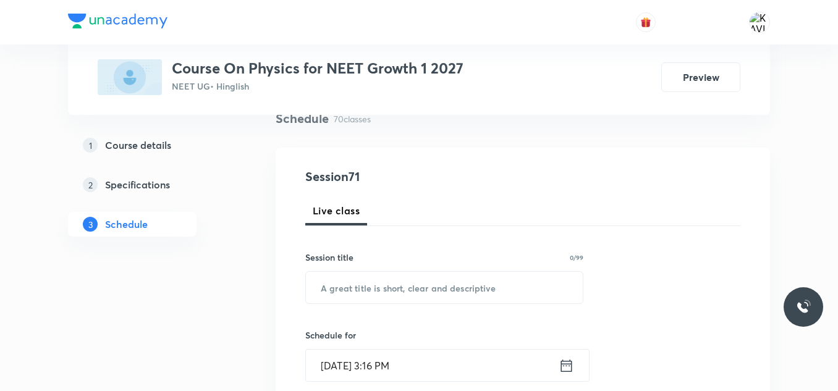
scroll to position [121, 0]
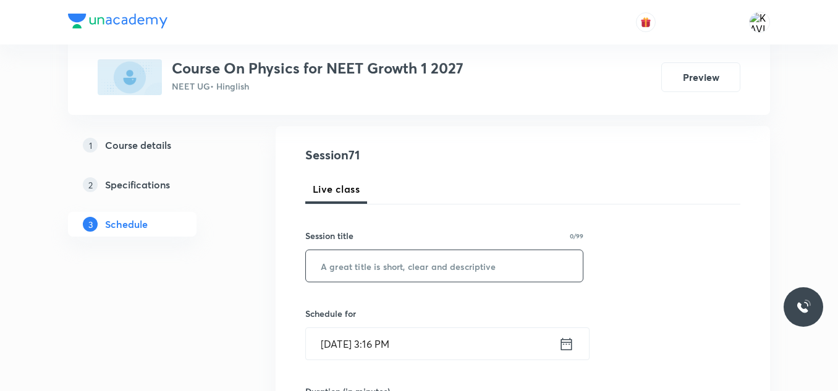
click at [386, 262] on input "text" at bounding box center [444, 266] width 277 height 32
paste input "Center of Mass and Collision - 03"
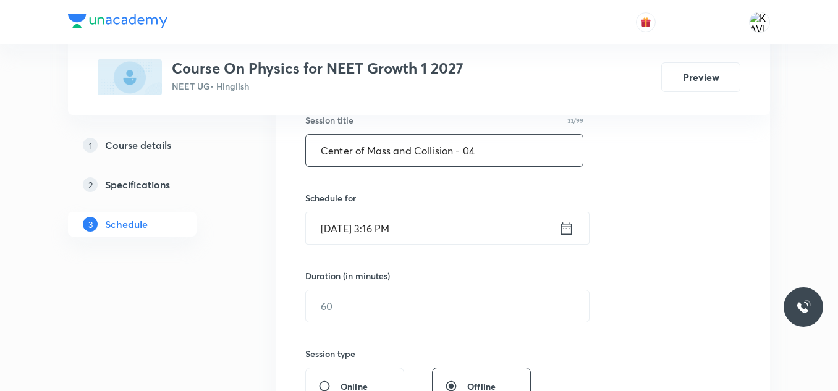
scroll to position [245, 0]
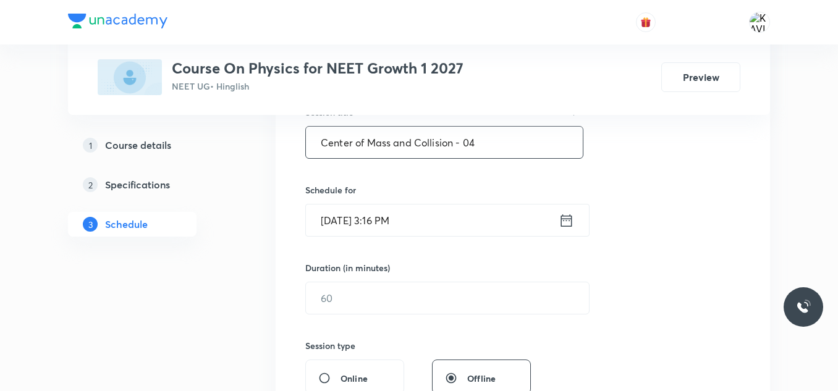
type input "Center of Mass and Collision - 04"
click at [560, 227] on icon at bounding box center [566, 220] width 15 height 17
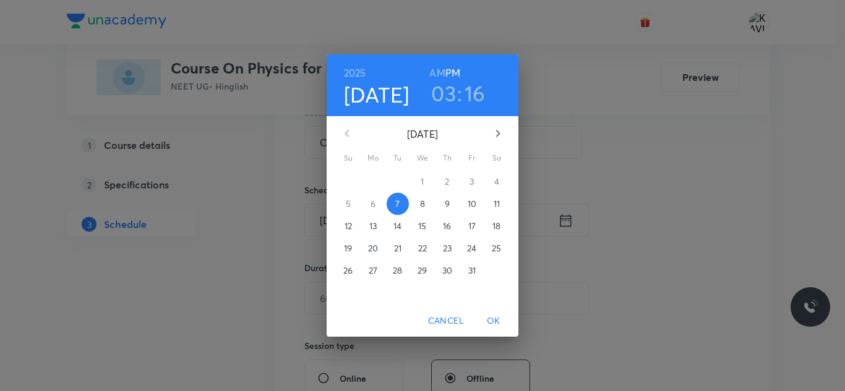
click at [452, 95] on h3 "03" at bounding box center [443, 93] width 25 height 26
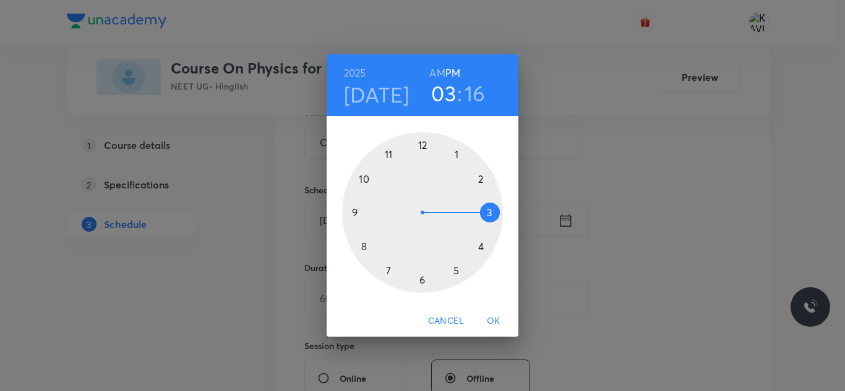
click at [454, 270] on div at bounding box center [422, 212] width 161 height 161
click at [364, 249] on div at bounding box center [422, 212] width 161 height 161
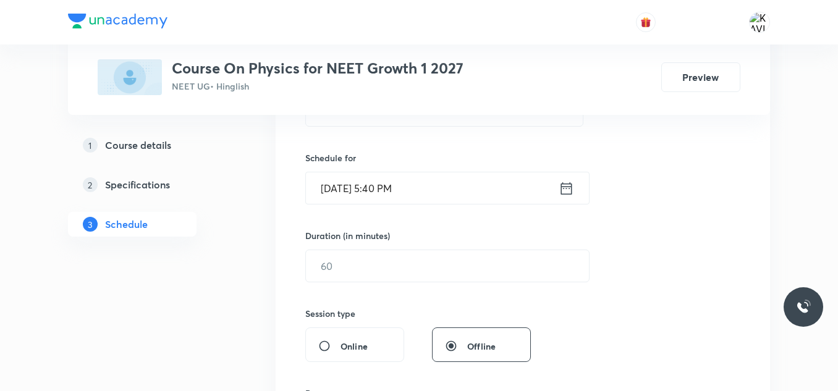
scroll to position [307, 0]
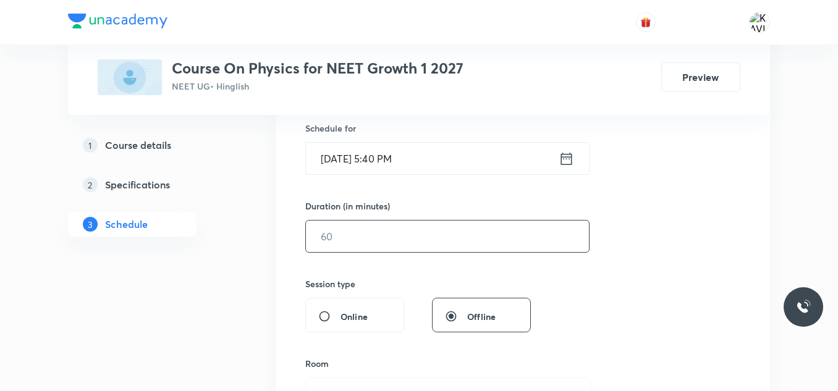
click at [391, 242] on input "text" at bounding box center [447, 237] width 283 height 32
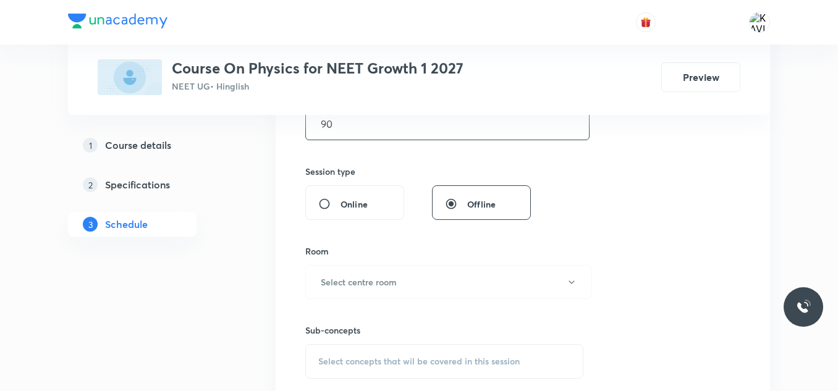
scroll to position [492, 0]
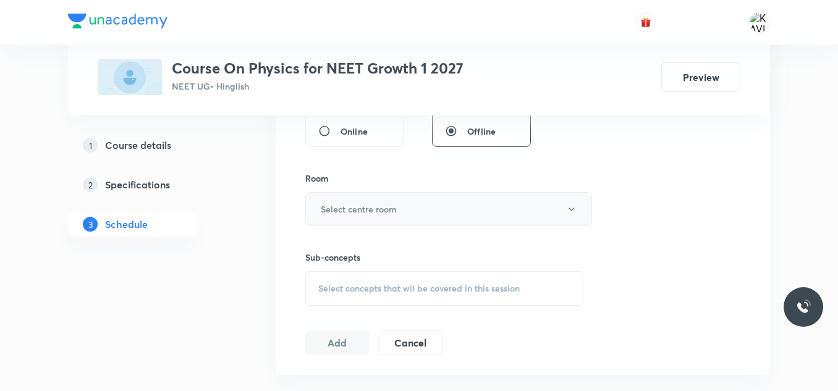
type input "90"
click at [362, 207] on h6 "Select centre room" at bounding box center [359, 209] width 76 height 13
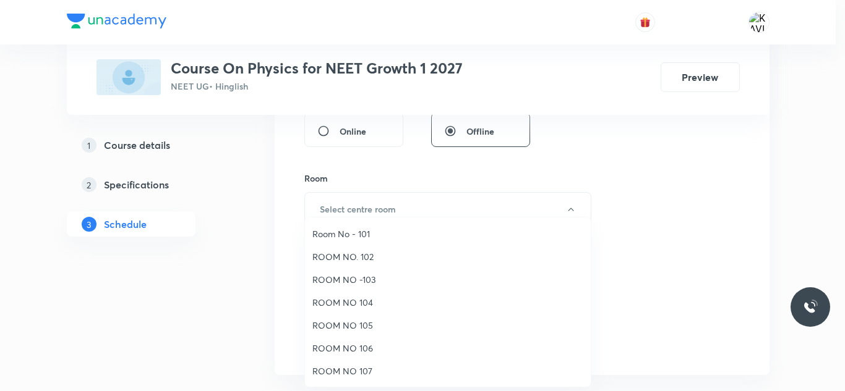
click at [365, 283] on span "ROOM NO -103" at bounding box center [447, 279] width 271 height 13
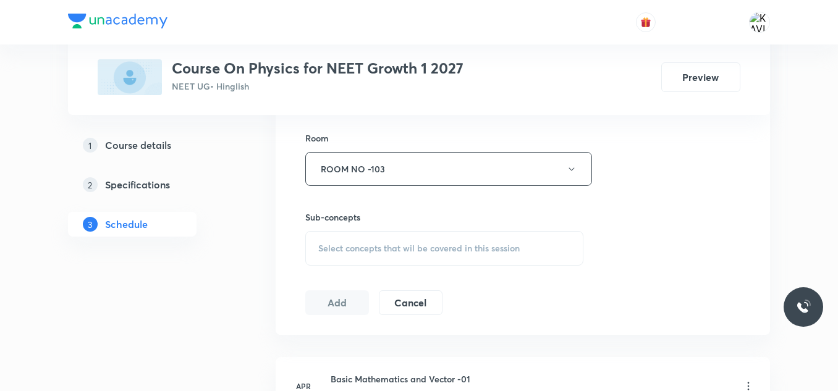
scroll to position [554, 0]
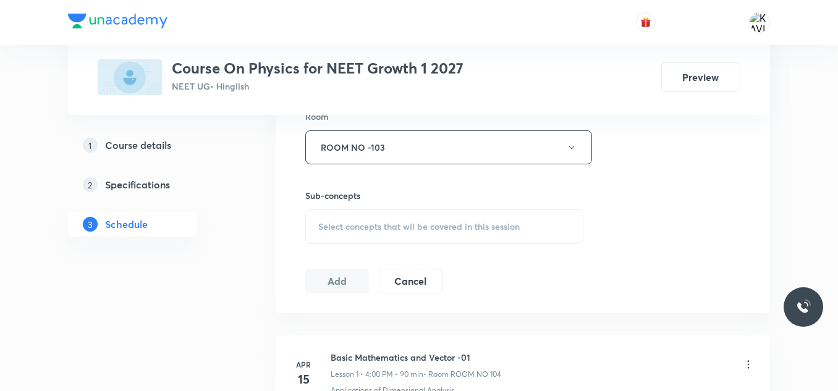
click at [387, 224] on span "Select concepts that wil be covered in this session" at bounding box center [419, 227] width 202 height 10
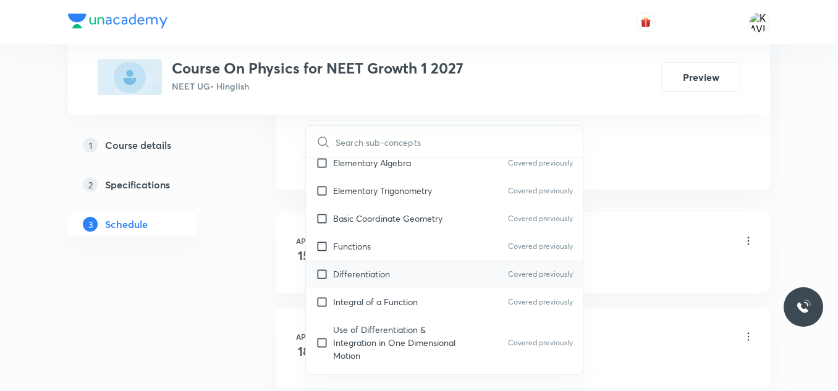
scroll to position [556, 0]
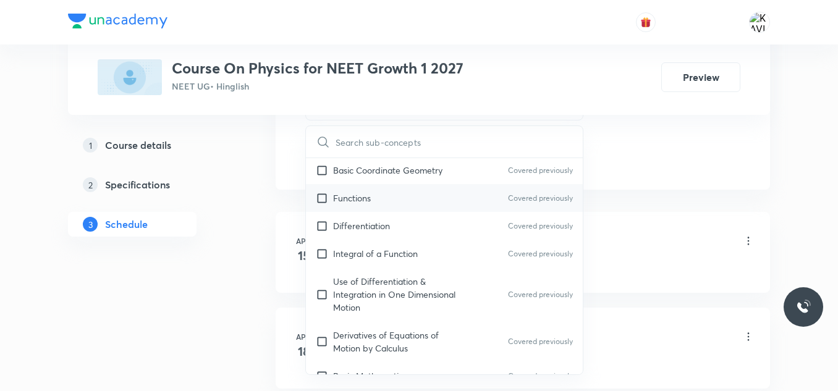
click at [390, 200] on div "Functions Covered previously" at bounding box center [444, 198] width 277 height 28
checkbox input "true"
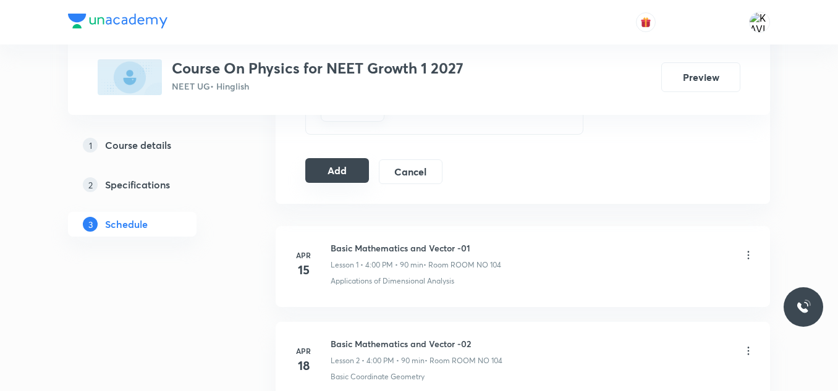
click at [343, 173] on button "Add" at bounding box center [337, 170] width 64 height 25
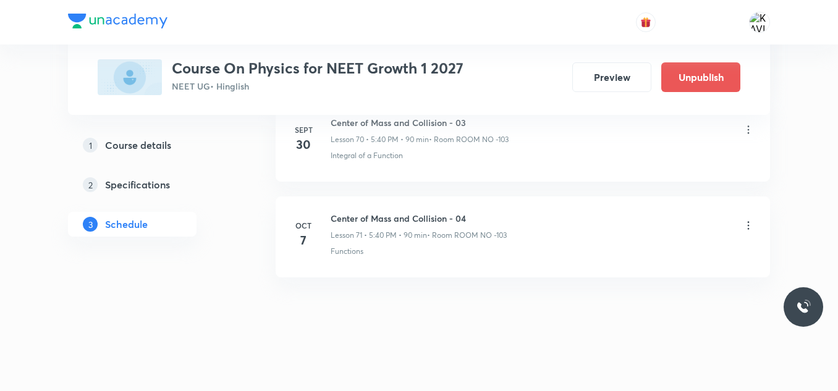
scroll to position [6836, 0]
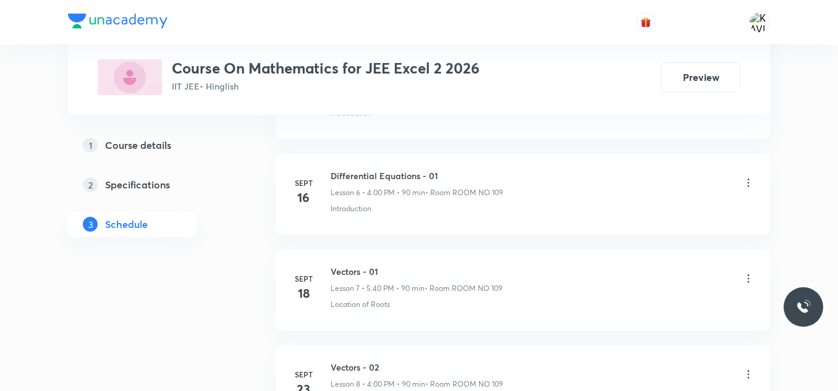
scroll to position [1008, 0]
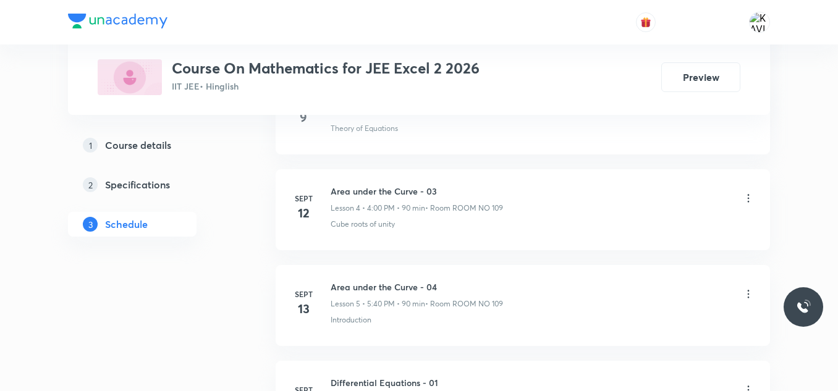
click at [835, 215] on div "Plus Courses Course On Mathematics for JEE Excel 2 2026 IIT JEE • Hinglish Prev…" at bounding box center [419, 62] width 838 height 2141
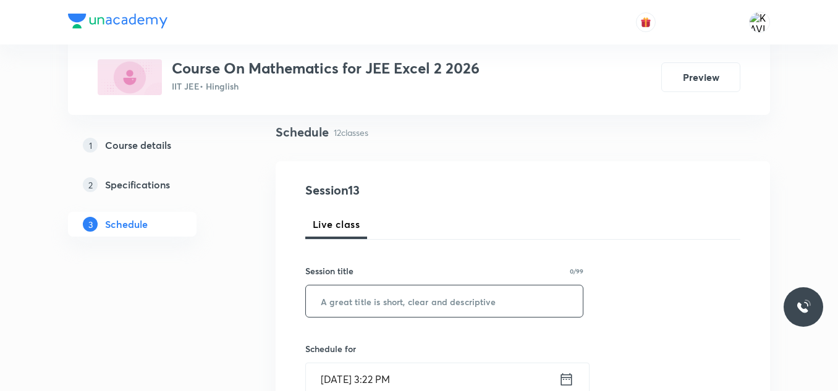
scroll to position [106, 0]
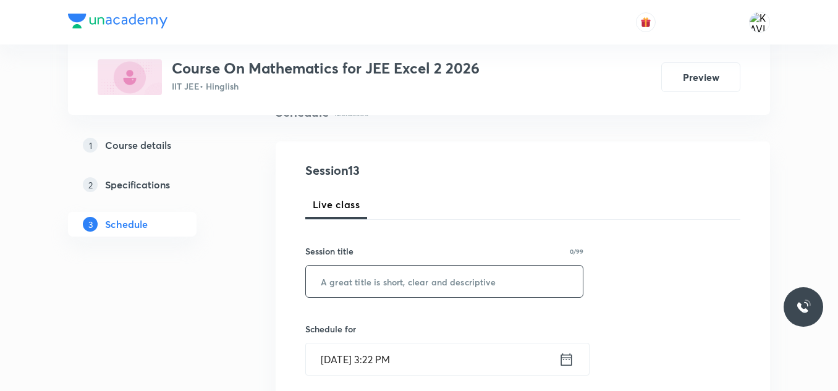
click at [346, 283] on input "text" at bounding box center [444, 282] width 277 height 32
paste input "3D-Coordinate Geometry"
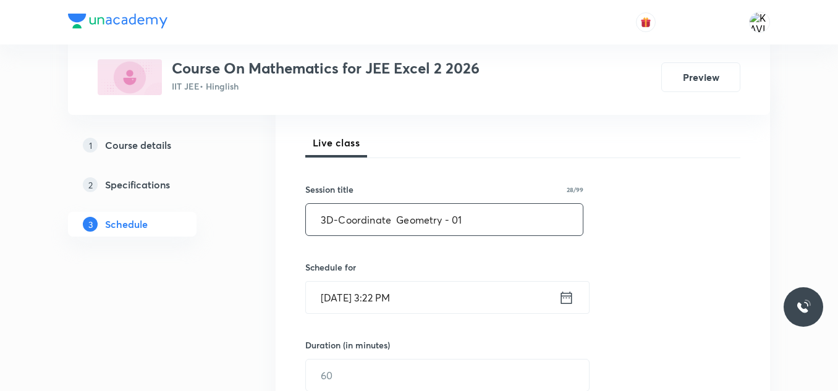
type input "3D-Coordinate Geometry - 01"
click at [569, 301] on icon at bounding box center [566, 297] width 15 height 17
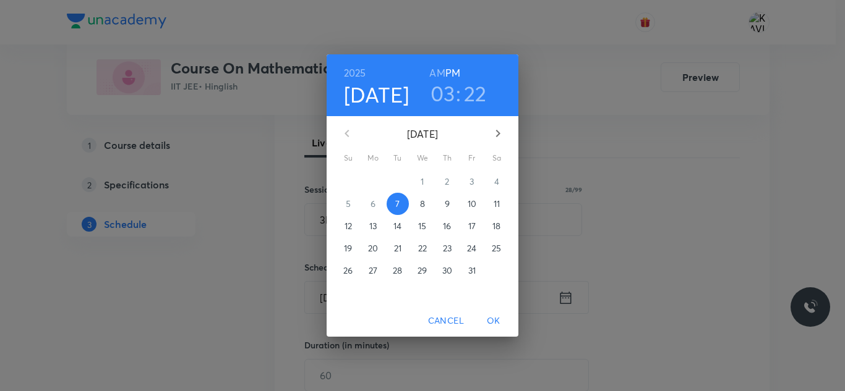
click at [447, 91] on h3 "03" at bounding box center [442, 93] width 25 height 26
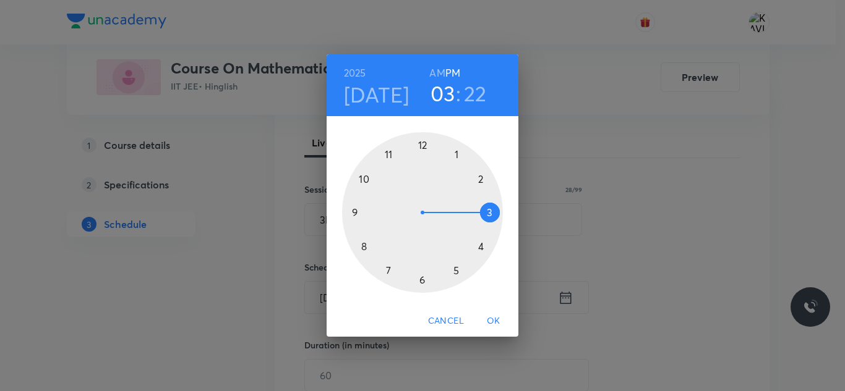
click at [485, 247] on div at bounding box center [422, 212] width 161 height 161
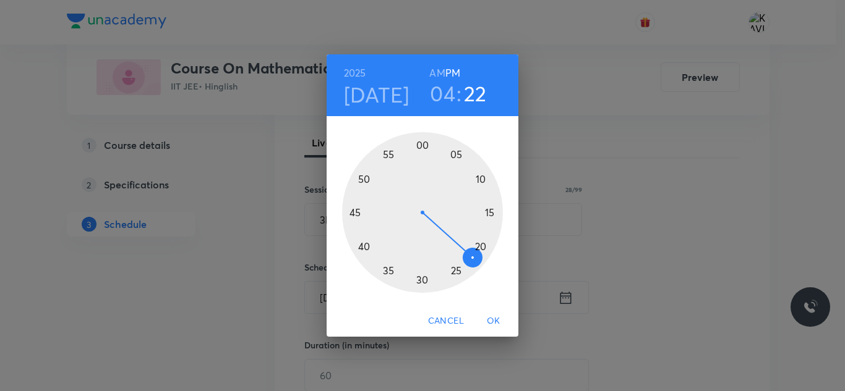
click at [422, 147] on div at bounding box center [422, 212] width 161 height 161
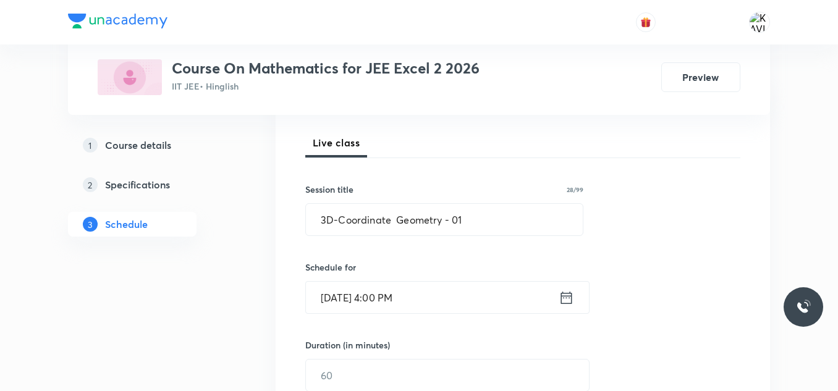
scroll to position [229, 0]
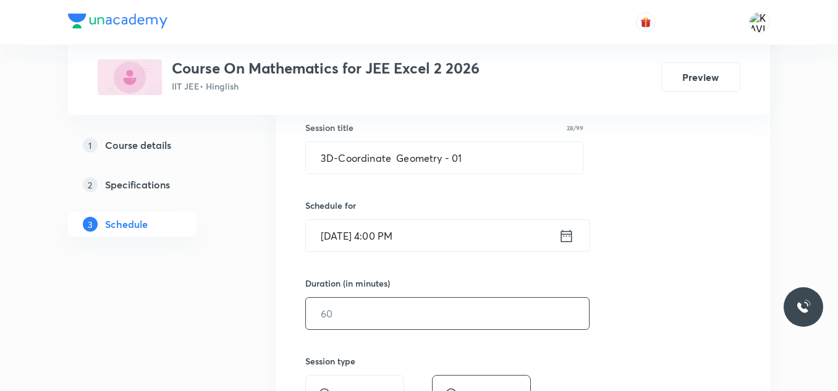
click at [388, 304] on input "text" at bounding box center [447, 314] width 283 height 32
type input "0"
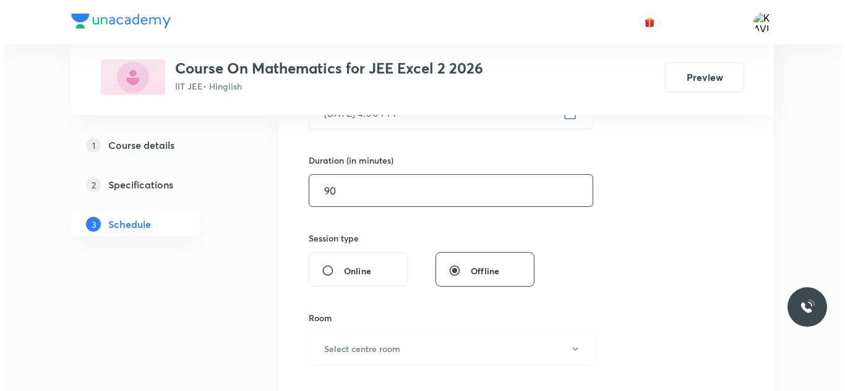
scroll to position [353, 0]
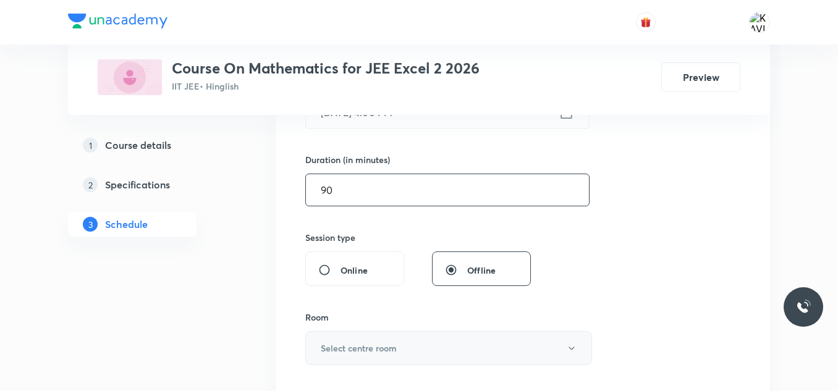
type input "90"
click at [423, 354] on button "Select centre room" at bounding box center [448, 348] width 287 height 34
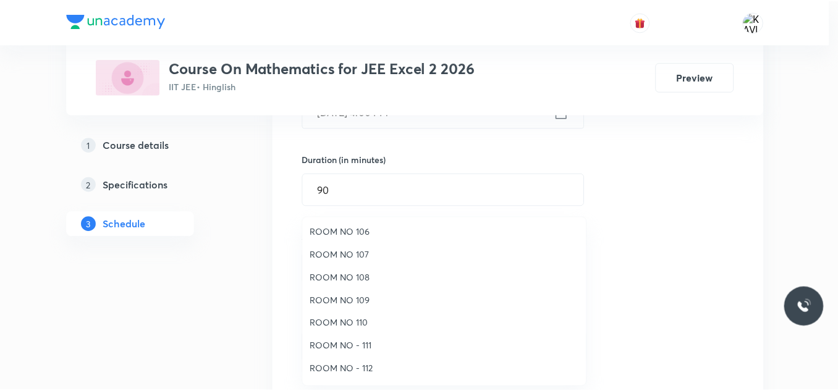
scroll to position [138, 0]
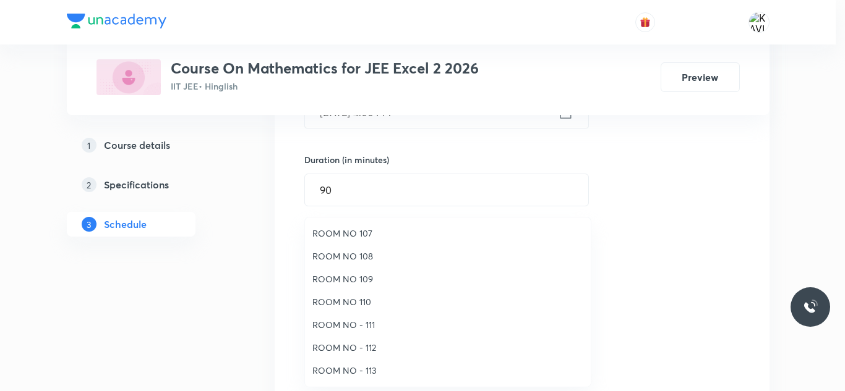
drag, startPoint x: 376, startPoint y: 281, endPoint x: 570, endPoint y: 223, distance: 202.8
click at [378, 281] on span "ROOM NO 109" at bounding box center [447, 279] width 271 height 13
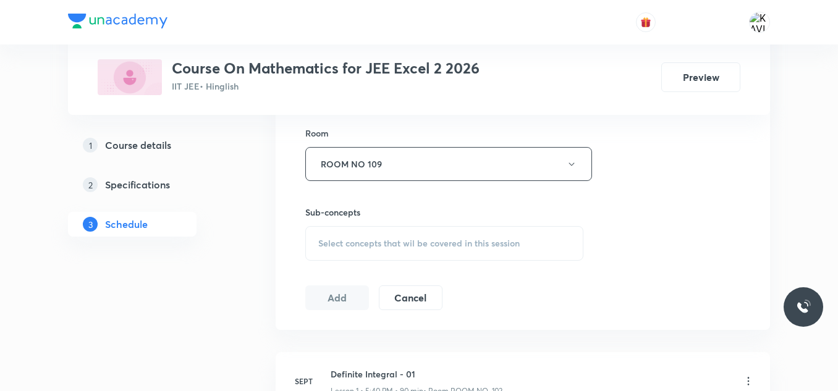
scroll to position [539, 0]
drag, startPoint x: 433, startPoint y: 230, endPoint x: 451, endPoint y: 234, distance: 17.8
click at [434, 230] on div "Select concepts that wil be covered in this session" at bounding box center [444, 242] width 278 height 35
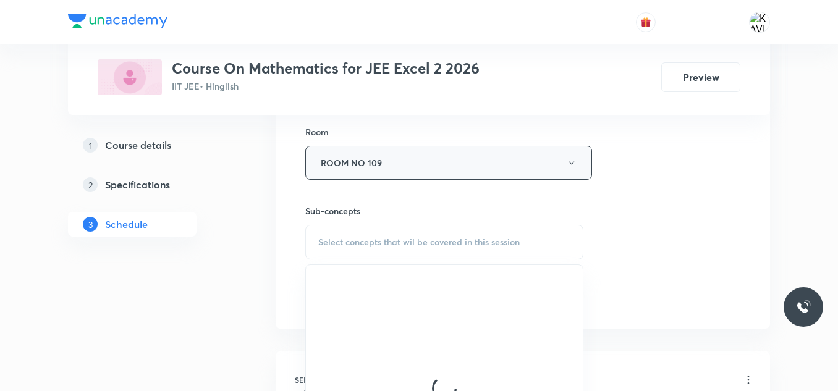
click at [502, 169] on button "ROOM NO 109" at bounding box center [448, 163] width 287 height 34
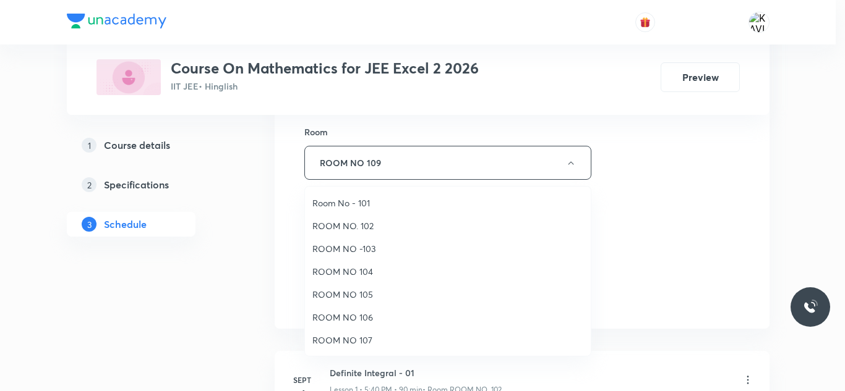
click at [383, 231] on span "ROOM NO. 102" at bounding box center [447, 226] width 271 height 13
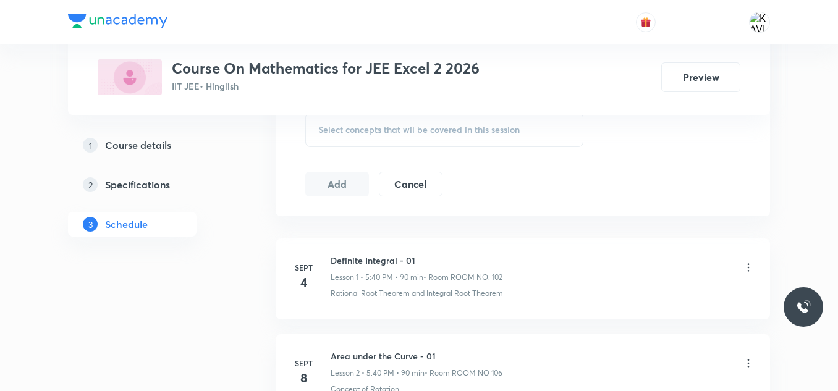
scroll to position [662, 0]
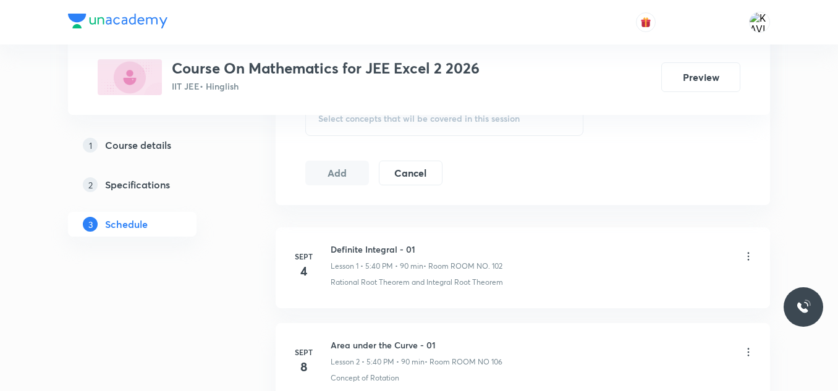
click at [432, 118] on span "Select concepts that wil be covered in this session" at bounding box center [419, 119] width 202 height 10
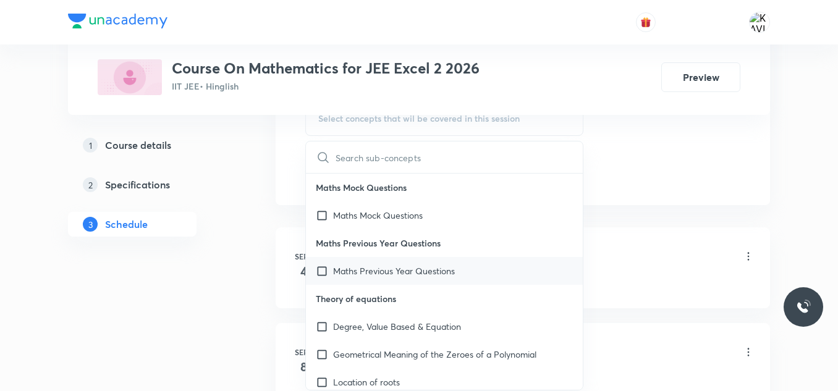
click at [472, 270] on div "Maths Previous Year Questions" at bounding box center [444, 271] width 277 height 28
checkbox input "true"
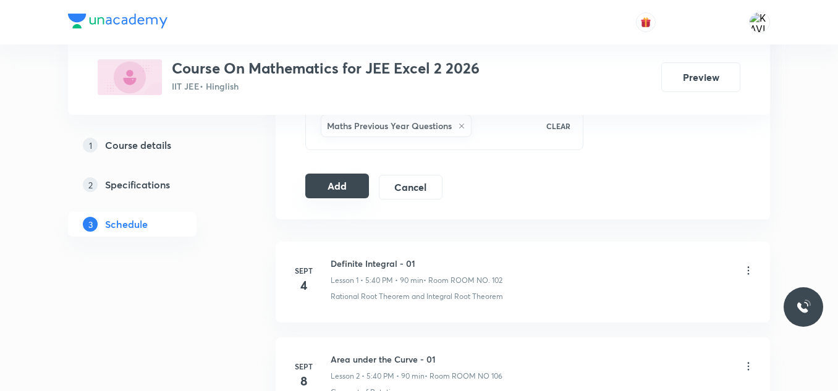
click at [326, 192] on button "Add" at bounding box center [337, 186] width 64 height 25
click at [326, 192] on button "Add" at bounding box center [337, 187] width 64 height 25
click at [338, 189] on button "Add" at bounding box center [337, 187] width 64 height 25
click at [337, 189] on button "Add" at bounding box center [337, 187] width 64 height 25
click at [336, 189] on button "Add" at bounding box center [337, 187] width 64 height 25
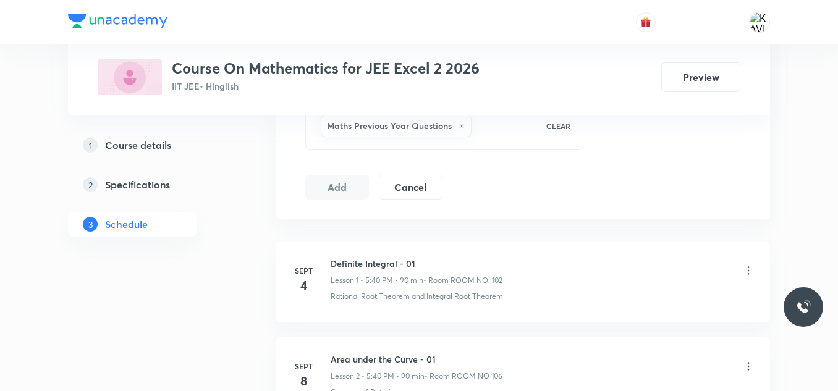
click at [305, 175] on button "Add" at bounding box center [337, 187] width 64 height 25
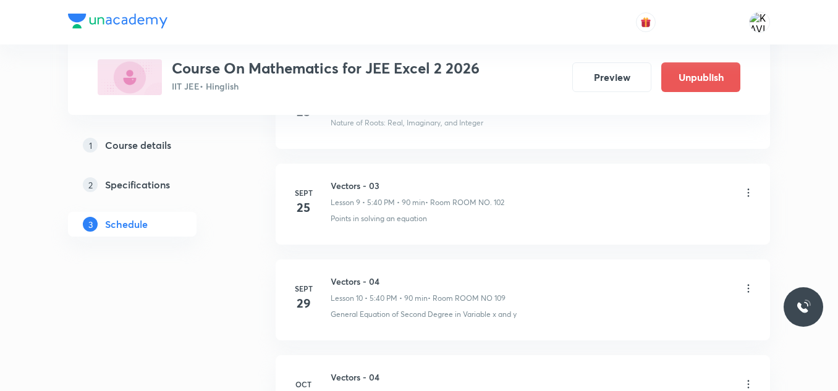
scroll to position [1277, 0]
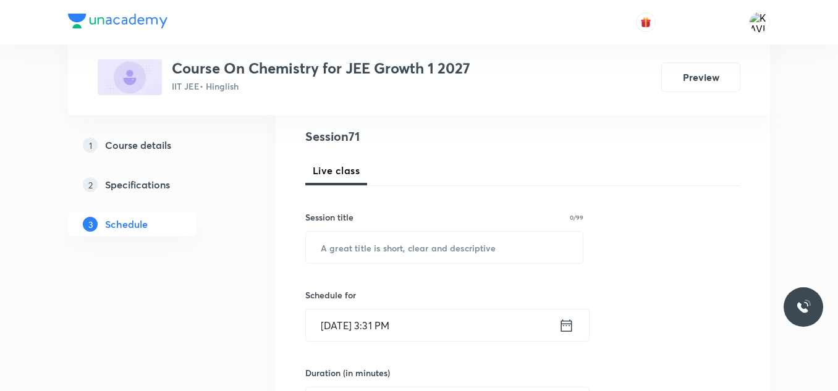
scroll to position [185, 0]
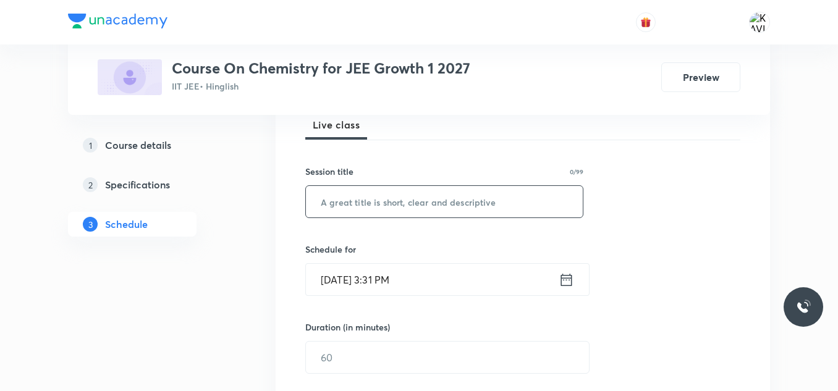
click at [370, 195] on input "text" at bounding box center [444, 202] width 277 height 32
paste input "Thermodynamics"
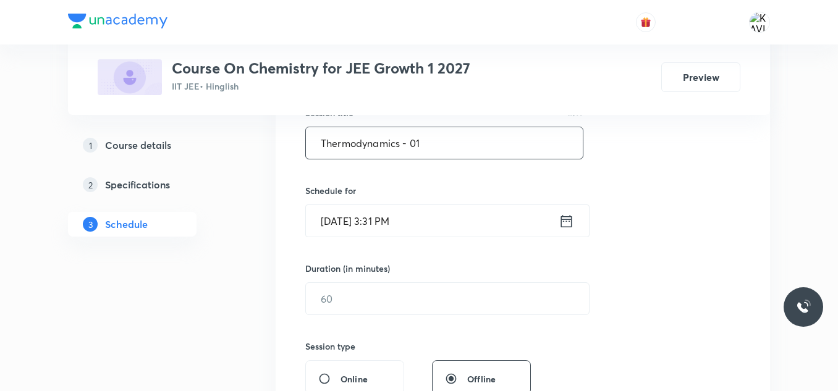
scroll to position [247, 0]
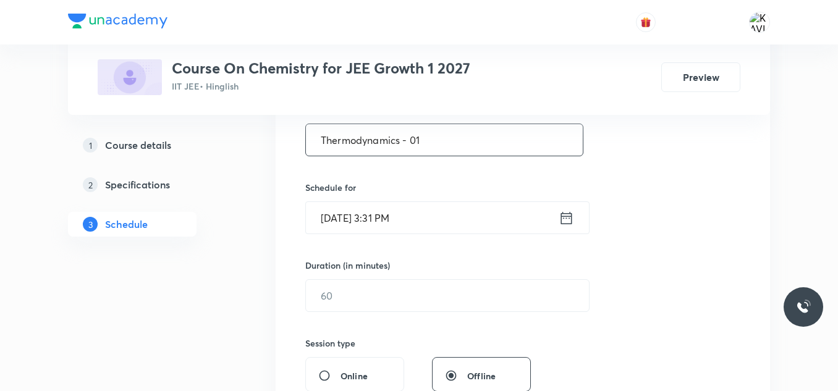
type input "Thermodynamics - 01"
click at [572, 217] on icon at bounding box center [566, 217] width 11 height 12
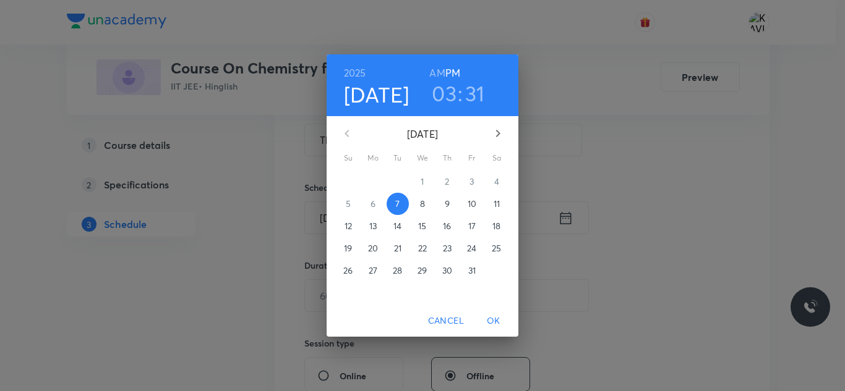
click at [448, 101] on h3 "03" at bounding box center [444, 93] width 25 height 26
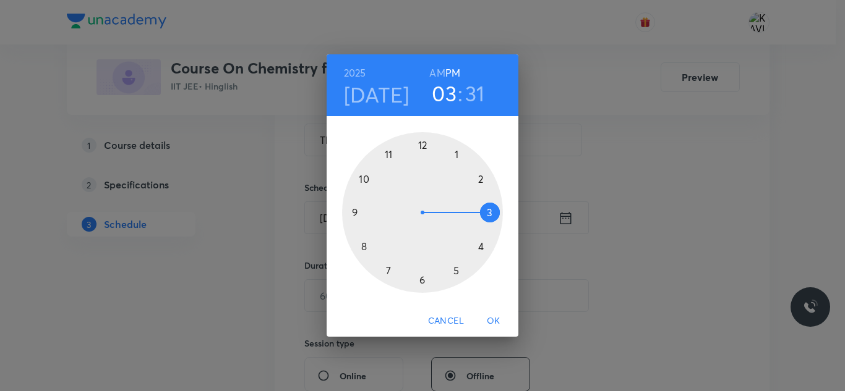
click at [483, 248] on div at bounding box center [422, 212] width 161 height 161
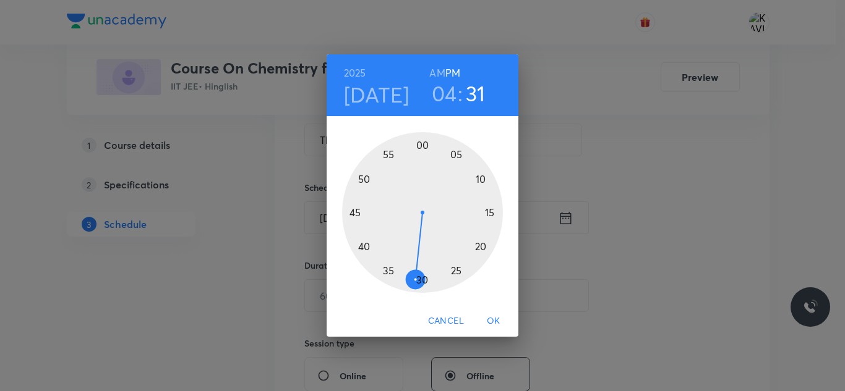
click at [418, 155] on div at bounding box center [422, 212] width 161 height 161
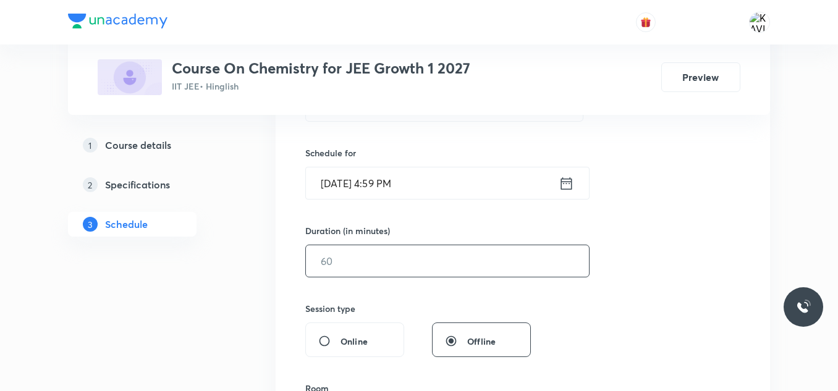
scroll to position [309, 0]
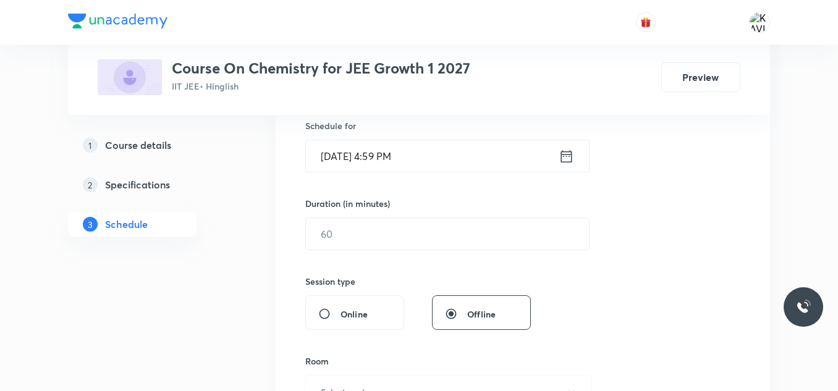
click at [565, 164] on icon at bounding box center [566, 156] width 15 height 17
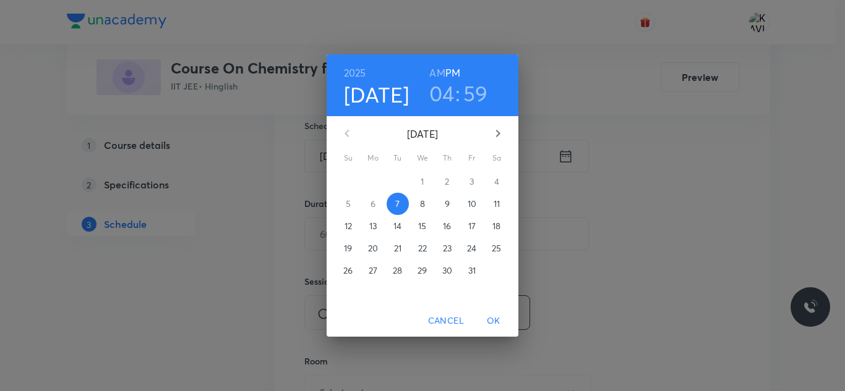
click at [474, 88] on h3 "59" at bounding box center [475, 93] width 25 height 26
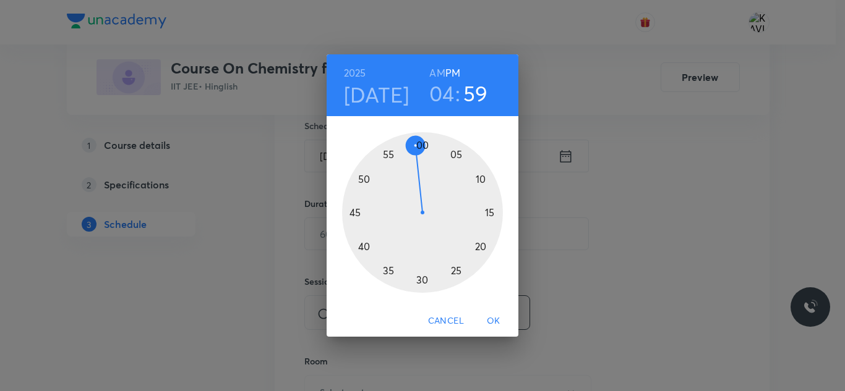
click at [425, 148] on div at bounding box center [422, 212] width 161 height 161
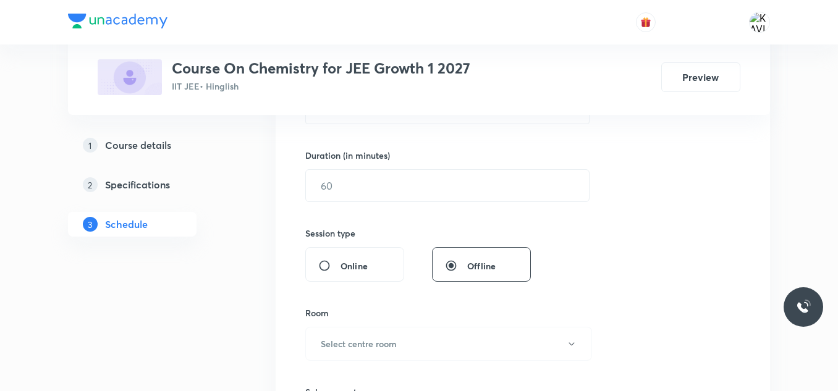
scroll to position [371, 0]
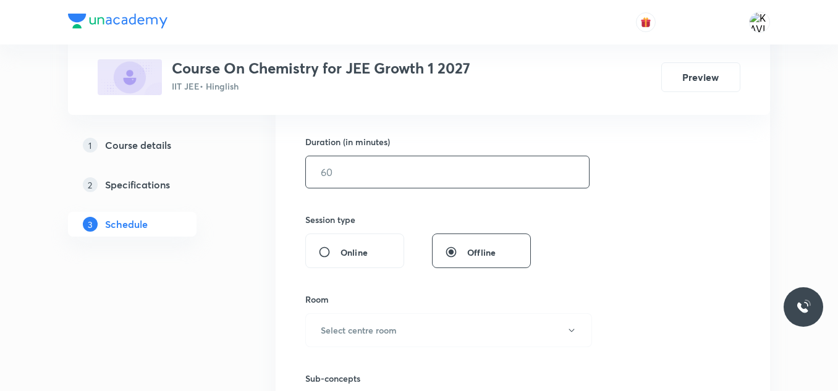
click at [405, 168] on input "text" at bounding box center [447, 172] width 283 height 32
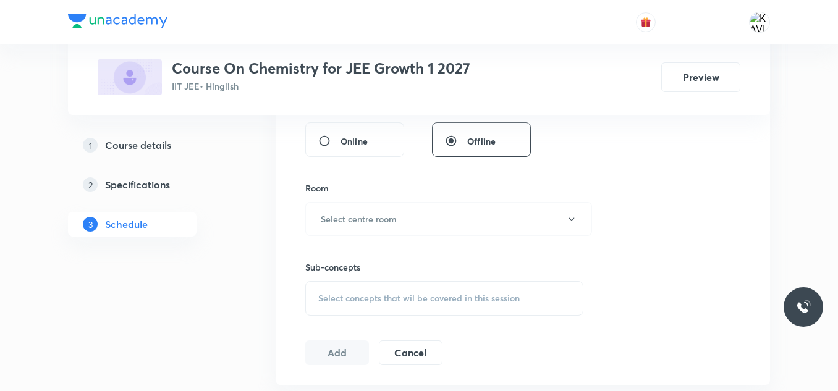
scroll to position [495, 0]
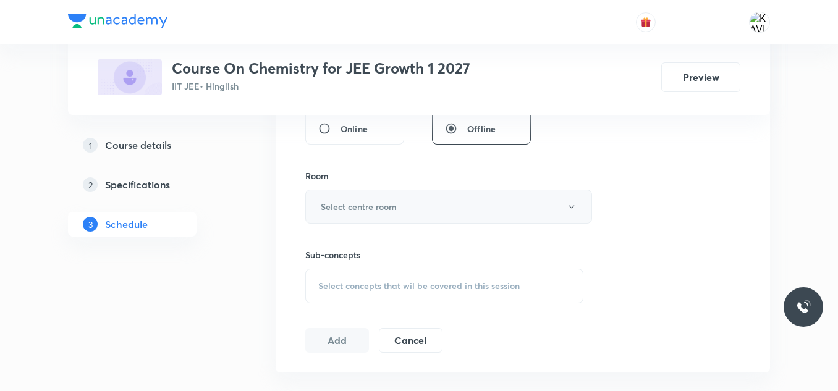
type input "60"
click at [355, 195] on button "Select centre room" at bounding box center [448, 207] width 287 height 34
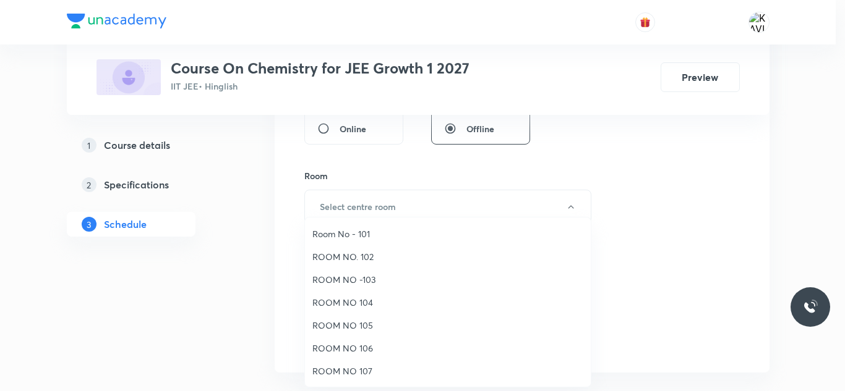
click at [366, 325] on span "ROOM NO 105" at bounding box center [447, 325] width 271 height 13
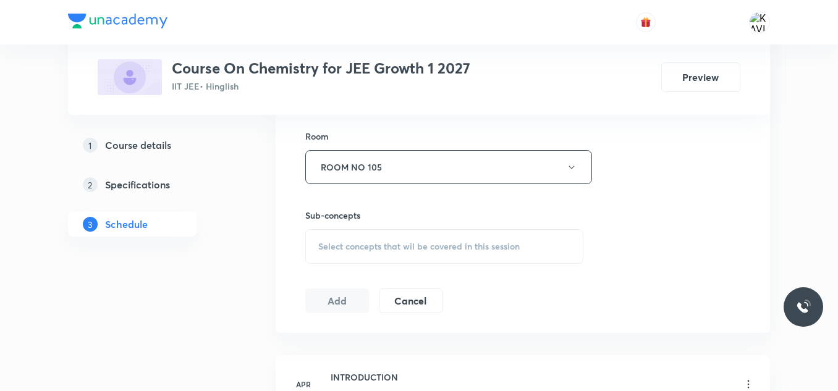
scroll to position [556, 0]
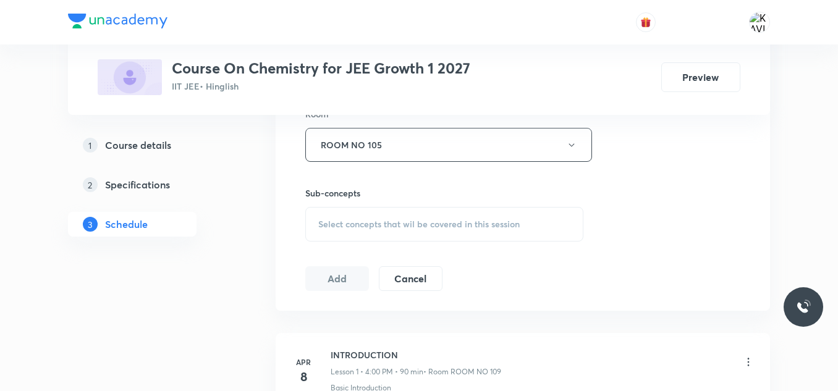
drag, startPoint x: 348, startPoint y: 214, endPoint x: 366, endPoint y: 242, distance: 33.1
click at [352, 220] on div "Select concepts that wil be covered in this session" at bounding box center [444, 224] width 278 height 35
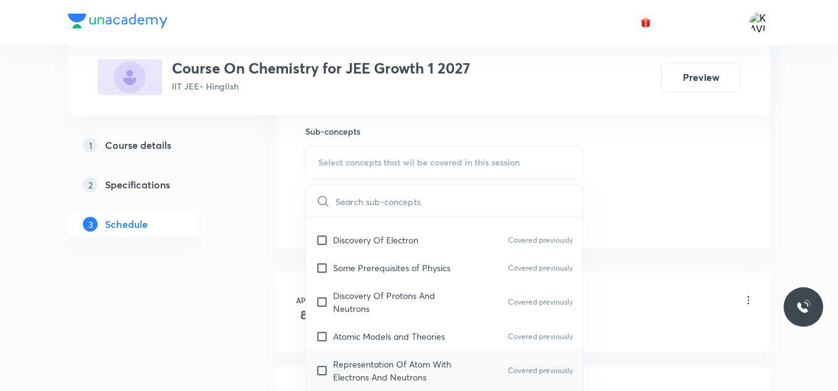
scroll to position [495, 0]
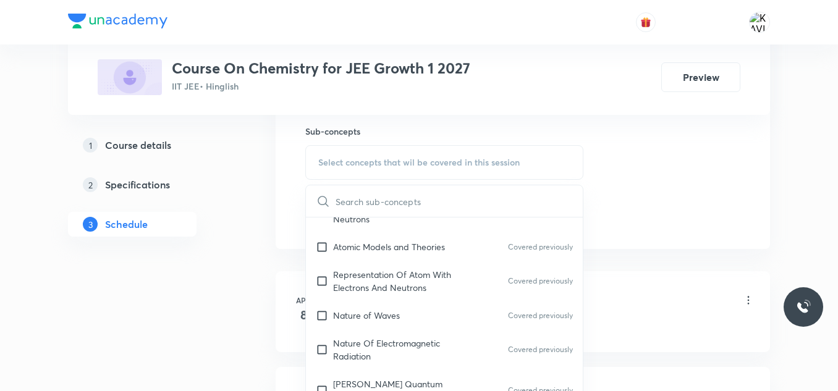
drag, startPoint x: 414, startPoint y: 261, endPoint x: 623, endPoint y: 209, distance: 214.8
click at [415, 261] on div "Representation Of Atom With Electrons And Neutrons Covered previously" at bounding box center [444, 281] width 277 height 41
checkbox input "true"
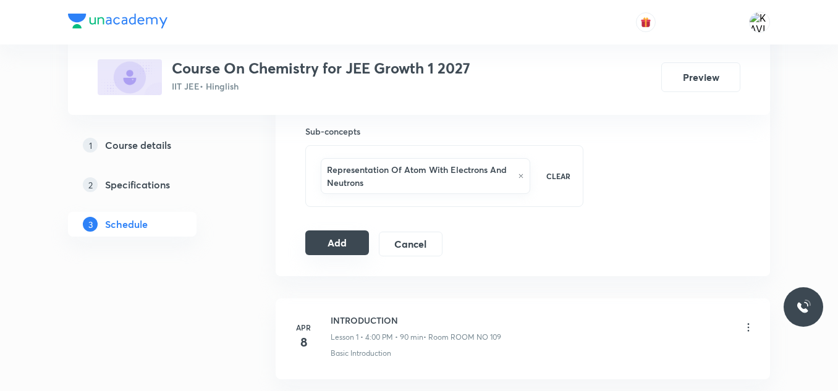
click at [315, 245] on button "Add" at bounding box center [337, 243] width 64 height 25
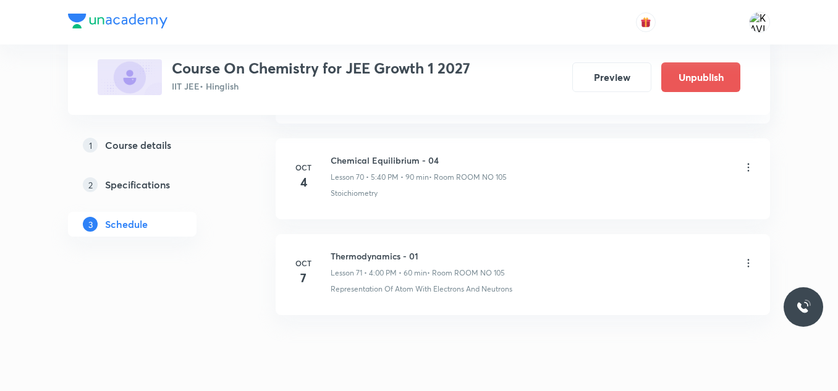
scroll to position [6774, 0]
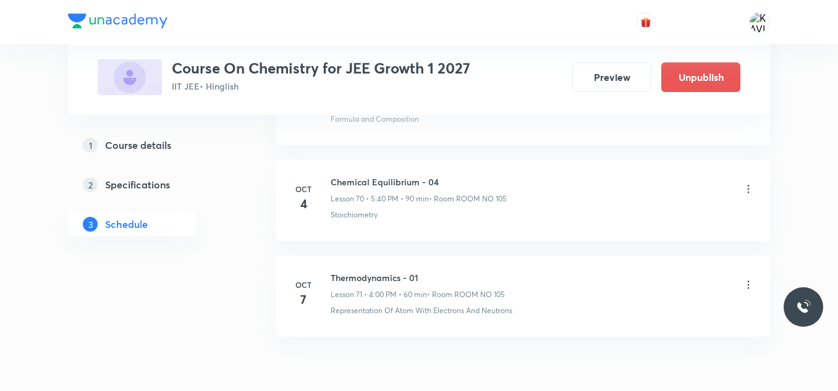
click at [402, 179] on h6 "Chemical Equilibrium - 04" at bounding box center [419, 182] width 176 height 13
copy h6 "Chemical Equilibrium - 04"
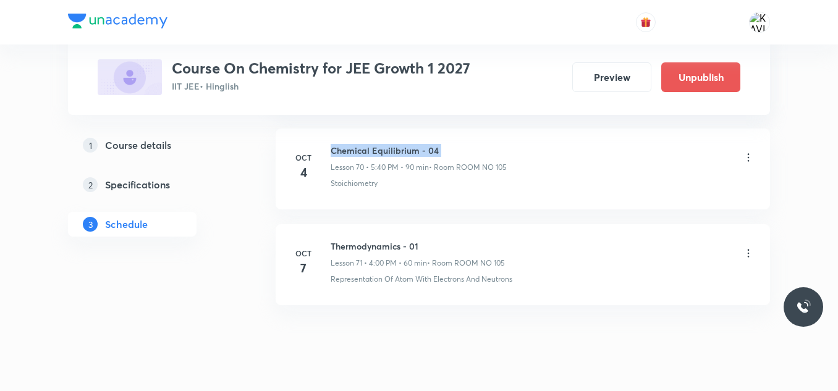
scroll to position [6836, 0]
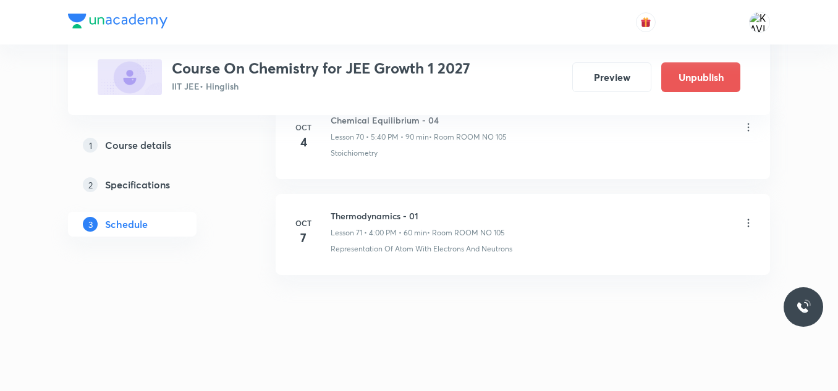
click at [749, 221] on icon at bounding box center [749, 223] width 12 height 12
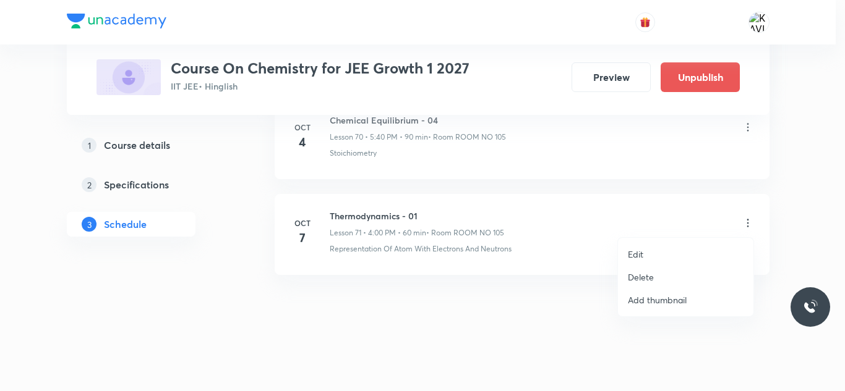
click at [639, 261] on li "Edit" at bounding box center [685, 254] width 135 height 23
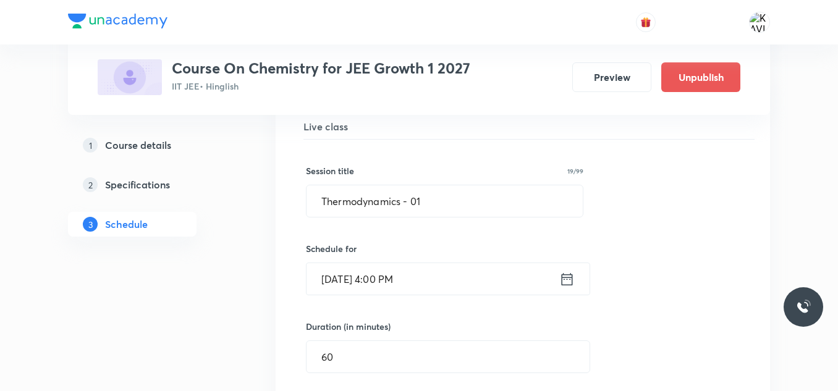
scroll to position [6898, 0]
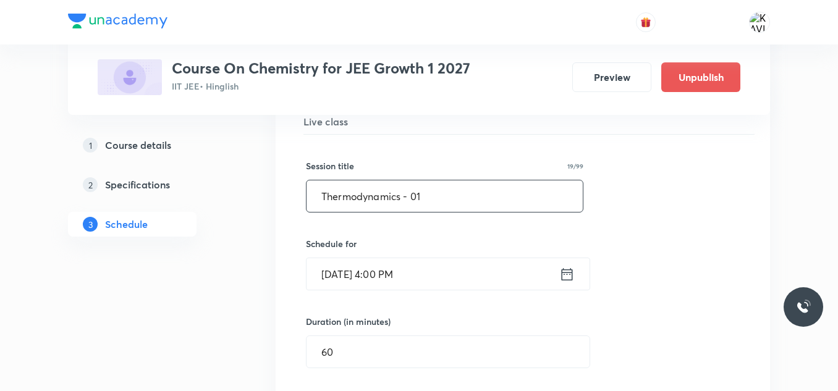
click at [369, 197] on input "Thermodynamics - 01" at bounding box center [445, 197] width 276 height 32
paste input "Chemical Equilibrium - 04"
type input "Chemical Equilibrium - 05"
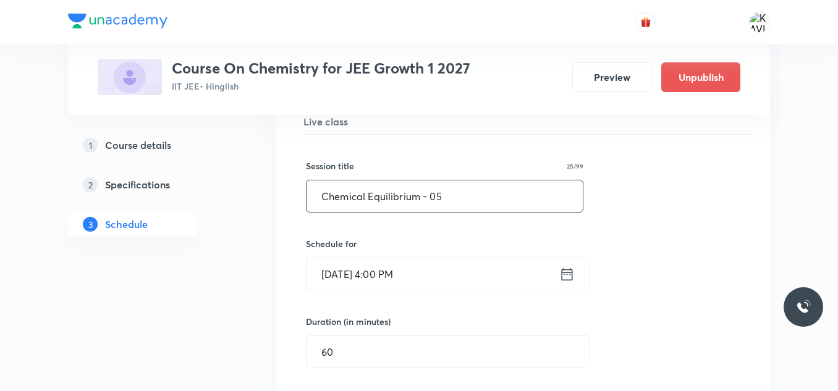
click at [354, 203] on input "Chemical Equilibrium - 05" at bounding box center [445, 197] width 276 height 32
click at [493, 262] on input "Oct 7, 2025, 4:00 PM" at bounding box center [433, 274] width 253 height 32
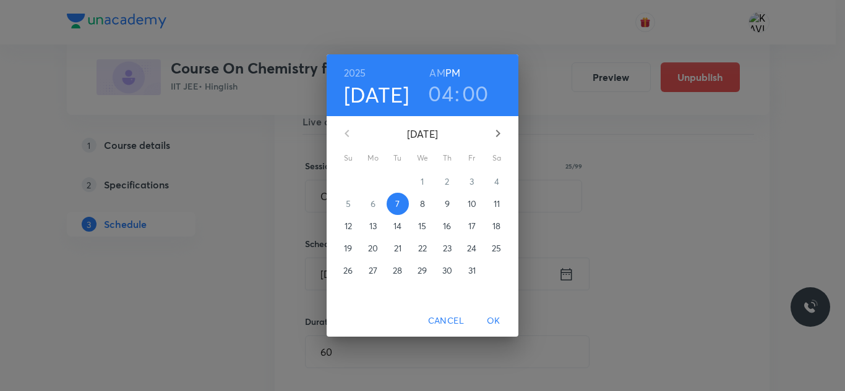
click at [655, 143] on div "2025 Oct 7 04 : 00 AM PM October 2025 Su Mo Tu We Th Fr Sa 28 29 30 1 2 3 4 5 6…" at bounding box center [422, 195] width 845 height 391
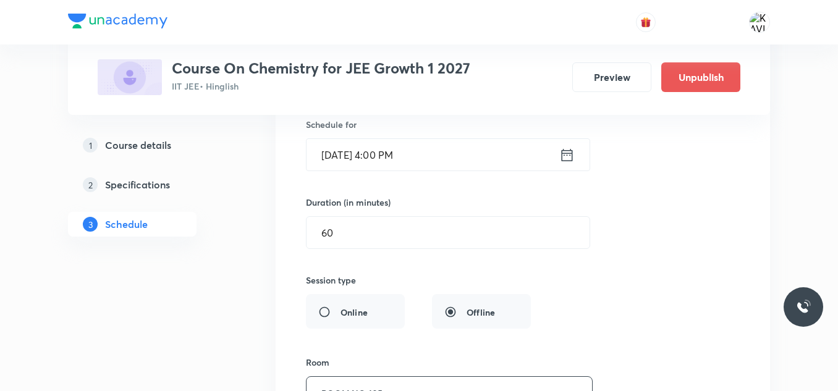
scroll to position [7022, 0]
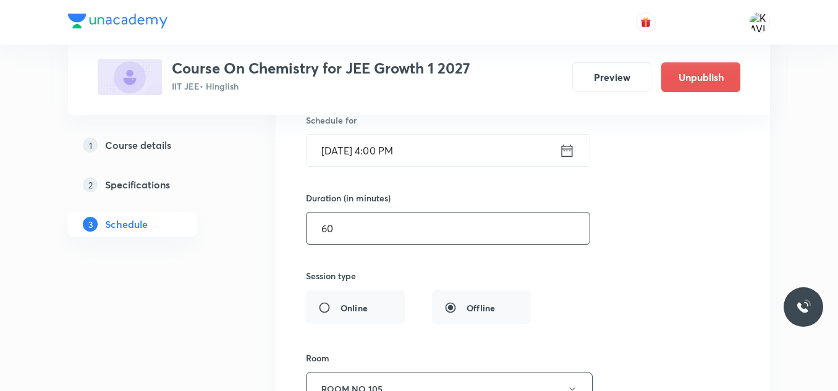
click at [436, 237] on input "60" at bounding box center [448, 229] width 283 height 32
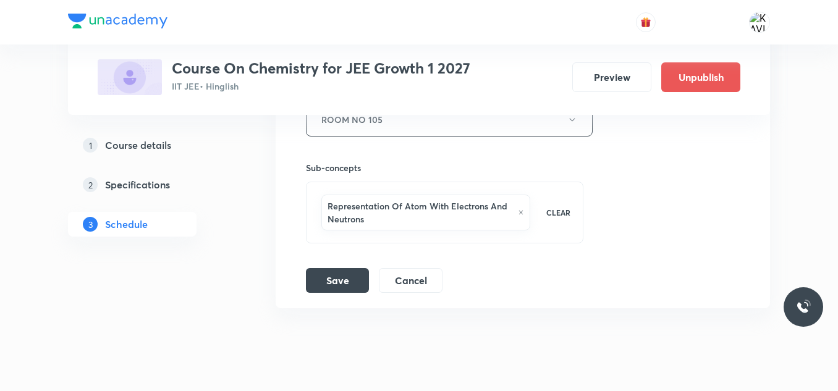
scroll to position [7325, 0]
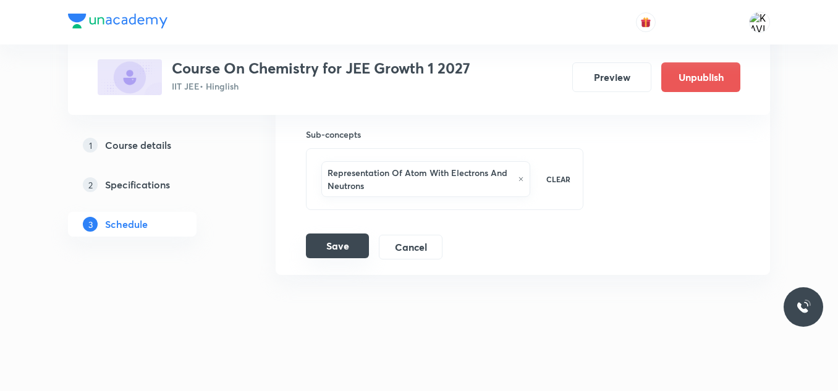
type input "90"
click at [346, 247] on button "Save" at bounding box center [337, 246] width 63 height 25
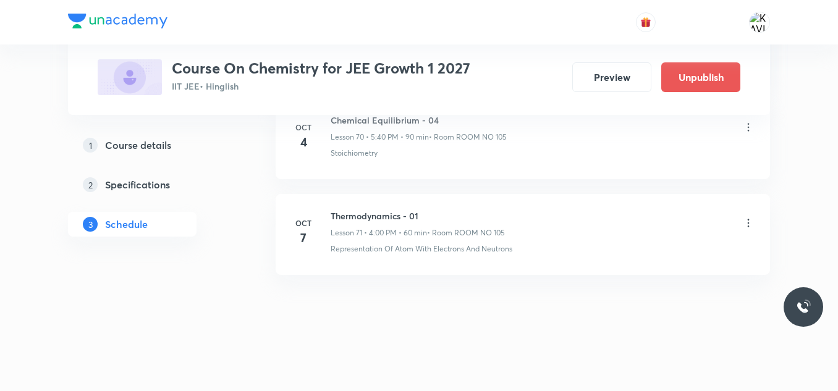
scroll to position [6836, 0]
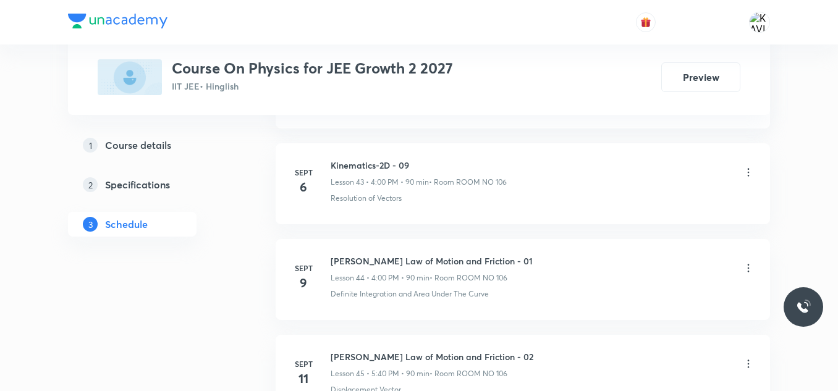
scroll to position [5775, 0]
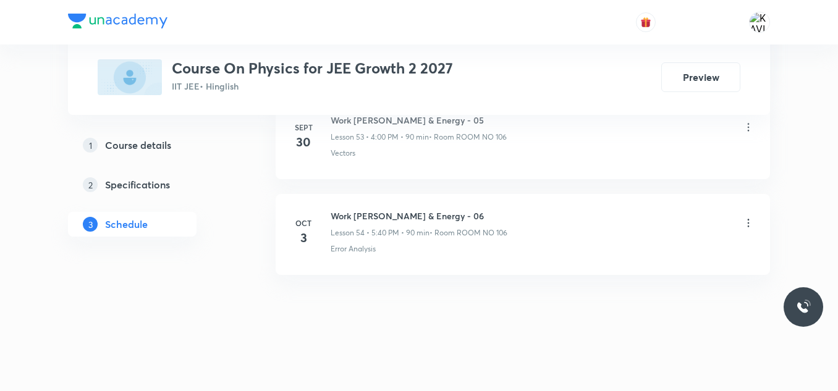
click at [377, 217] on h6 "Work [PERSON_NAME] & Energy - 06" at bounding box center [419, 216] width 177 height 13
copy h6 "Work [PERSON_NAME] & Energy - 06"
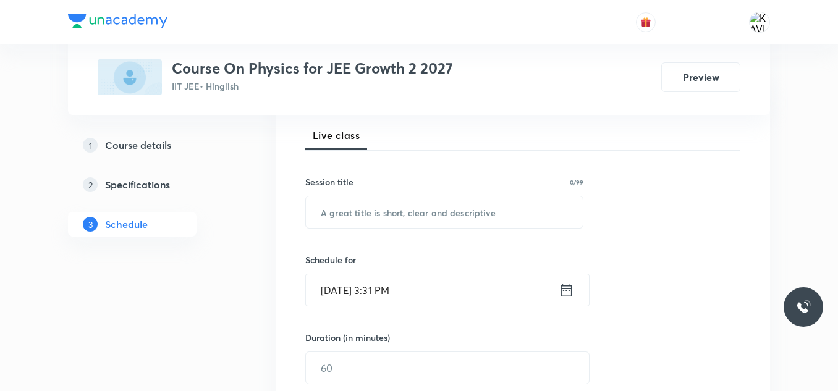
scroll to position [185, 0]
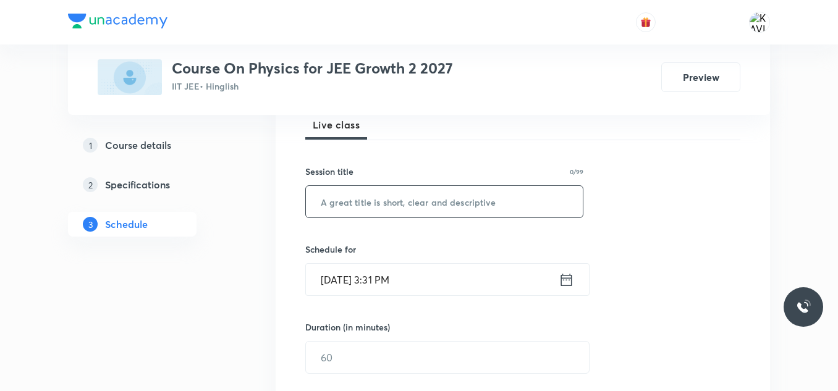
click at [434, 201] on input "text" at bounding box center [444, 202] width 277 height 32
paste input "Circular Motion"
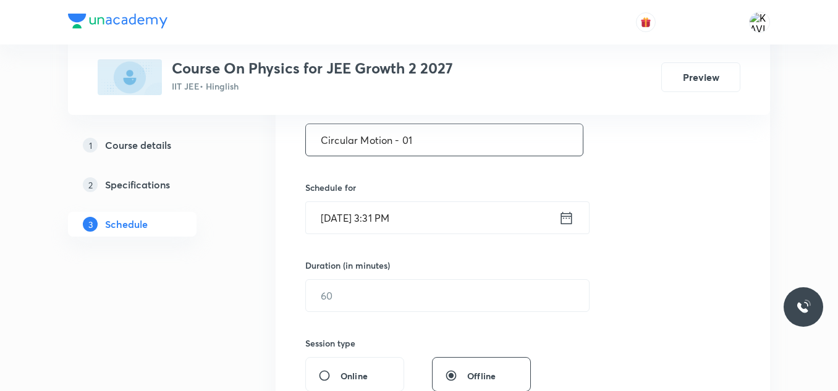
type input "Circular Motion - 01"
click at [569, 228] on div "Oct 7, 2025, 3:31 PM ​" at bounding box center [447, 218] width 284 height 33
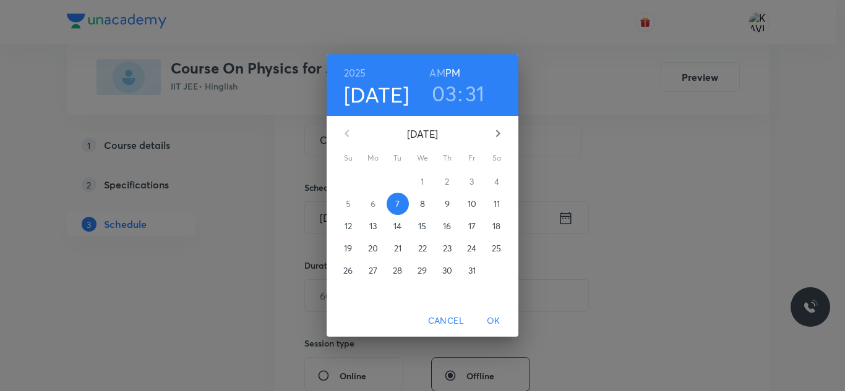
click at [448, 100] on h3 "03" at bounding box center [444, 93] width 25 height 26
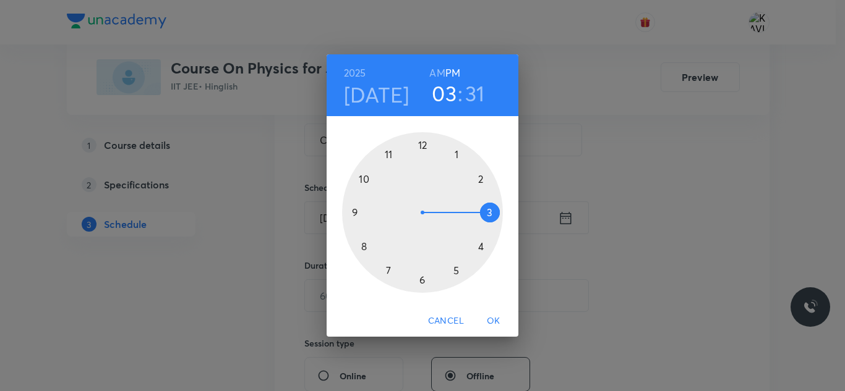
click at [480, 248] on div at bounding box center [422, 212] width 161 height 161
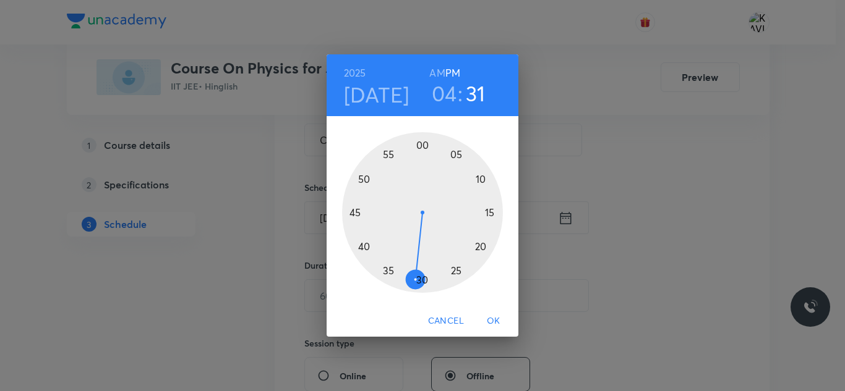
click at [421, 156] on div at bounding box center [422, 212] width 161 height 161
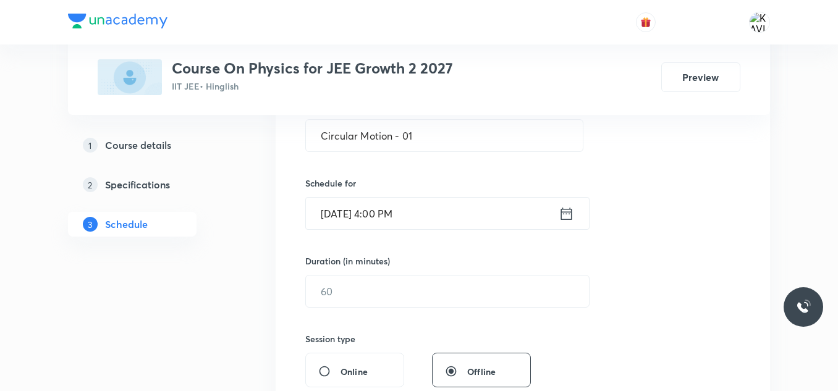
scroll to position [309, 0]
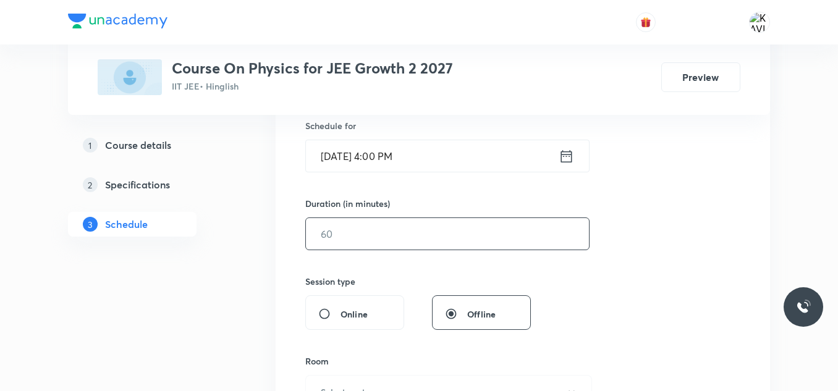
click at [412, 240] on input "text" at bounding box center [447, 234] width 283 height 32
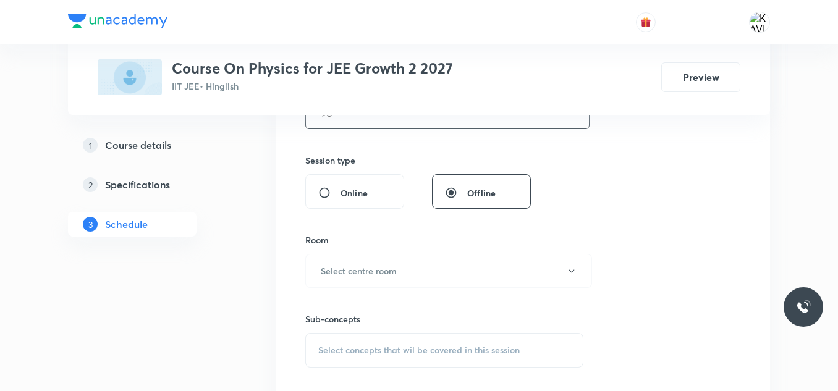
scroll to position [433, 0]
type input "90"
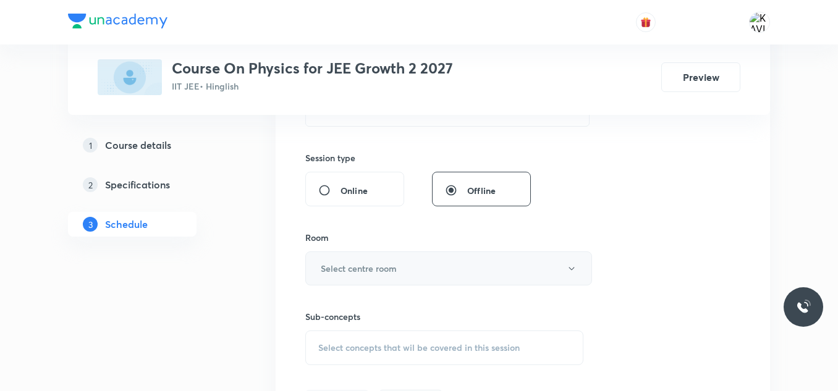
click at [402, 271] on button "Select centre room" at bounding box center [448, 269] width 287 height 34
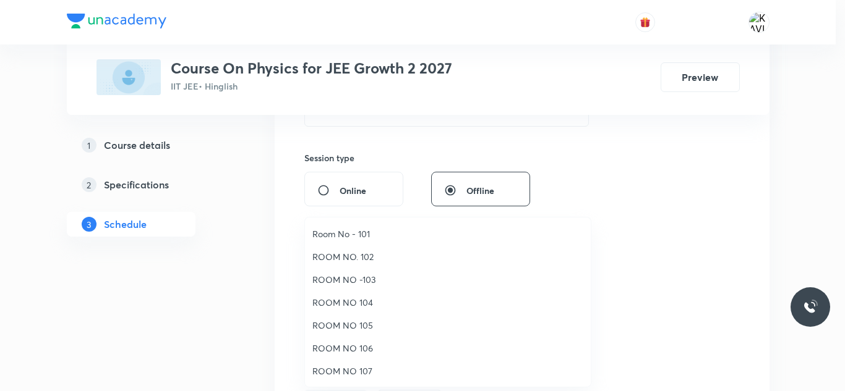
click at [371, 349] on span "ROOM NO 106" at bounding box center [447, 348] width 271 height 13
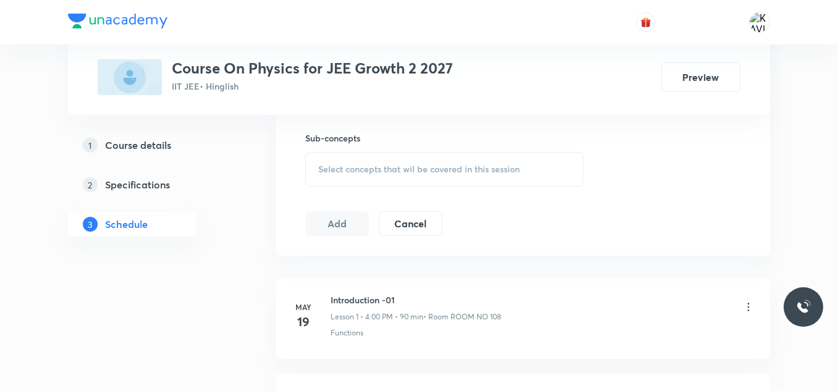
scroll to position [618, 0]
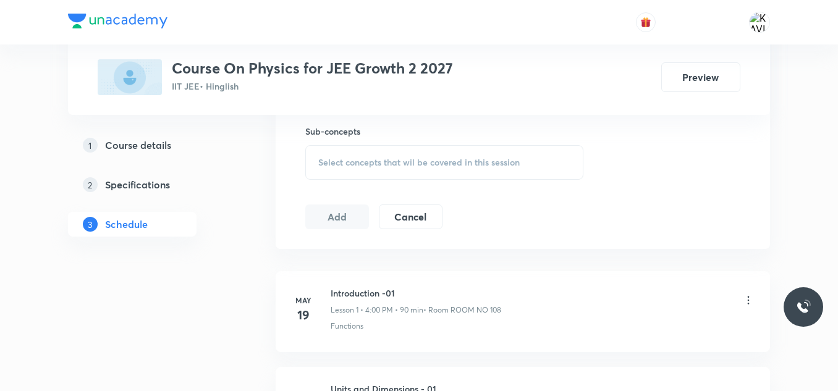
click at [373, 165] on span "Select concepts that wil be covered in this session" at bounding box center [419, 163] width 202 height 10
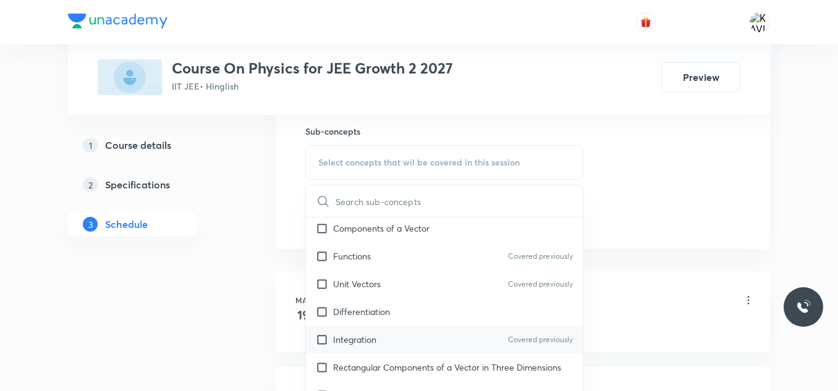
scroll to position [247, 0]
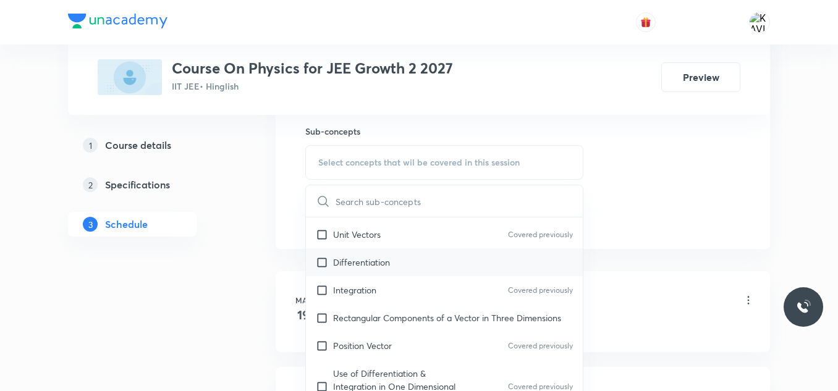
click at [408, 262] on div "Differentiation" at bounding box center [444, 263] width 277 height 28
checkbox input "true"
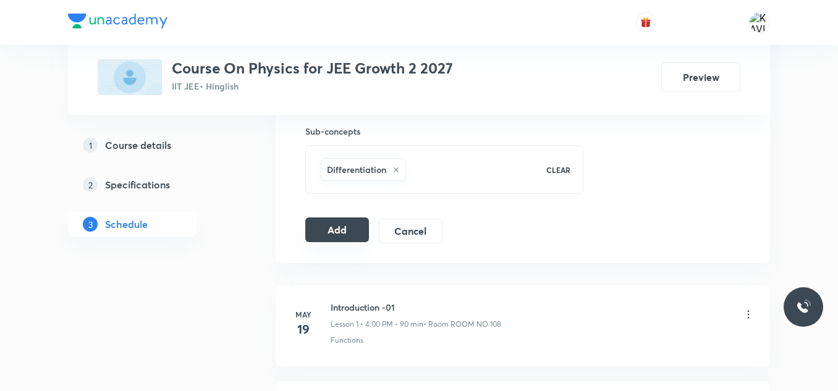
click at [341, 223] on button "Add" at bounding box center [337, 230] width 64 height 25
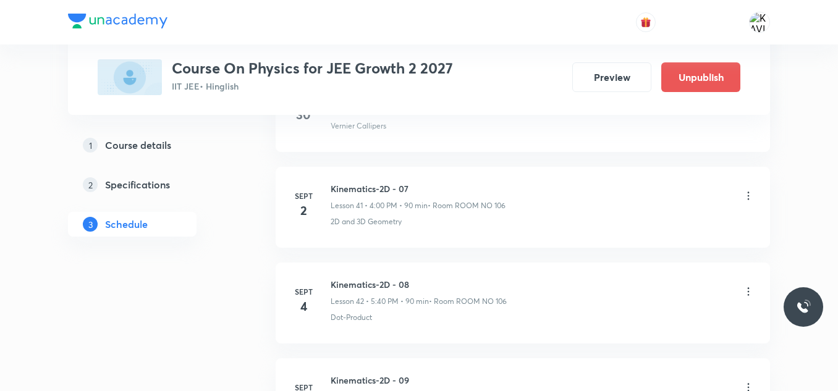
scroll to position [5303, 0]
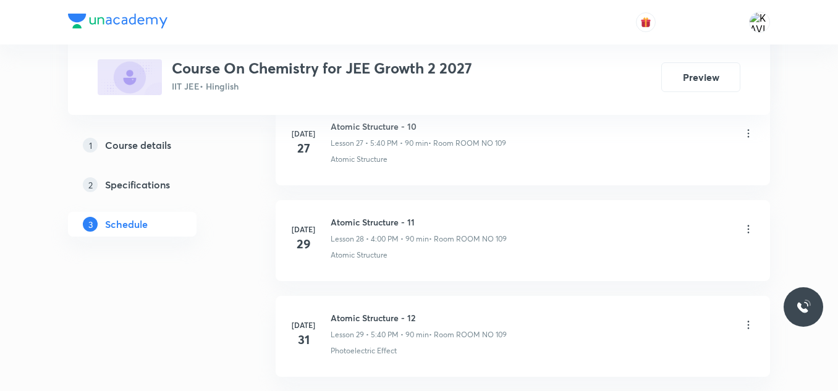
scroll to position [5871, 0]
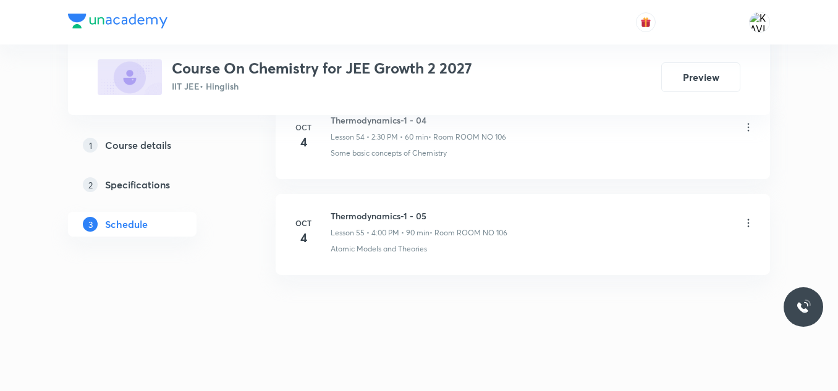
click at [410, 213] on h6 "Thermodynamics-1 - 05" at bounding box center [419, 216] width 177 height 13
copy h6 "Thermodynamics-1 - 05"
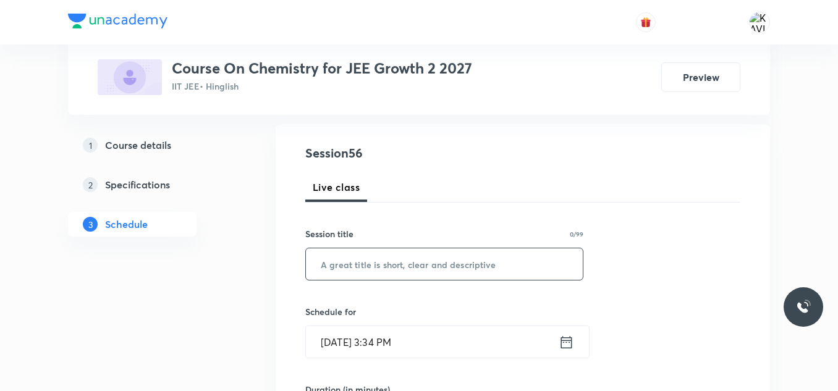
scroll to position [124, 0]
click at [413, 252] on input "text" at bounding box center [444, 264] width 277 height 32
paste input "Thermodynamics-1 - 05"
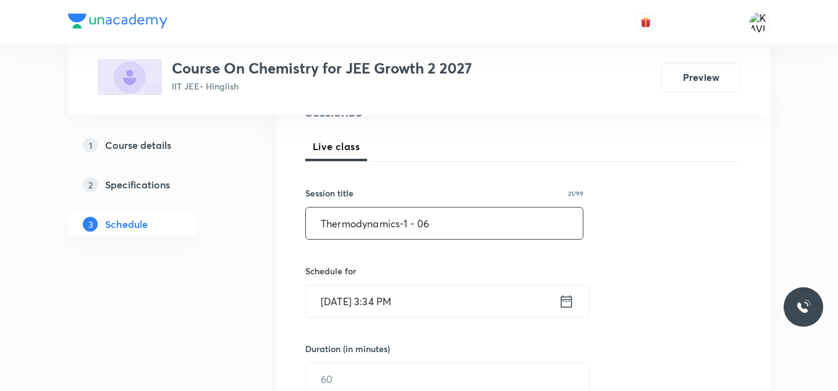
scroll to position [185, 0]
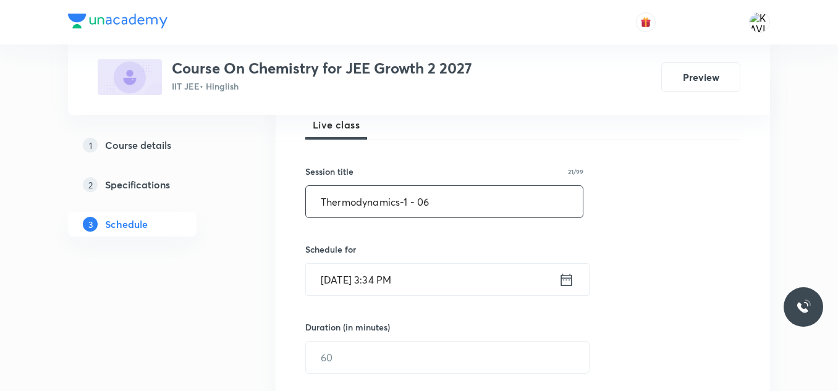
type input "Thermodynamics-1 - 06"
click at [562, 281] on icon at bounding box center [566, 279] width 11 height 12
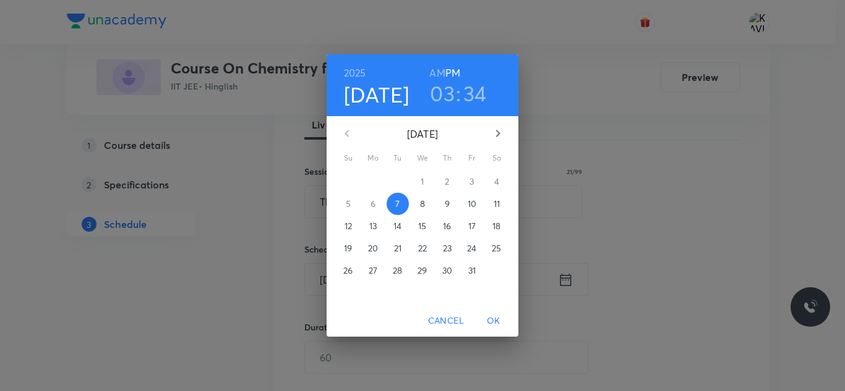
click at [435, 93] on h3 "03" at bounding box center [442, 93] width 25 height 26
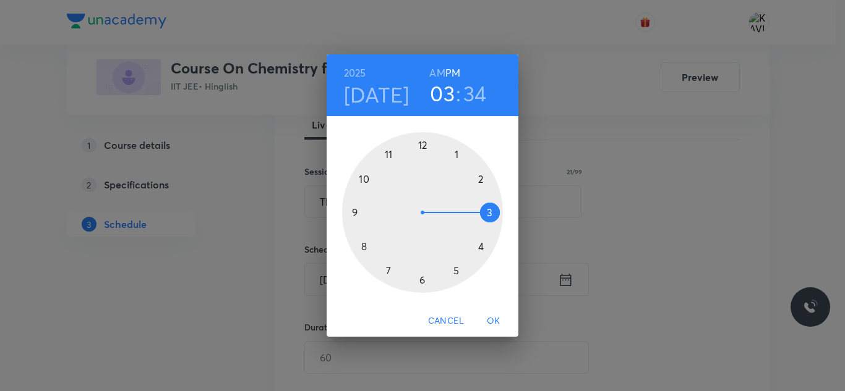
click at [456, 276] on div at bounding box center [422, 212] width 161 height 161
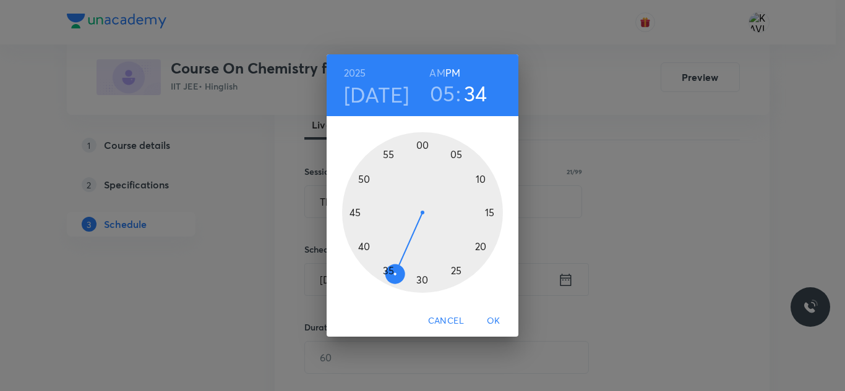
click at [365, 245] on div at bounding box center [422, 212] width 161 height 161
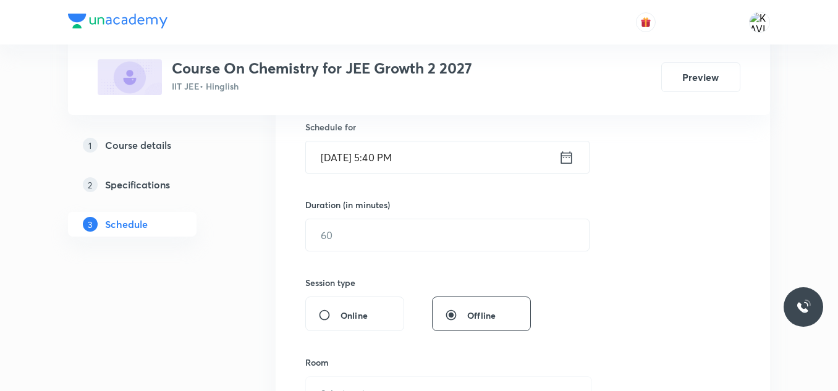
scroll to position [309, 0]
click at [407, 233] on input "text" at bounding box center [447, 234] width 283 height 32
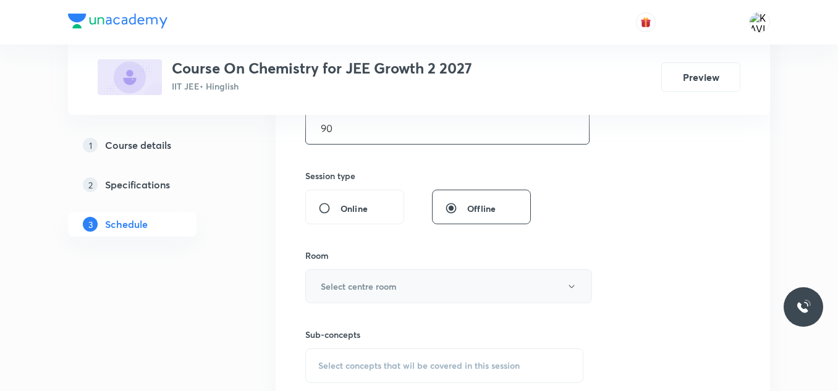
scroll to position [433, 0]
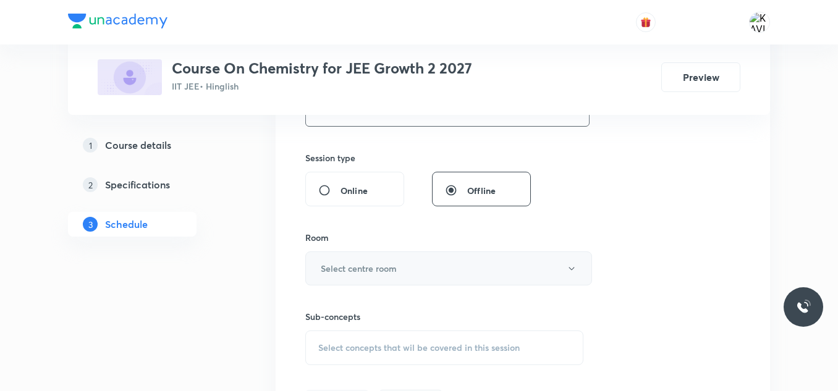
type input "90"
click at [365, 266] on h6 "Select centre room" at bounding box center [359, 268] width 76 height 13
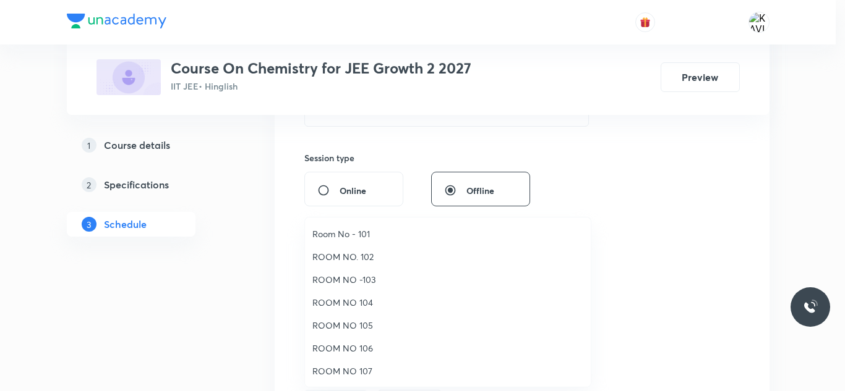
click at [365, 352] on span "ROOM NO 106" at bounding box center [447, 348] width 271 height 13
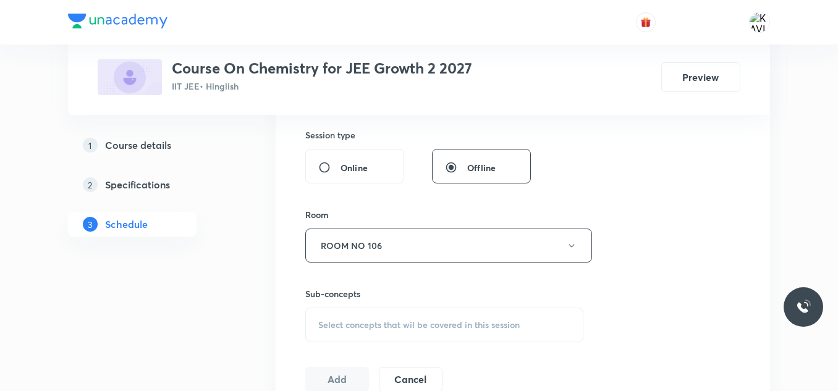
scroll to position [495, 0]
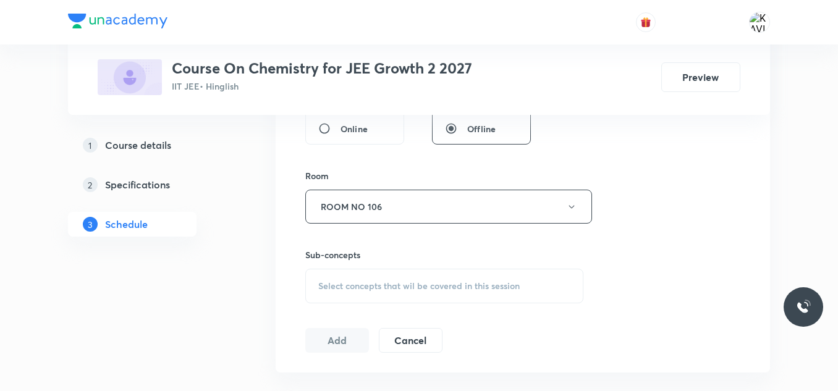
click at [402, 282] on span "Select concepts that wil be covered in this session" at bounding box center [419, 286] width 202 height 10
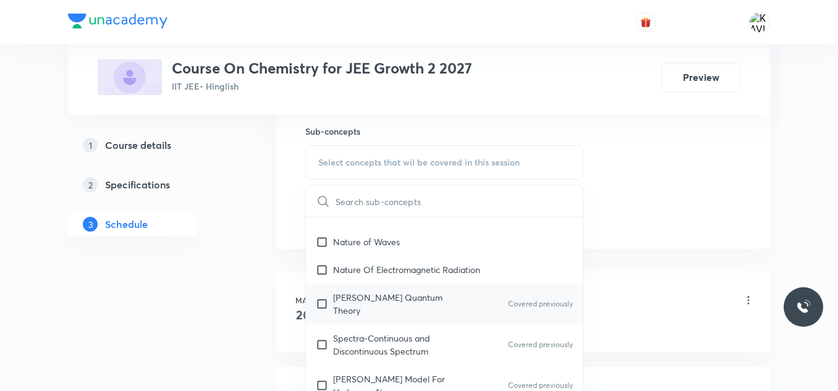
scroll to position [556, 0]
drag, startPoint x: 432, startPoint y: 264, endPoint x: 680, endPoint y: 168, distance: 265.3
click at [433, 264] on p "Nature Of Electromagnetic Radiation" at bounding box center [406, 268] width 147 height 13
checkbox input "true"
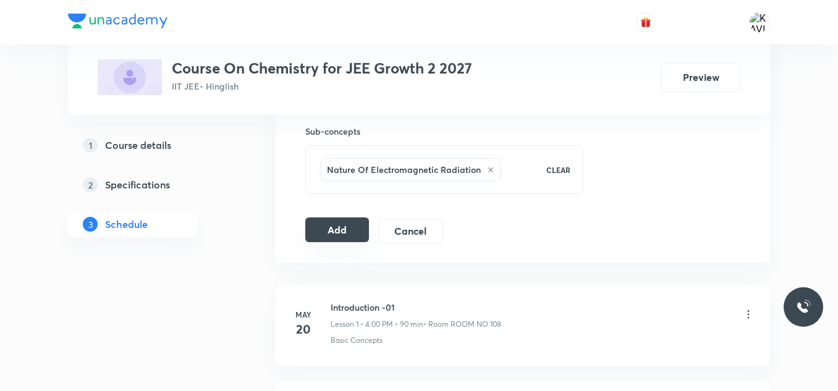
click at [346, 232] on button "Add" at bounding box center [337, 230] width 64 height 25
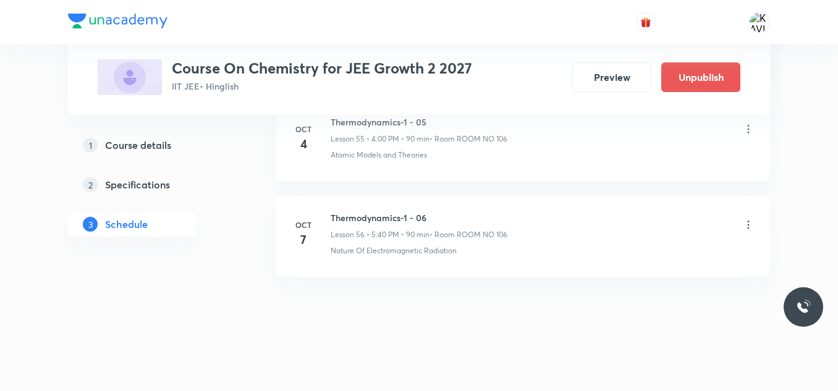
scroll to position [5399, 0]
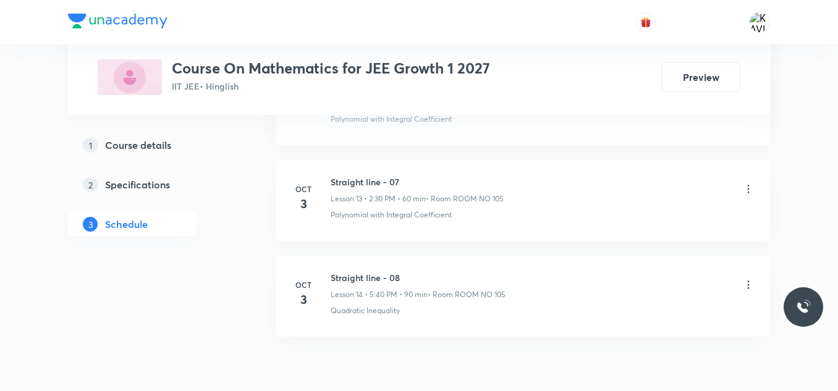
scroll to position [1942, 0]
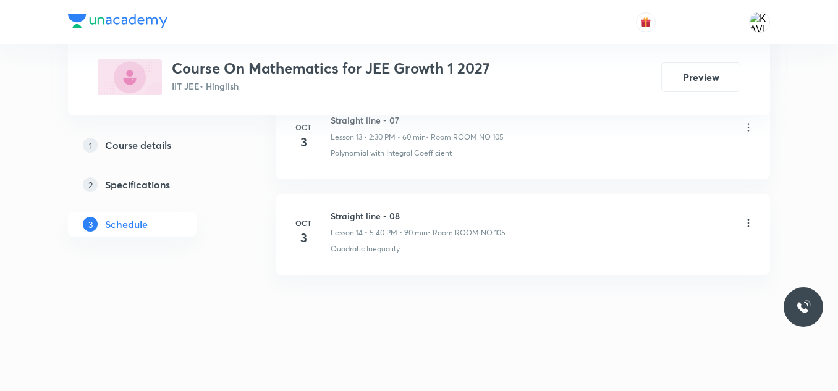
click at [363, 217] on h6 "Straight line - 08" at bounding box center [418, 216] width 175 height 13
copy h6 "Straight line - 08"
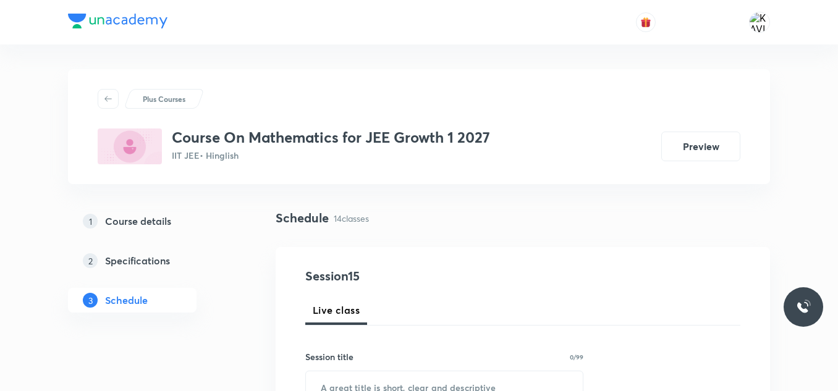
scroll to position [87, 0]
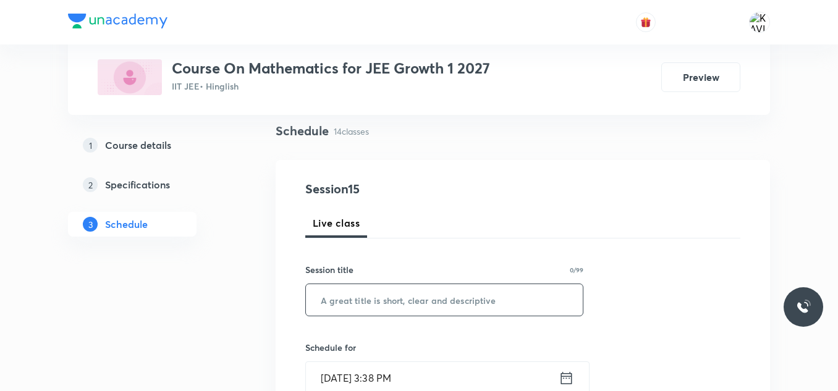
click at [408, 304] on input "text" at bounding box center [444, 300] width 277 height 32
paste input "Straight line - 08"
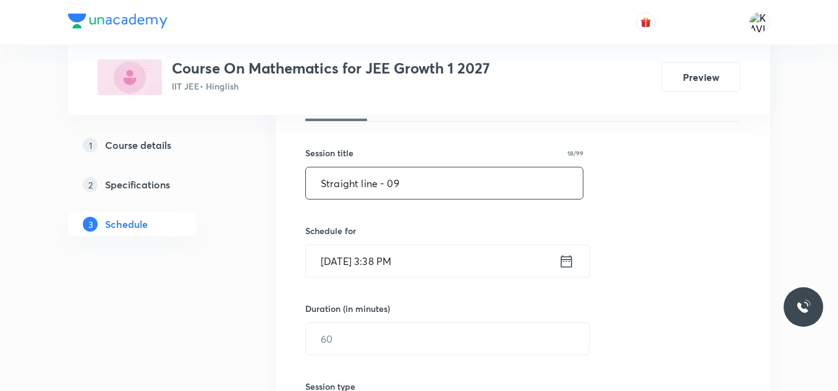
scroll to position [211, 0]
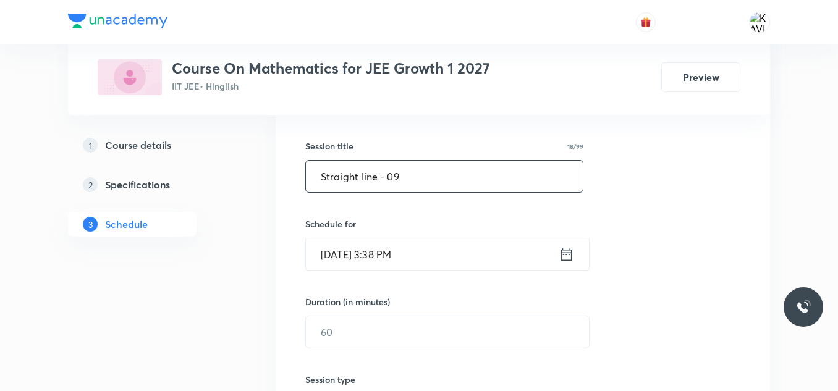
type input "Straight line - 09"
click at [578, 253] on div "Oct 7, 2025, 3:38 PM ​" at bounding box center [447, 254] width 284 height 33
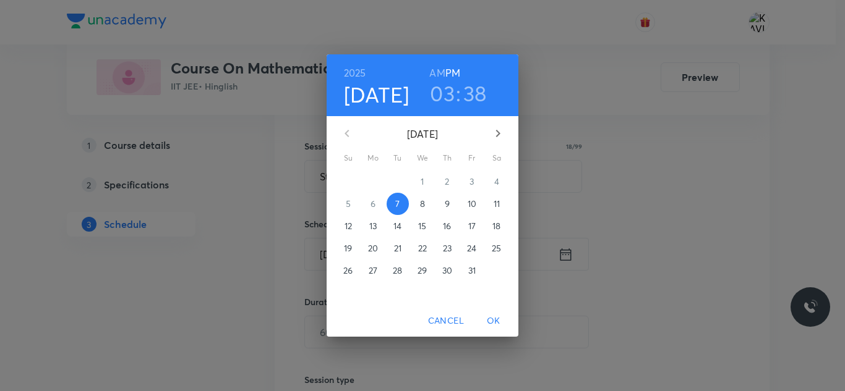
drag, startPoint x: 446, startPoint y: 95, endPoint x: 448, endPoint y: 119, distance: 24.2
click at [448, 98] on h3 "03" at bounding box center [442, 93] width 25 height 26
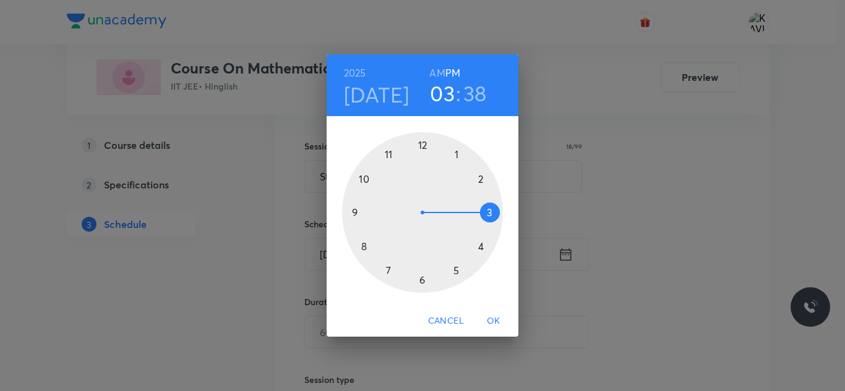
drag, startPoint x: 458, startPoint y: 268, endPoint x: 450, endPoint y: 268, distance: 8.7
click at [458, 269] on div at bounding box center [422, 212] width 161 height 161
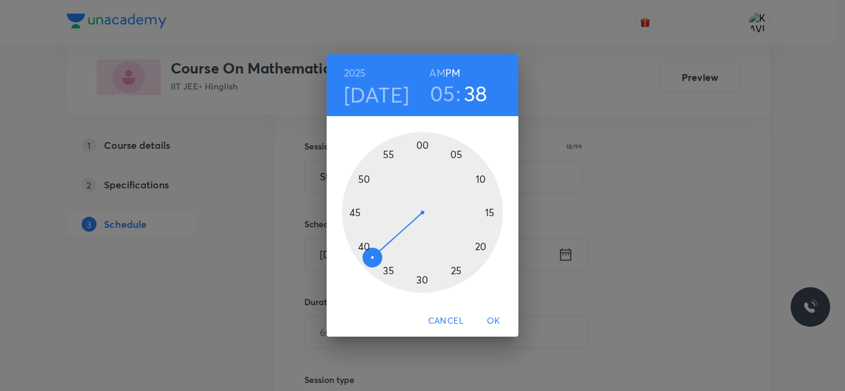
click at [362, 248] on div at bounding box center [422, 212] width 161 height 161
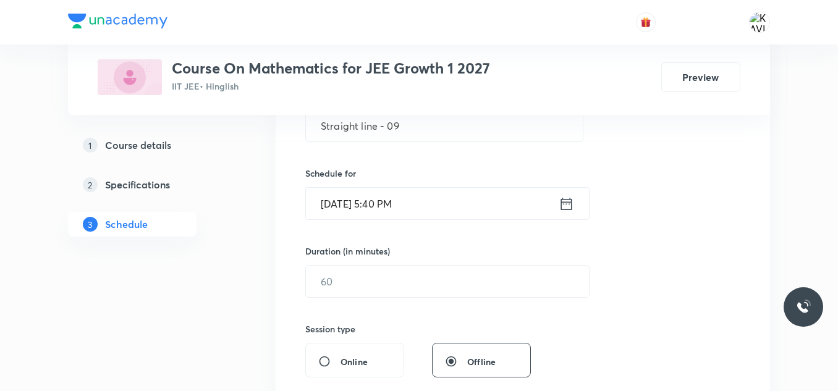
scroll to position [335, 0]
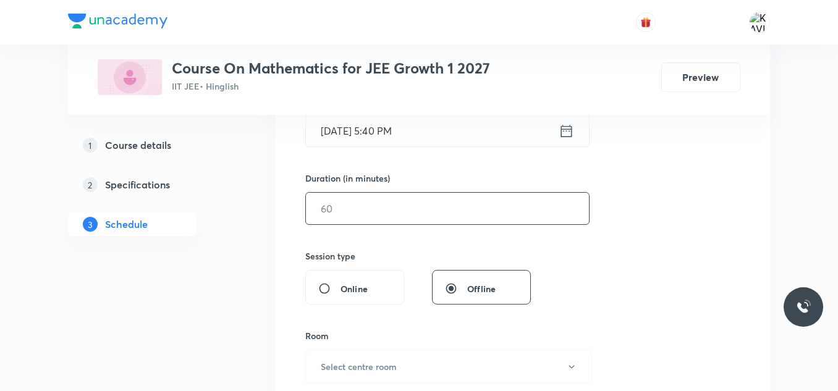
click at [380, 211] on input "text" at bounding box center [447, 209] width 283 height 32
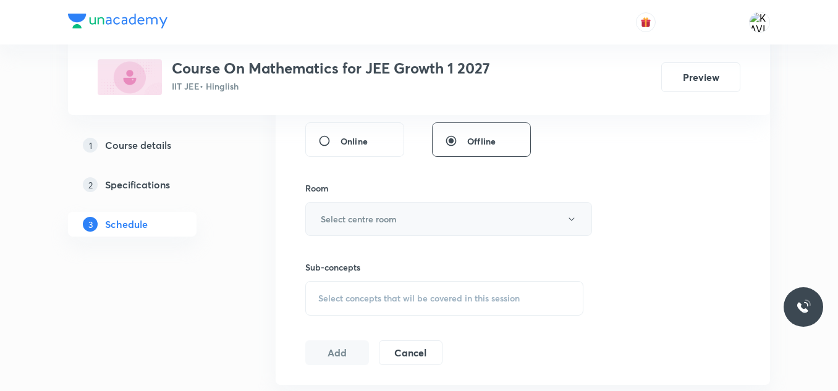
scroll to position [520, 0]
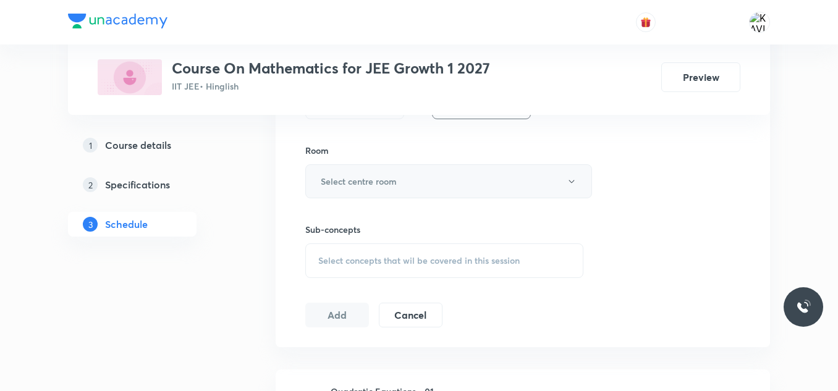
type input "90"
click at [352, 189] on button "Select centre room" at bounding box center [448, 181] width 287 height 34
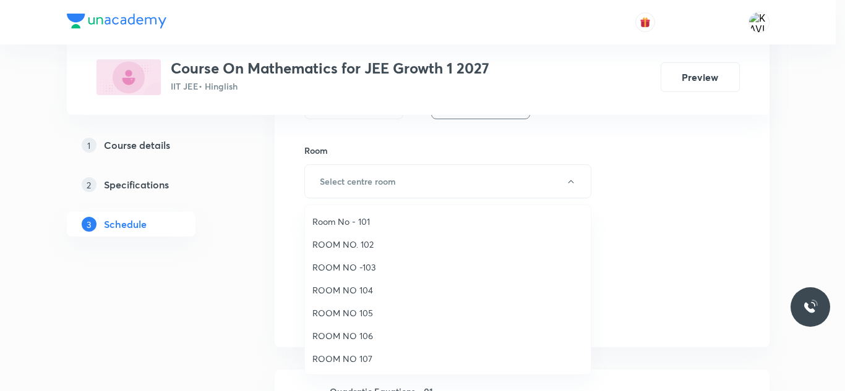
click at [370, 310] on span "ROOM NO 105" at bounding box center [447, 313] width 271 height 13
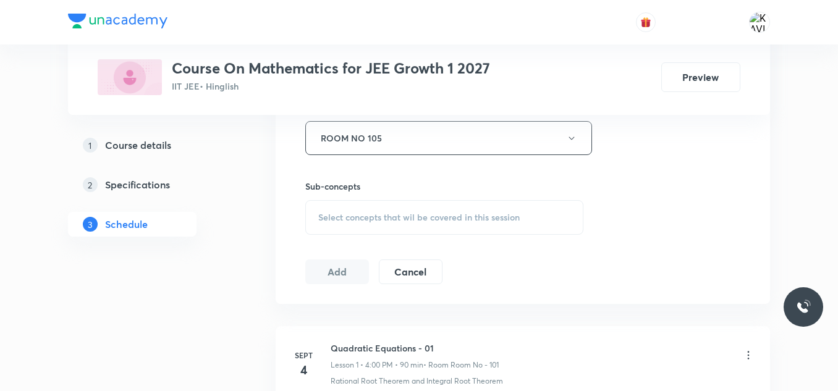
scroll to position [582, 0]
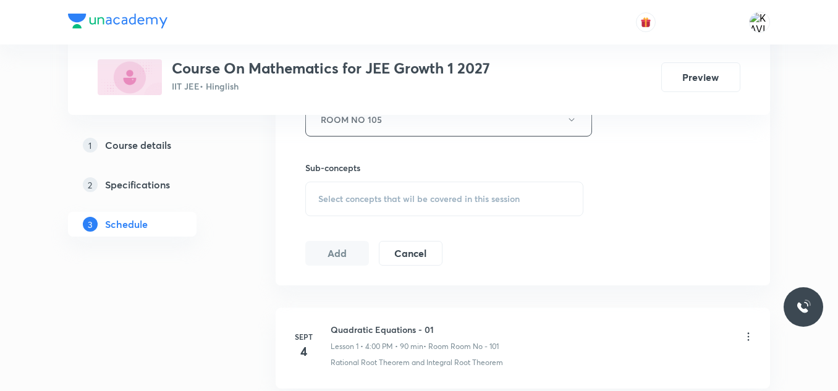
click at [388, 196] on span "Select concepts that wil be covered in this session" at bounding box center [419, 199] width 202 height 10
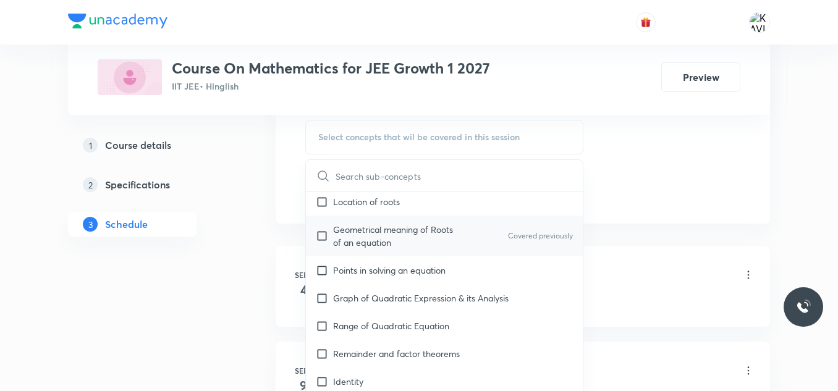
scroll to position [371, 0]
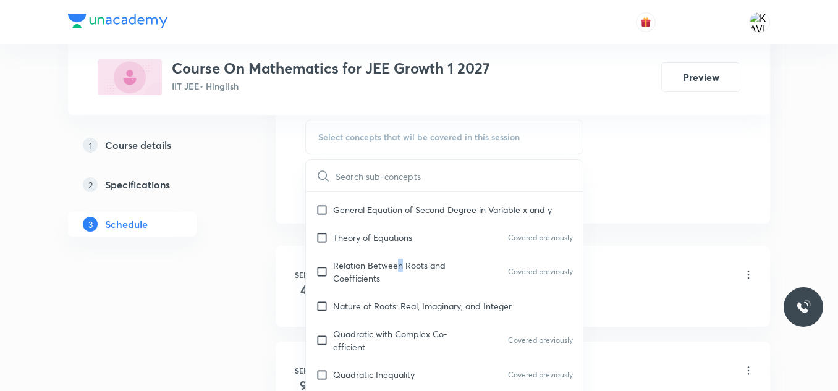
drag, startPoint x: 399, startPoint y: 255, endPoint x: 662, endPoint y: 162, distance: 278.7
click at [401, 252] on div "Relation Between Roots and Coefficients Covered previously" at bounding box center [444, 272] width 277 height 41
checkbox input "true"
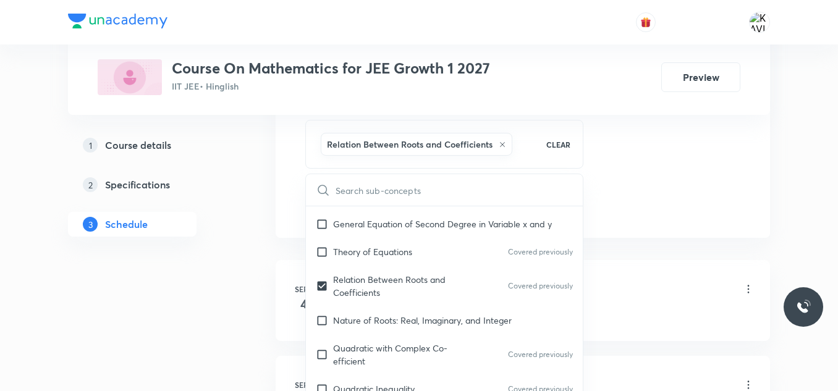
drag, startPoint x: 675, startPoint y: 154, endPoint x: 452, endPoint y: 211, distance: 230.4
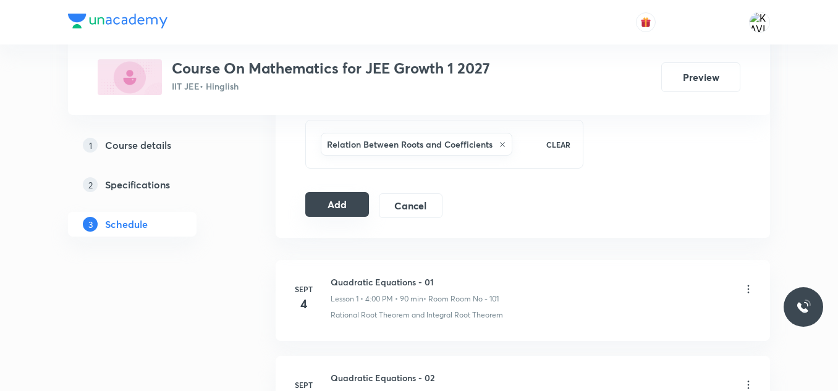
click at [349, 205] on button "Add" at bounding box center [337, 204] width 64 height 25
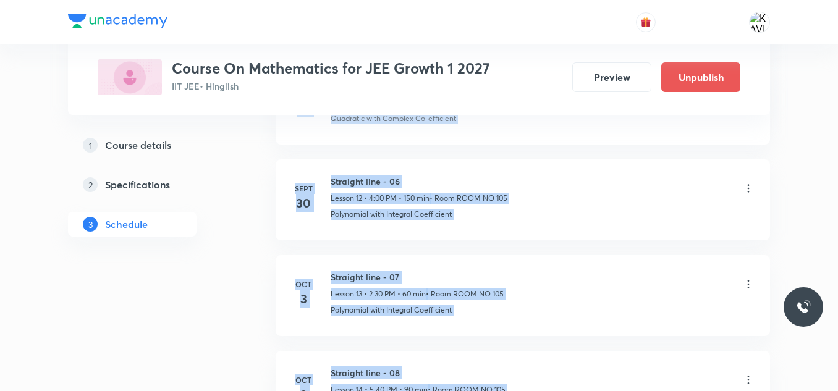
drag, startPoint x: 838, startPoint y: 169, endPoint x: 844, endPoint y: 420, distance: 251.7
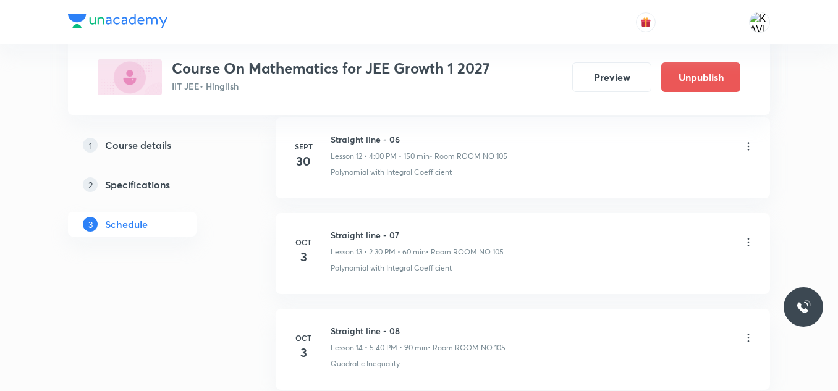
scroll to position [1469, 0]
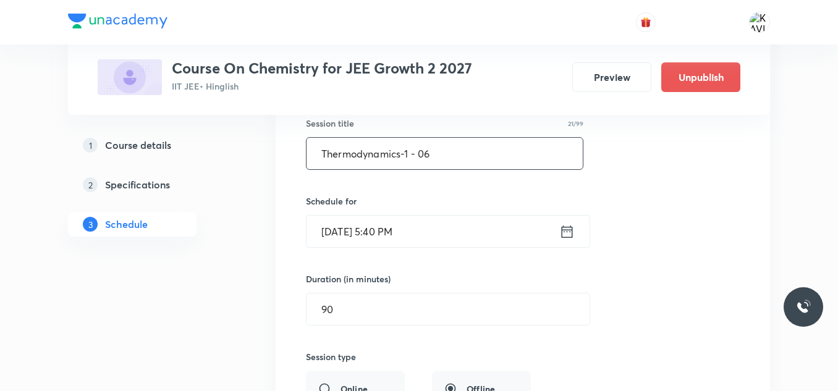
click at [454, 153] on input "Thermodynamics-1 - 06" at bounding box center [445, 154] width 276 height 32
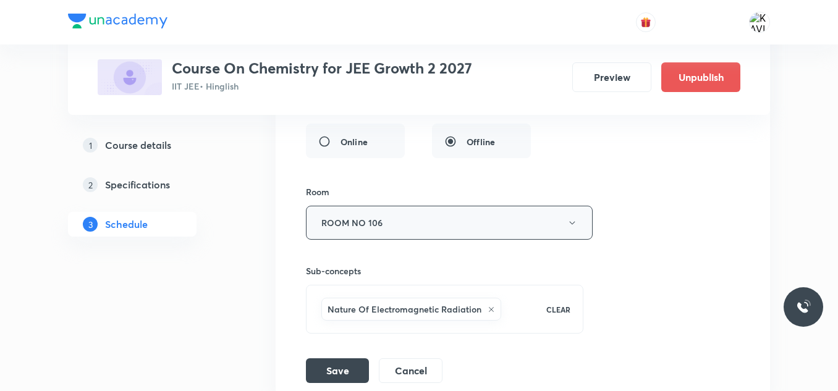
scroll to position [5874, 0]
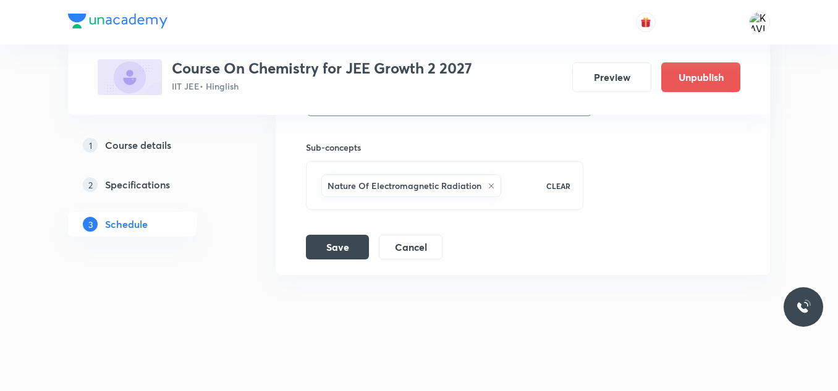
type input "Thermodynamics- 2 - 01"
click at [343, 250] on button "Save" at bounding box center [337, 246] width 63 height 25
